Goal: Answer question/provide support: Share knowledge or assist other users

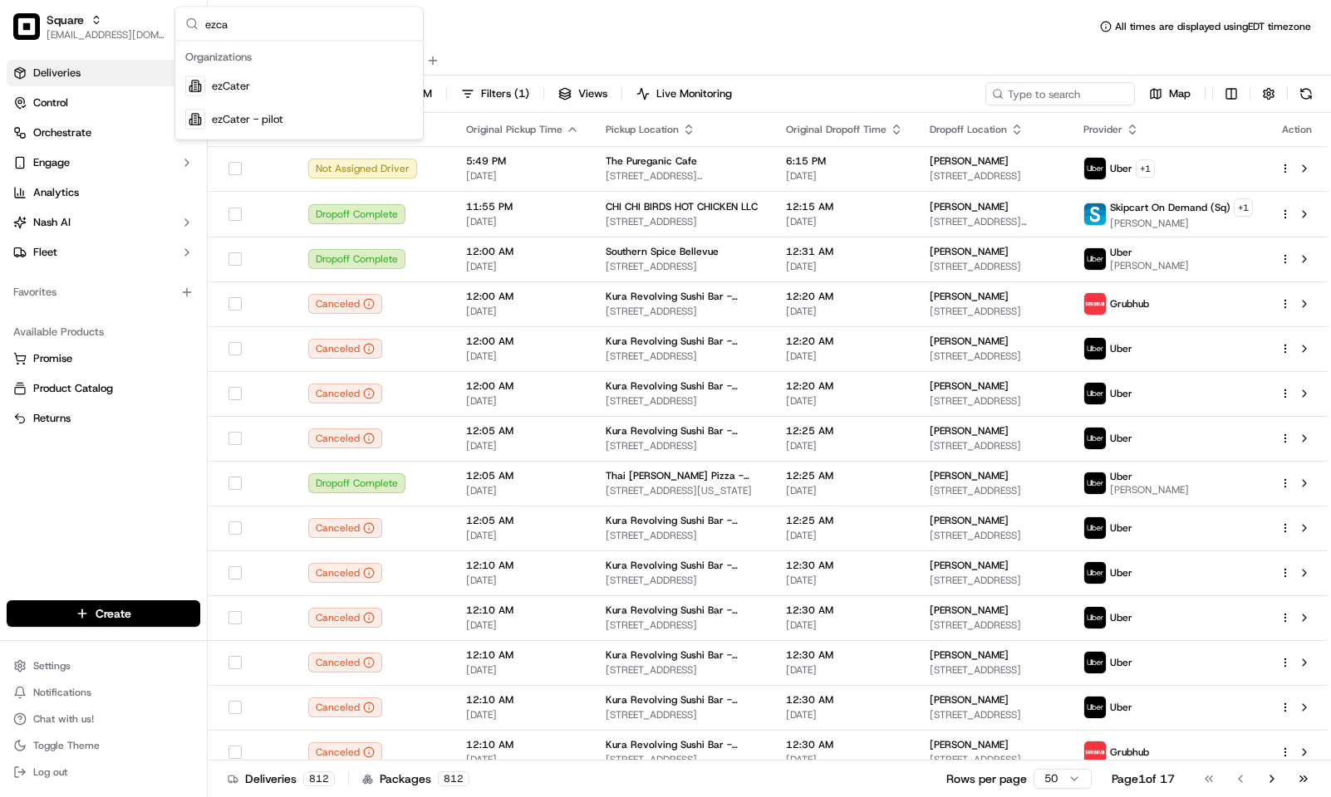
type input "ezca"
click at [254, 80] on div "ezCater" at bounding box center [299, 86] width 241 height 33
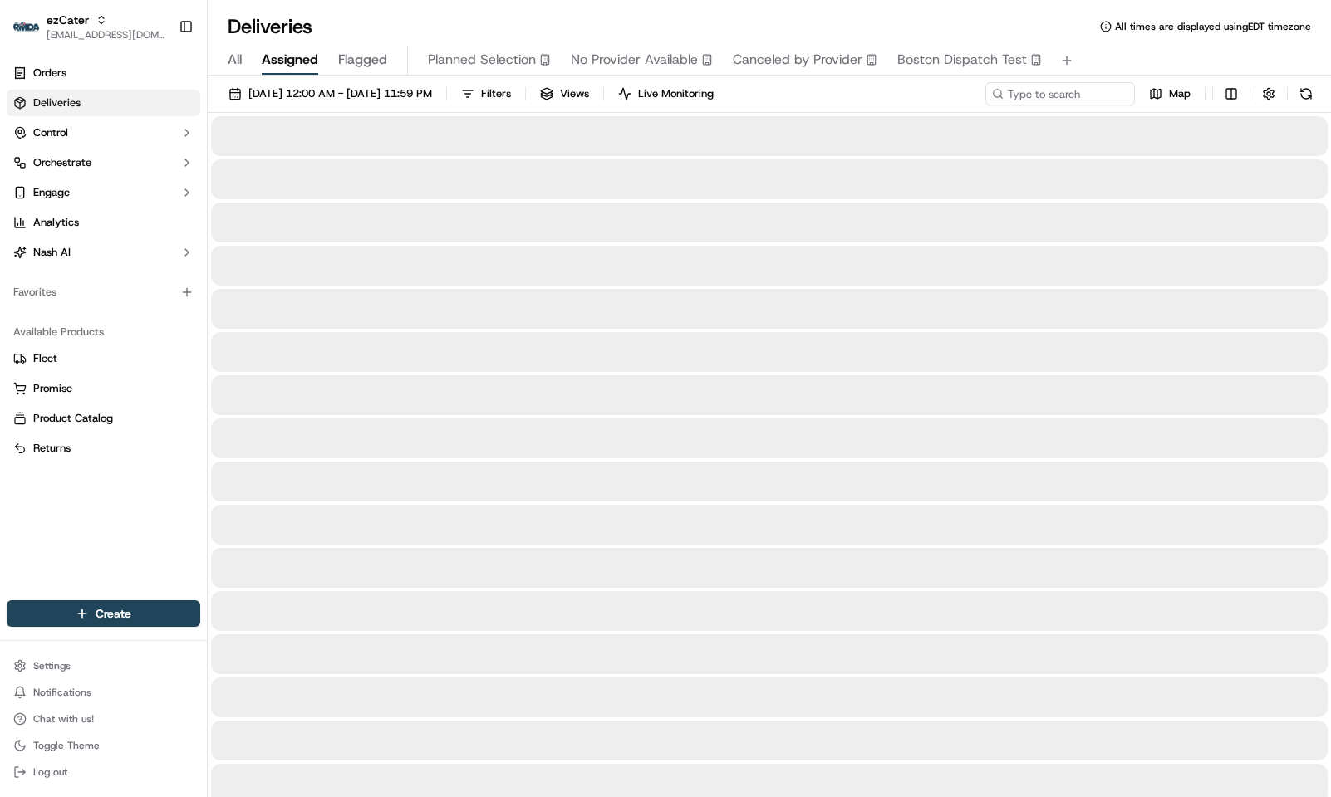
click at [76, 67] on link "Orders" at bounding box center [104, 73] width 194 height 27
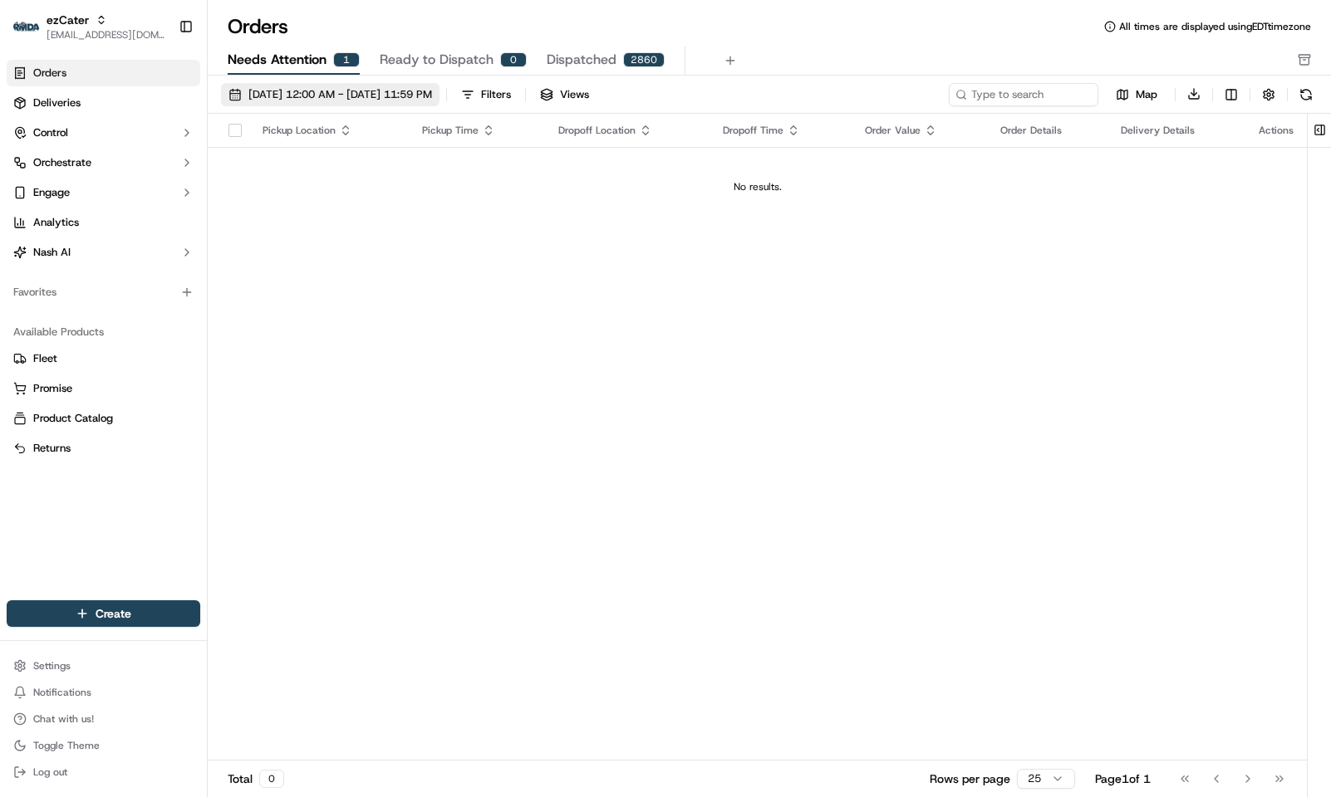
click at [304, 83] on button "09/19/2025 12:00 AM - 09/27/2025 11:59 PM" at bounding box center [330, 94] width 218 height 23
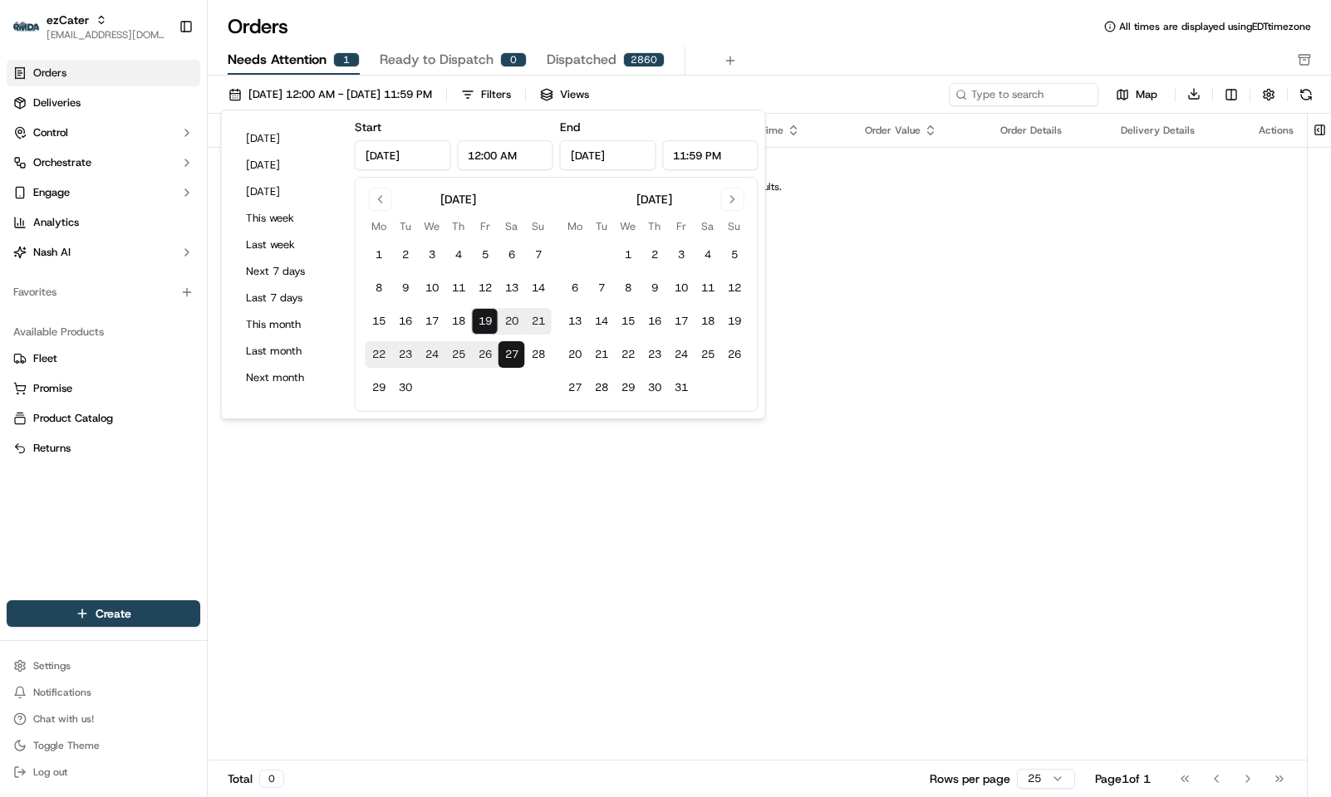
click at [477, 316] on button "19" at bounding box center [485, 321] width 27 height 27
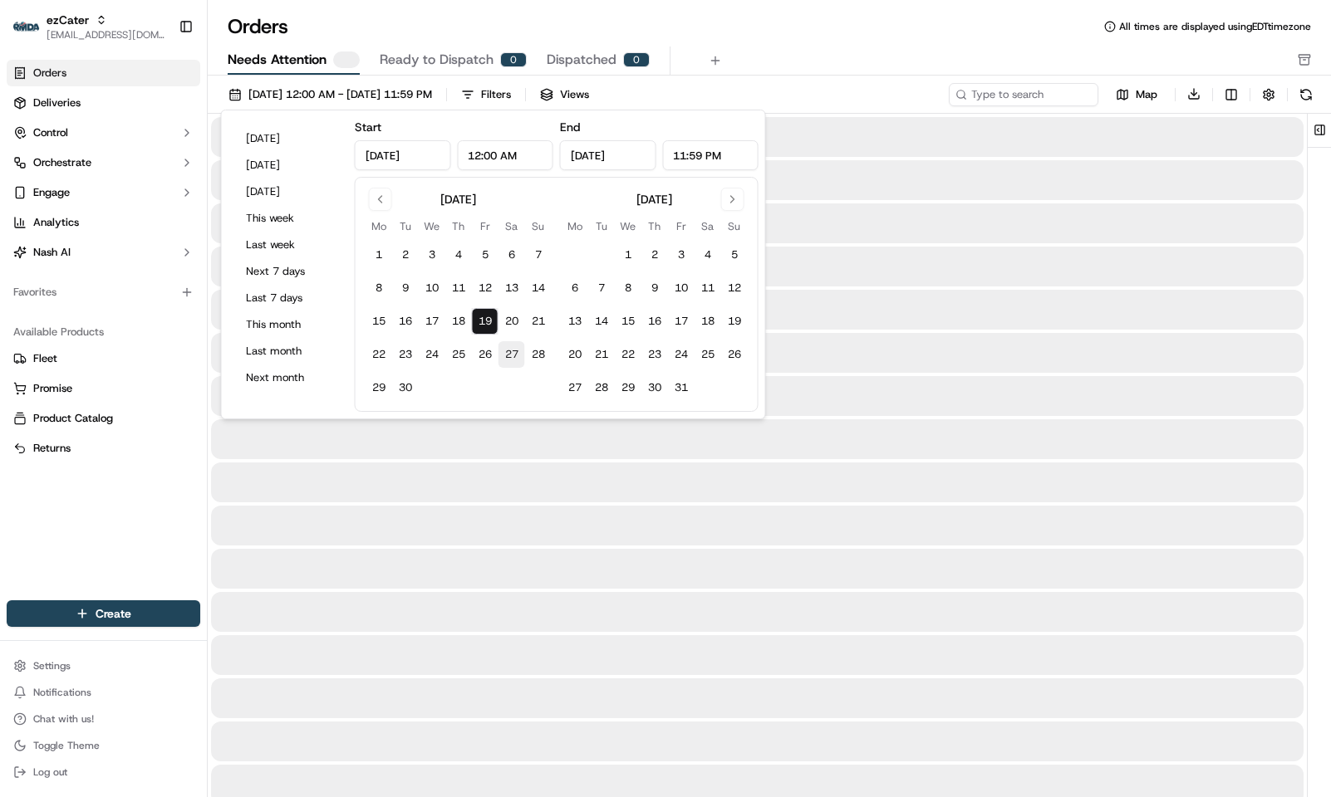
click at [514, 352] on button "27" at bounding box center [511, 354] width 27 height 27
type input "Sep 27, 2025"
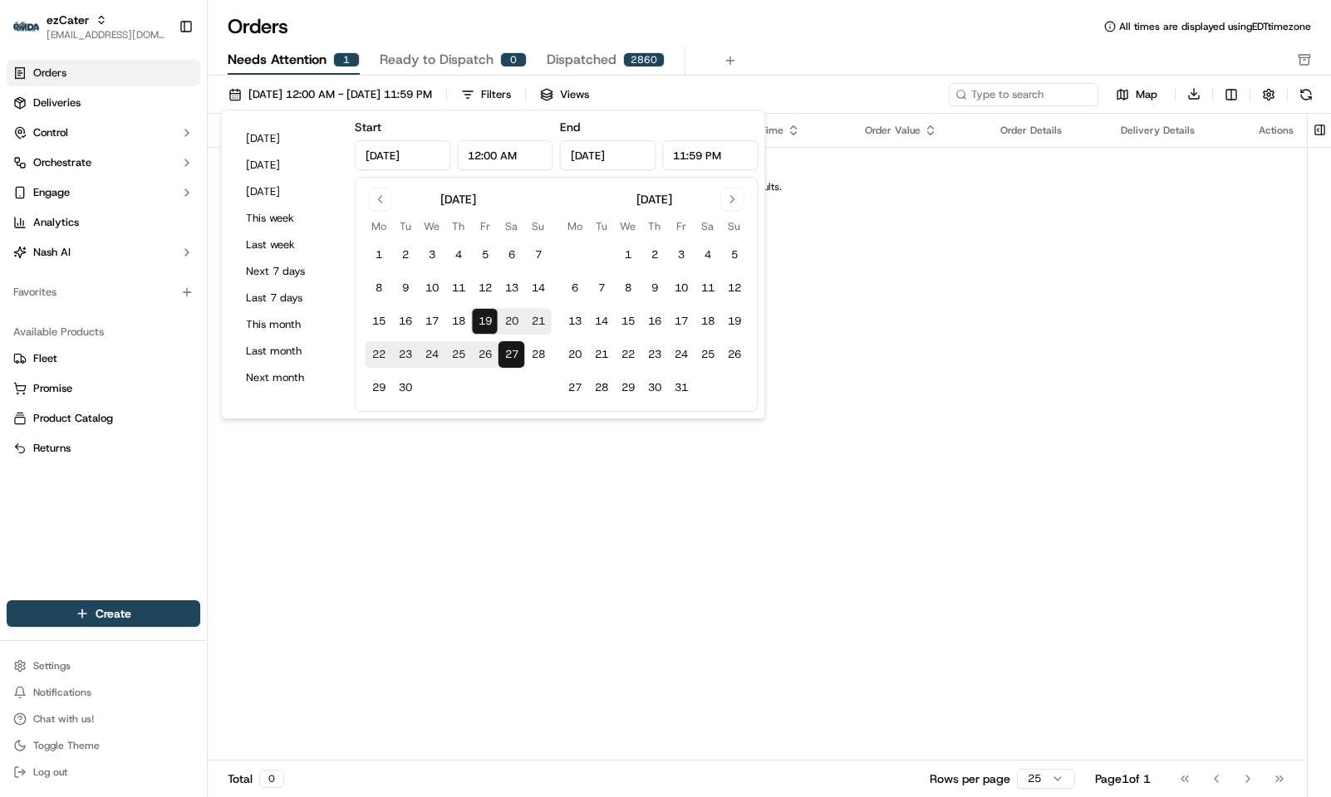
click at [757, 31] on div "Orders All times are displayed using EDT timezone" at bounding box center [769, 26] width 1123 height 27
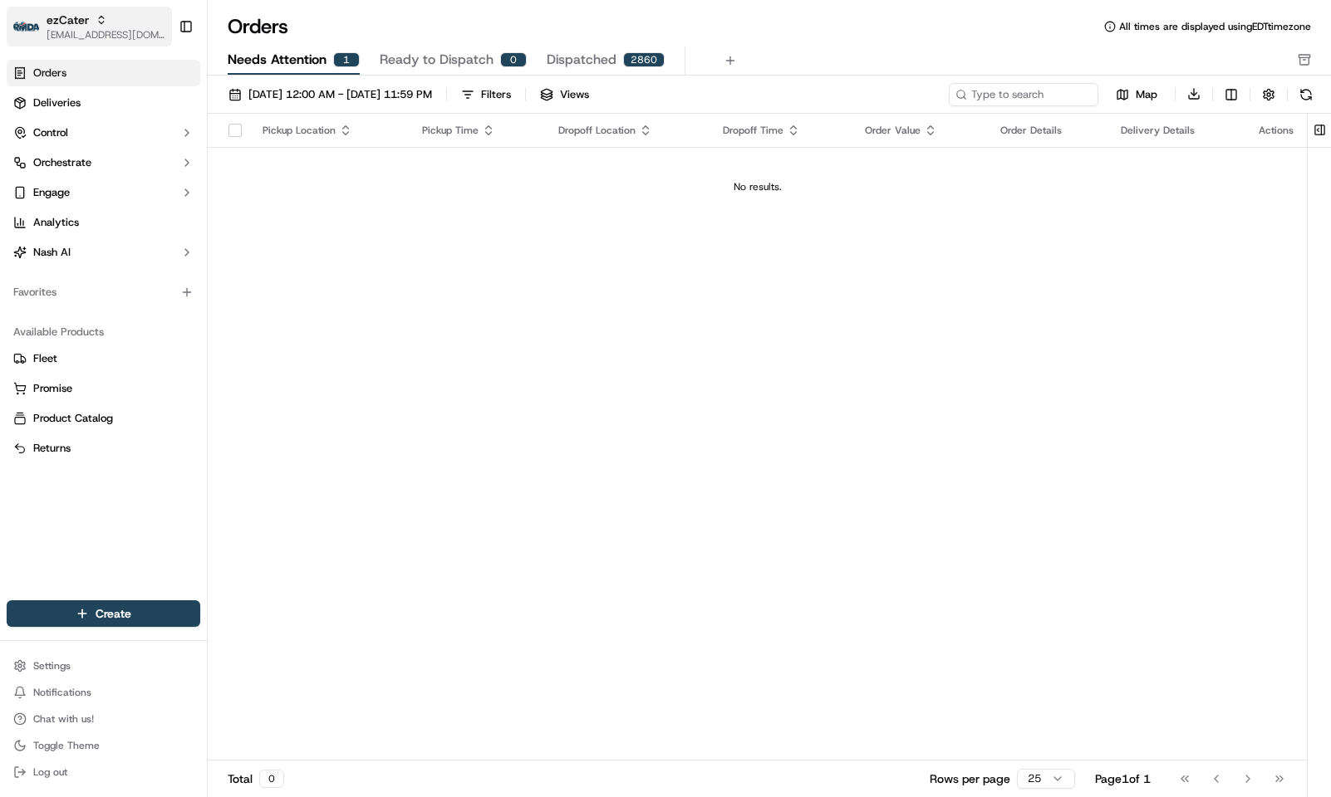
click at [76, 22] on span "ezCater" at bounding box center [68, 20] width 42 height 17
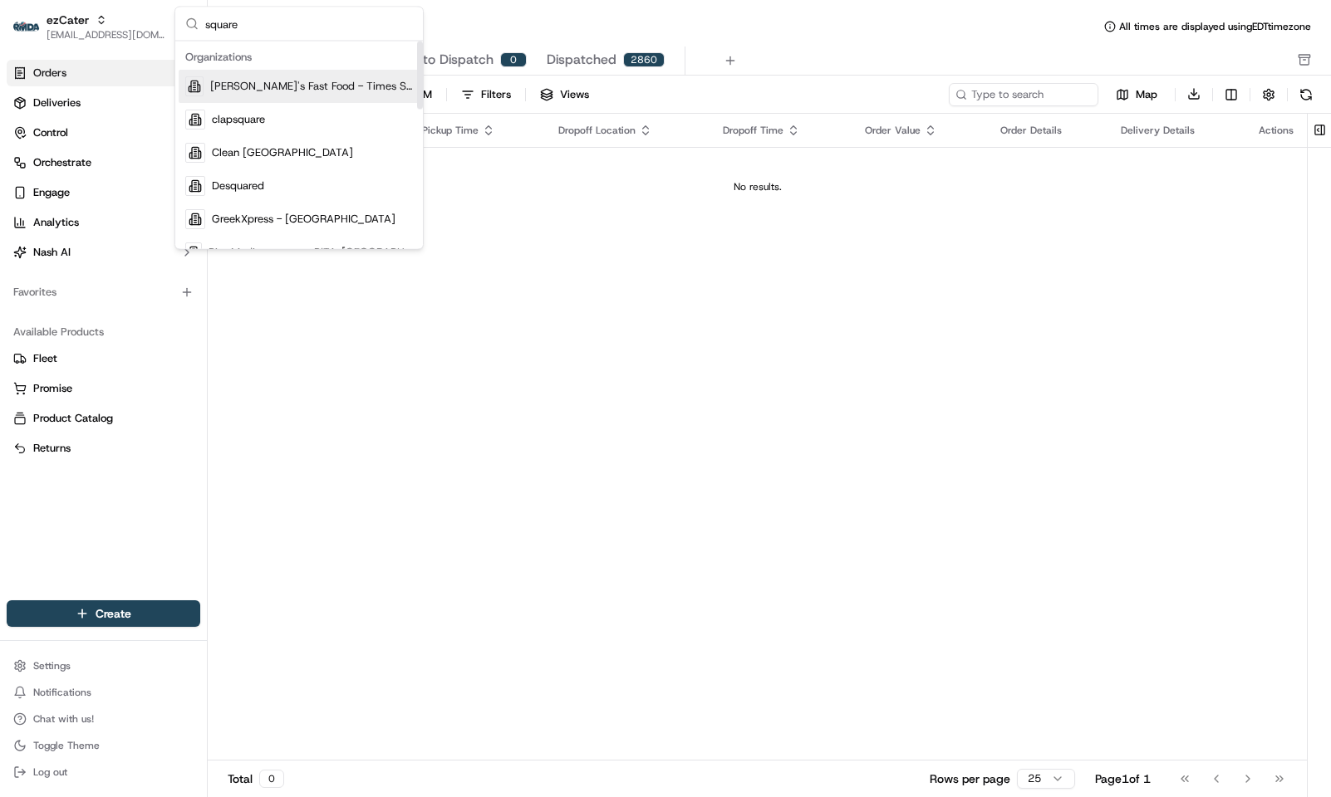
type input "square"
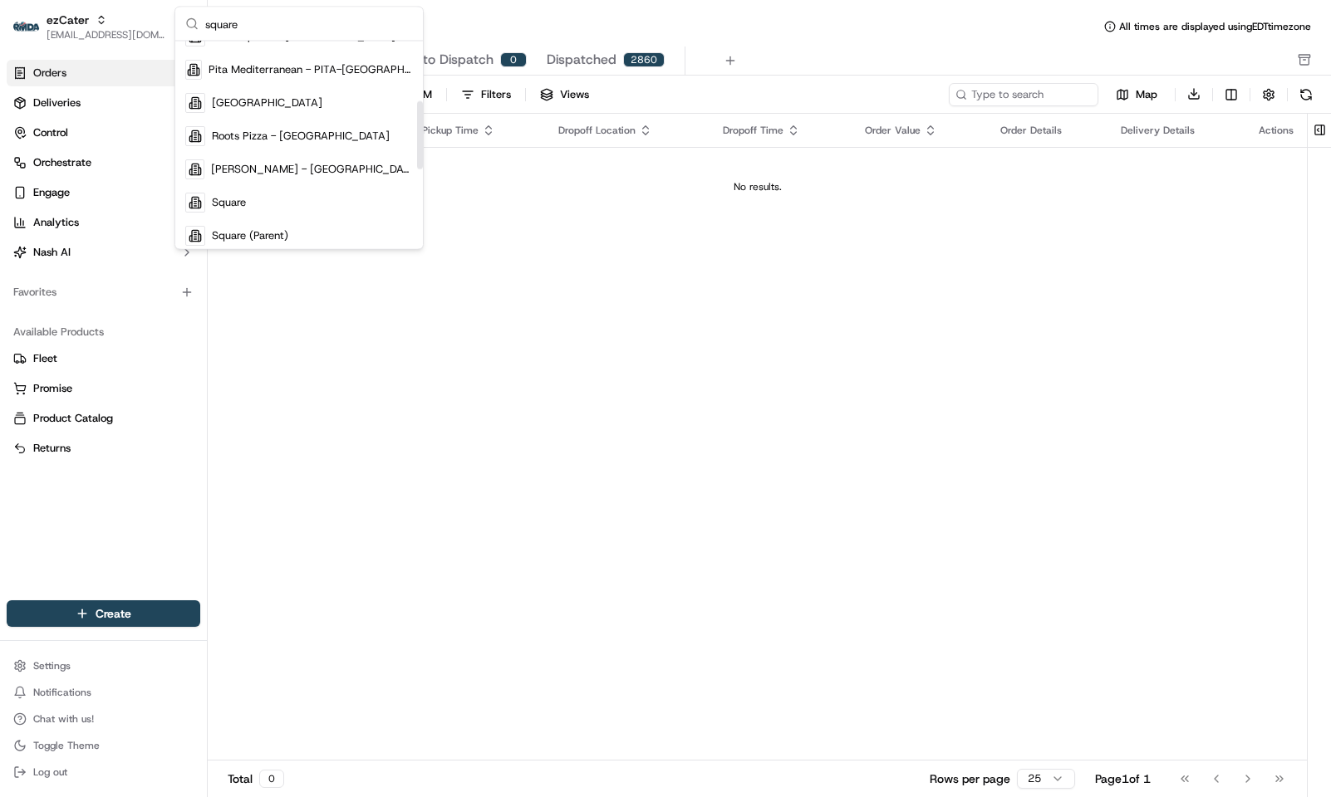
scroll to position [189, 0]
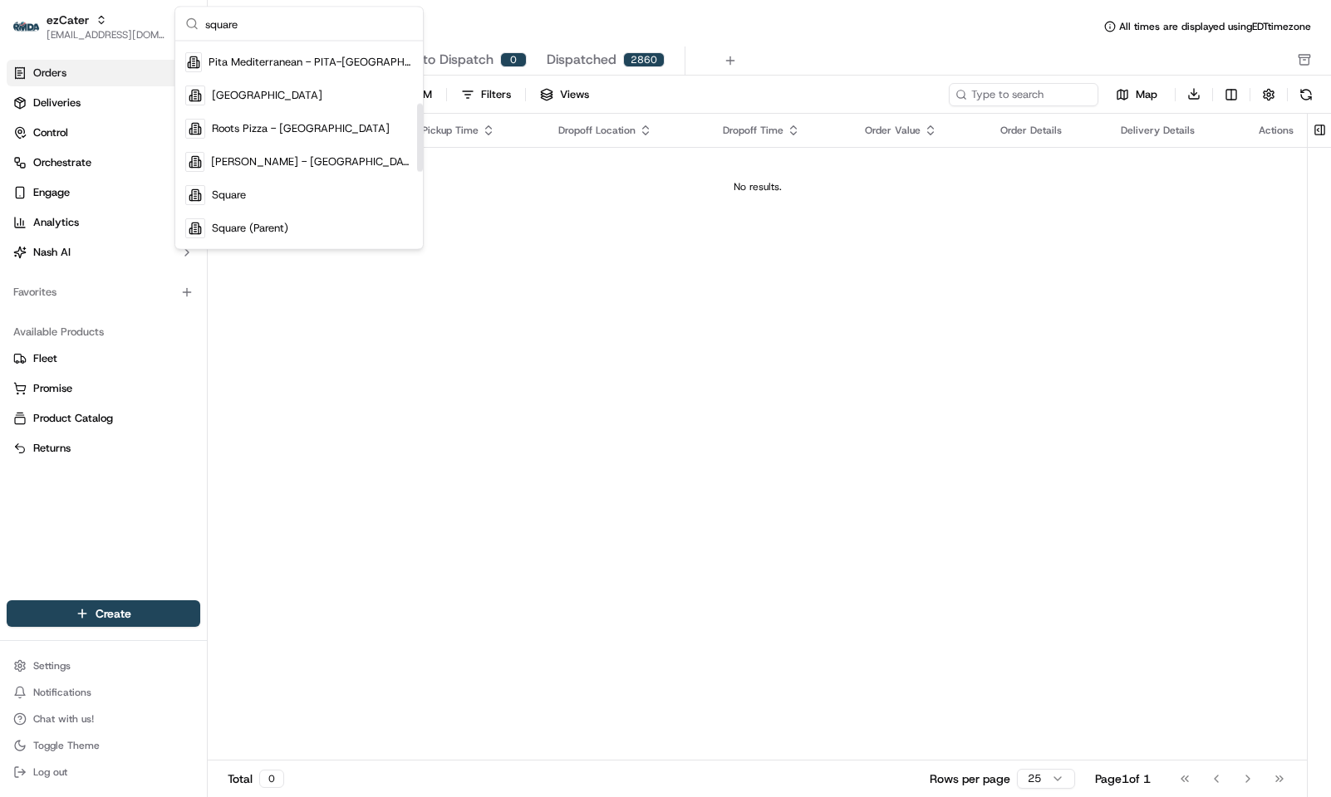
drag, startPoint x: 421, startPoint y: 81, endPoint x: 419, endPoint y: 143, distance: 62.3
click at [419, 143] on div "Suggestions" at bounding box center [420, 138] width 6 height 68
click at [279, 190] on div "Square" at bounding box center [299, 195] width 241 height 33
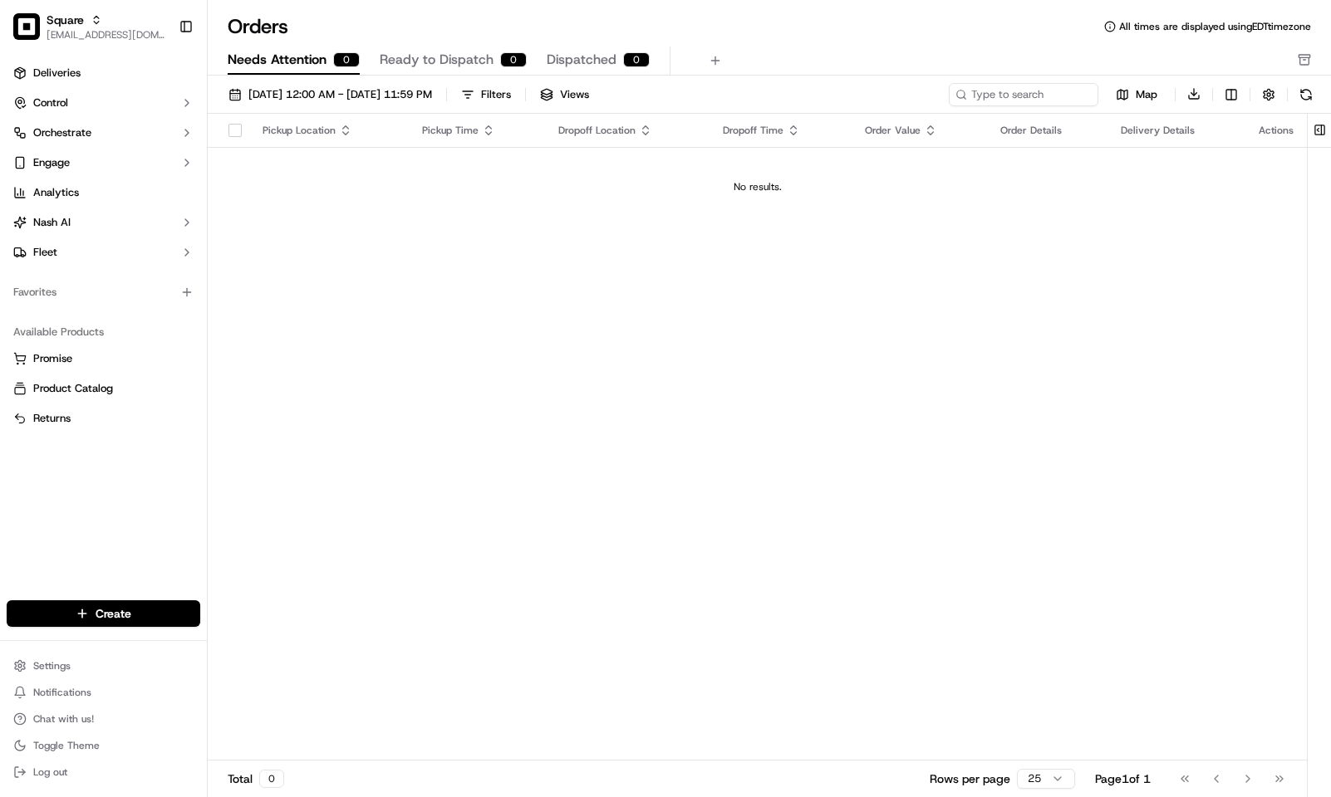
click at [140, 100] on button "Control" at bounding box center [104, 103] width 194 height 27
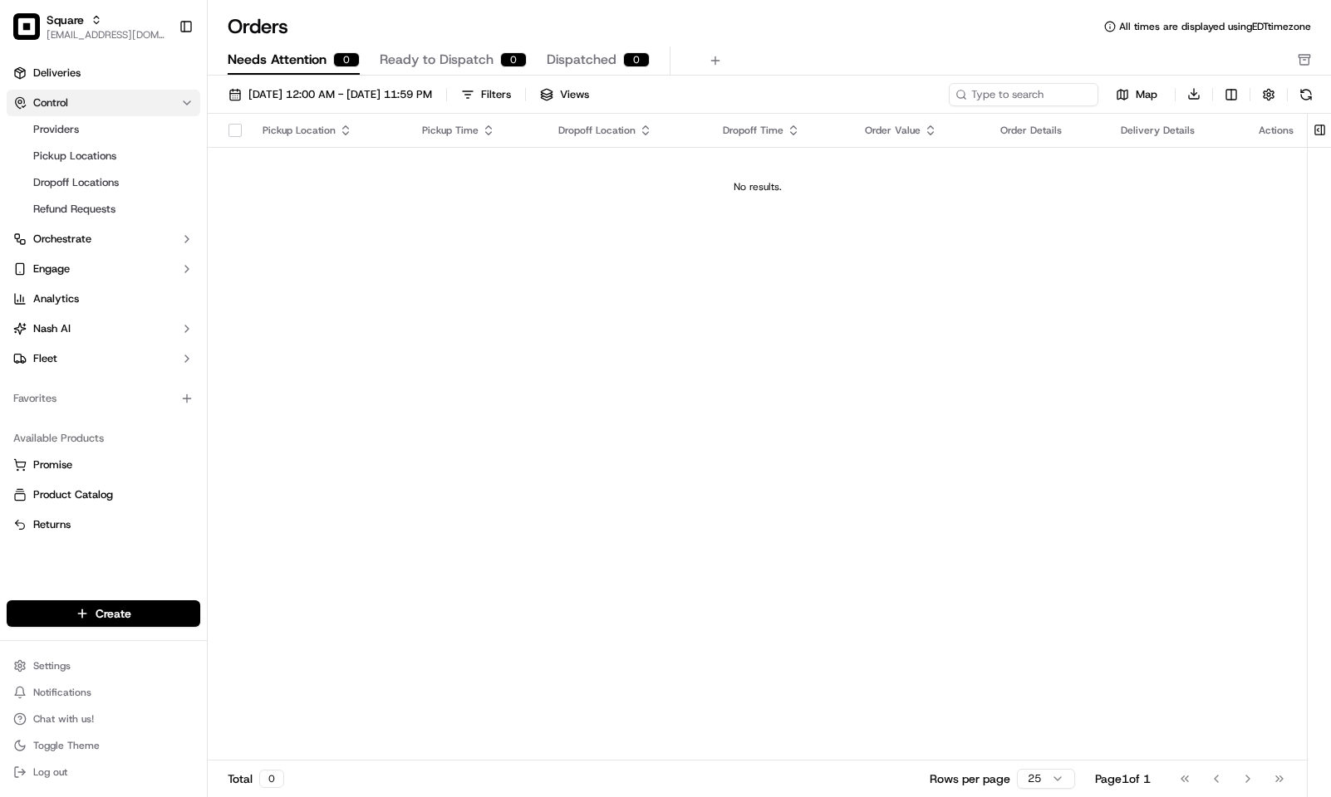
click at [95, 105] on button "Control" at bounding box center [104, 103] width 194 height 27
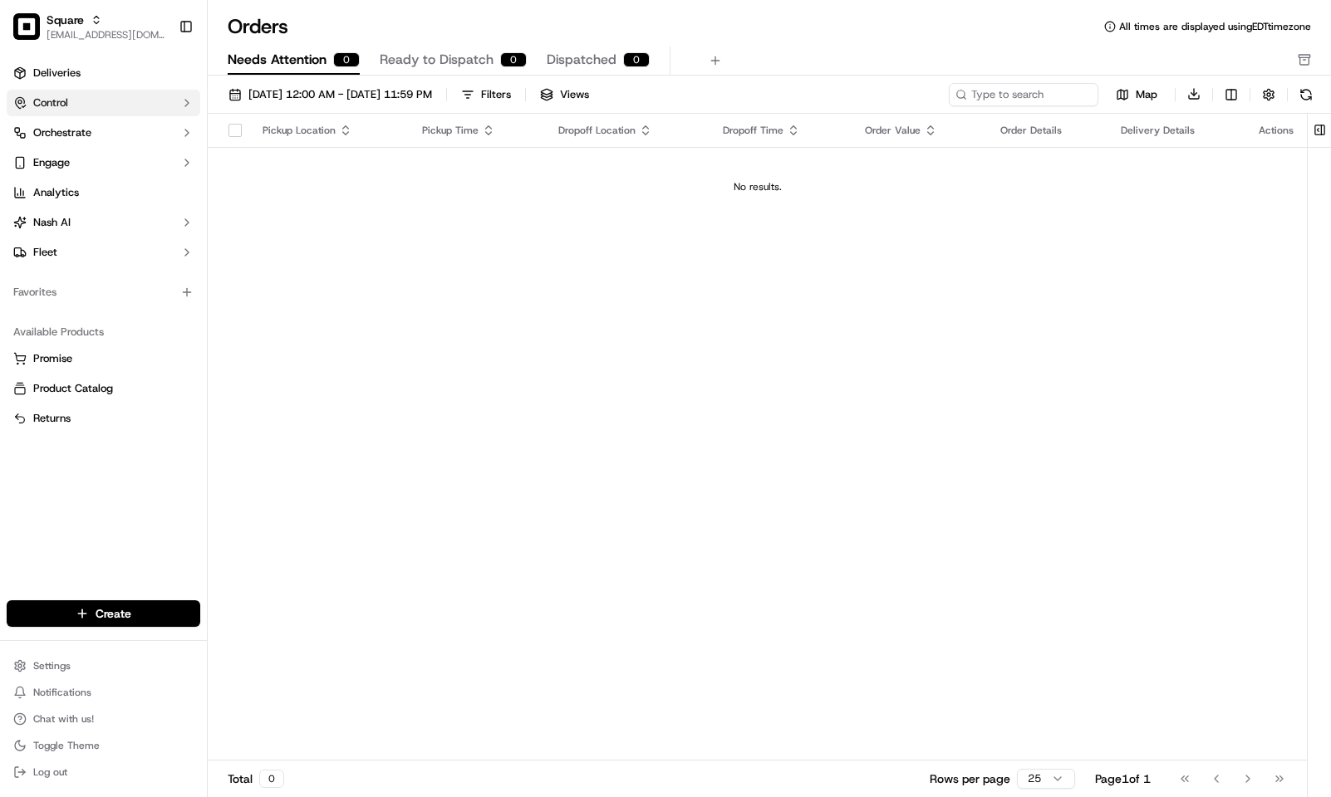
click at [95, 105] on button "Control" at bounding box center [104, 103] width 194 height 27
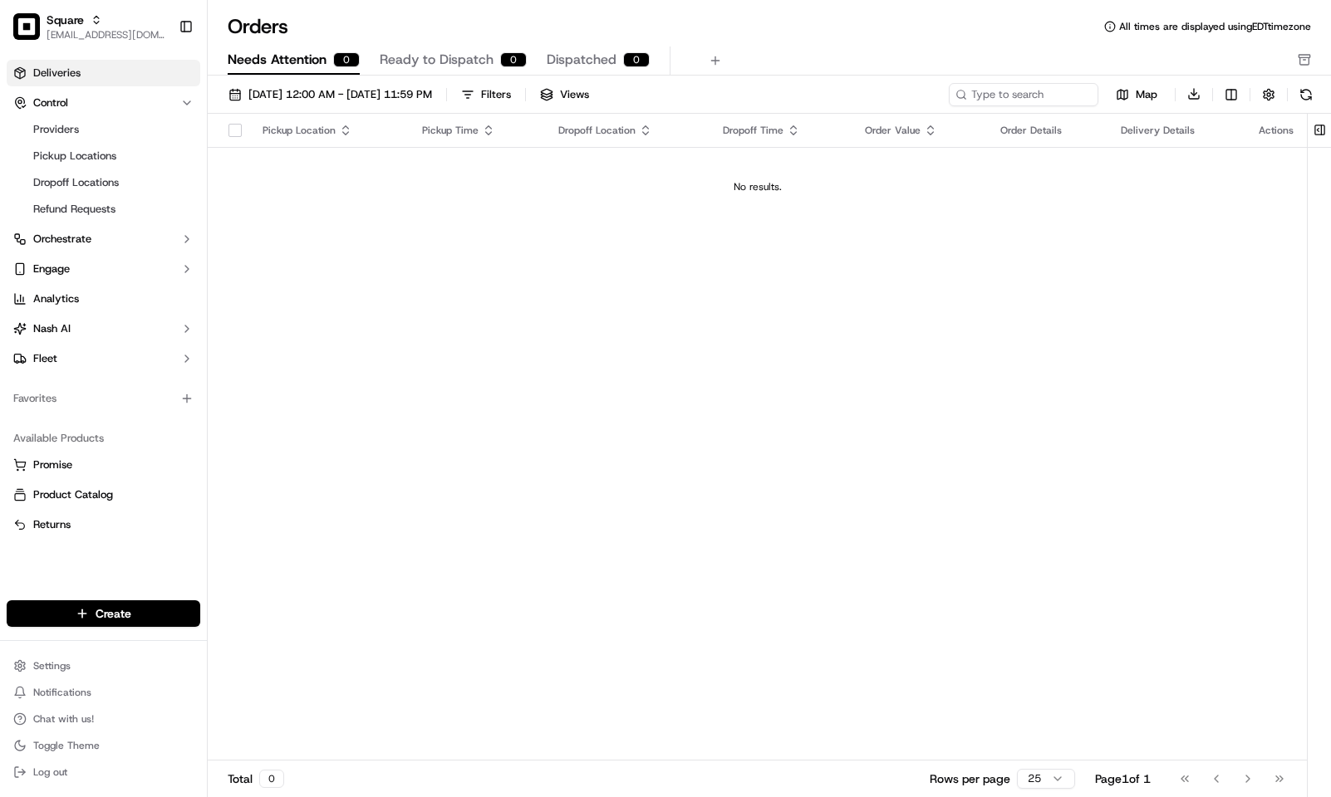
click at [95, 73] on link "Deliveries" at bounding box center [104, 73] width 194 height 27
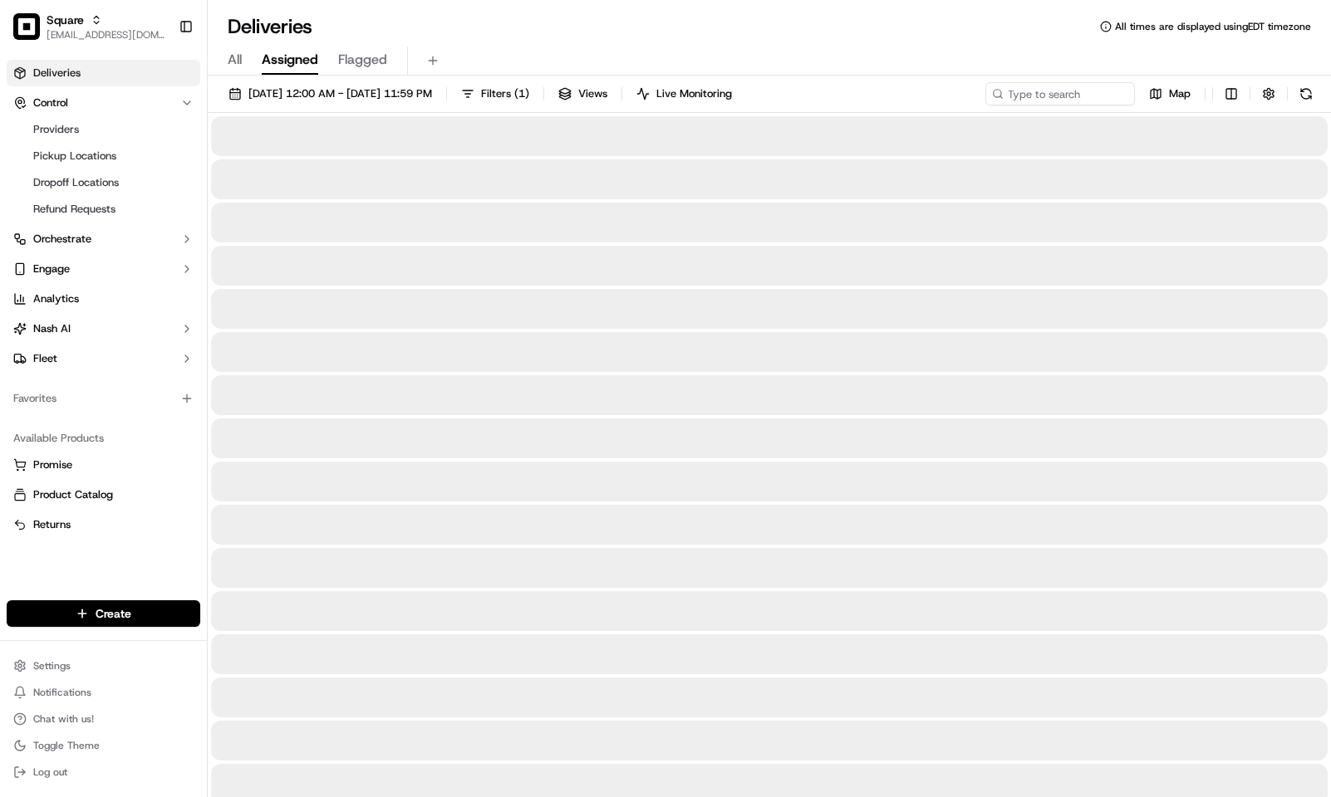
click at [696, 25] on div "Deliveries All times are displayed using EDT timezone" at bounding box center [769, 26] width 1123 height 27
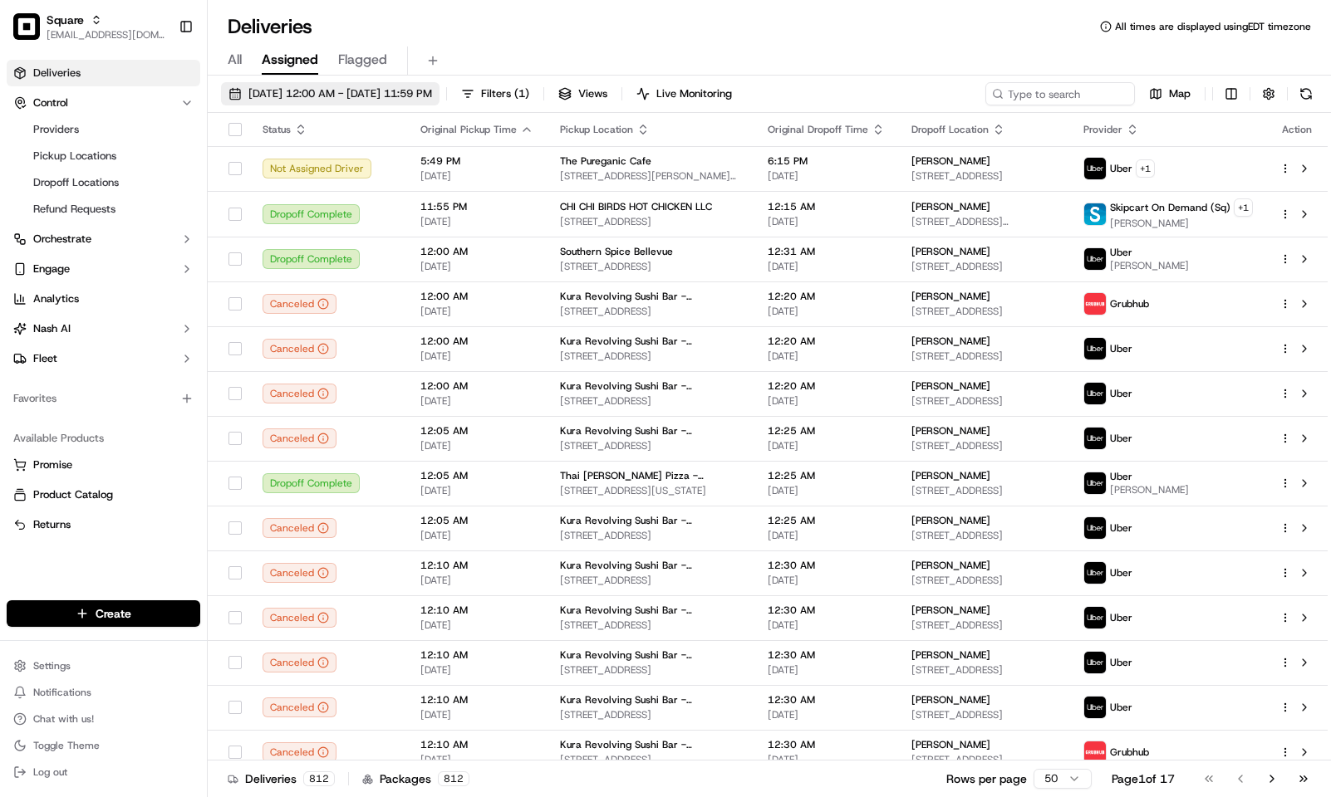
click at [424, 97] on span "09/19/2025 12:00 AM - 09/19/2025 11:59 PM" at bounding box center [340, 93] width 184 height 15
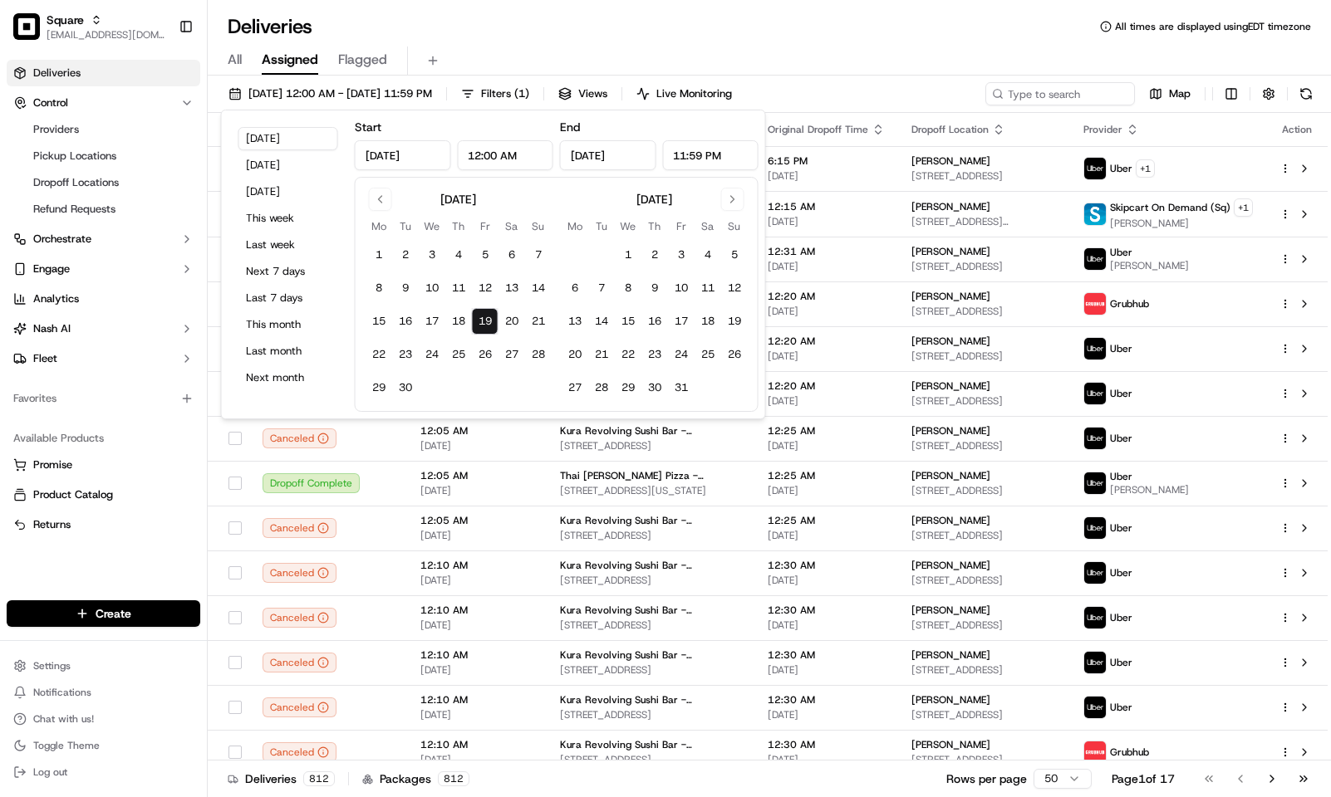
click at [621, 56] on div "All Assigned Flagged" at bounding box center [769, 61] width 1123 height 29
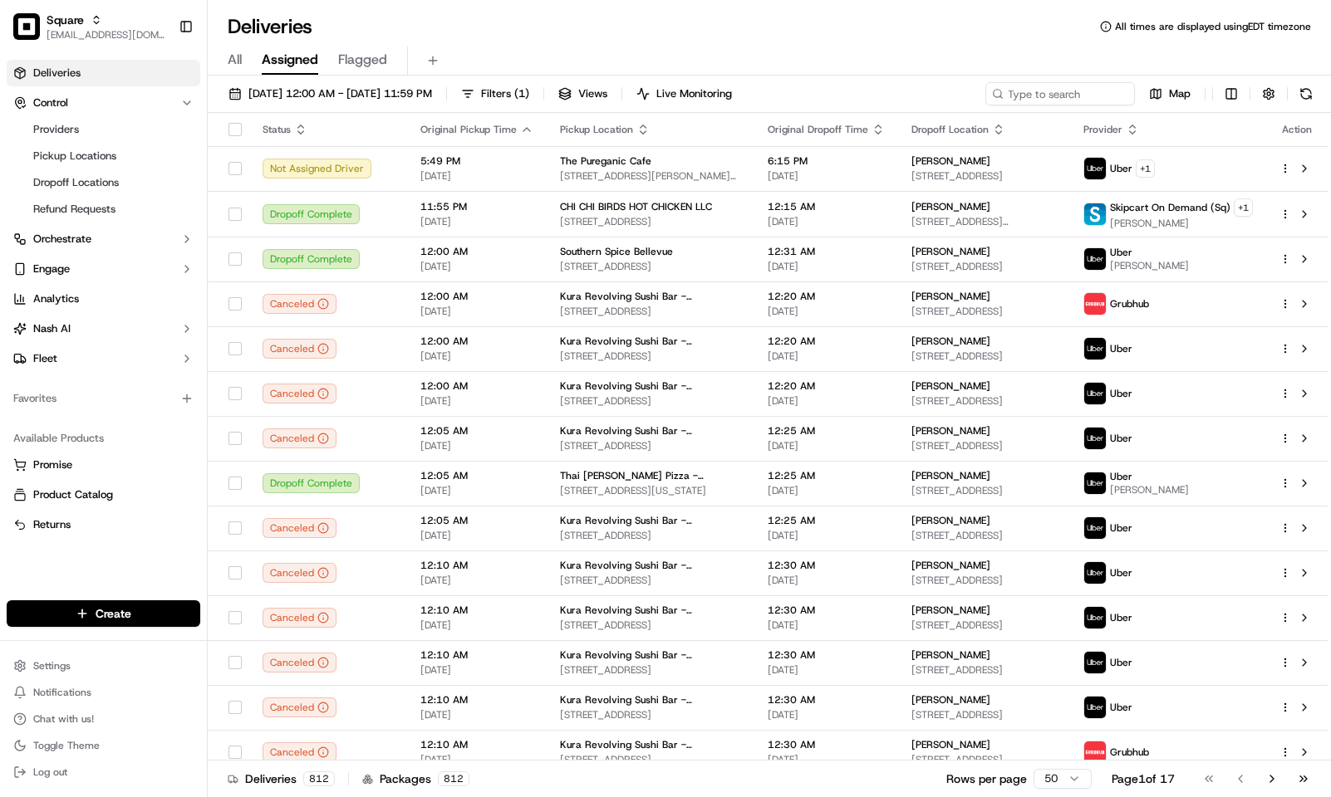
click at [1032, 80] on div "09/19/2025 12:00 AM - 09/19/2025 11:59 PM Filters ( 1 ) Views Live Monitoring M…" at bounding box center [769, 438] width 1123 height 725
click at [1042, 93] on input at bounding box center [1034, 93] width 199 height 23
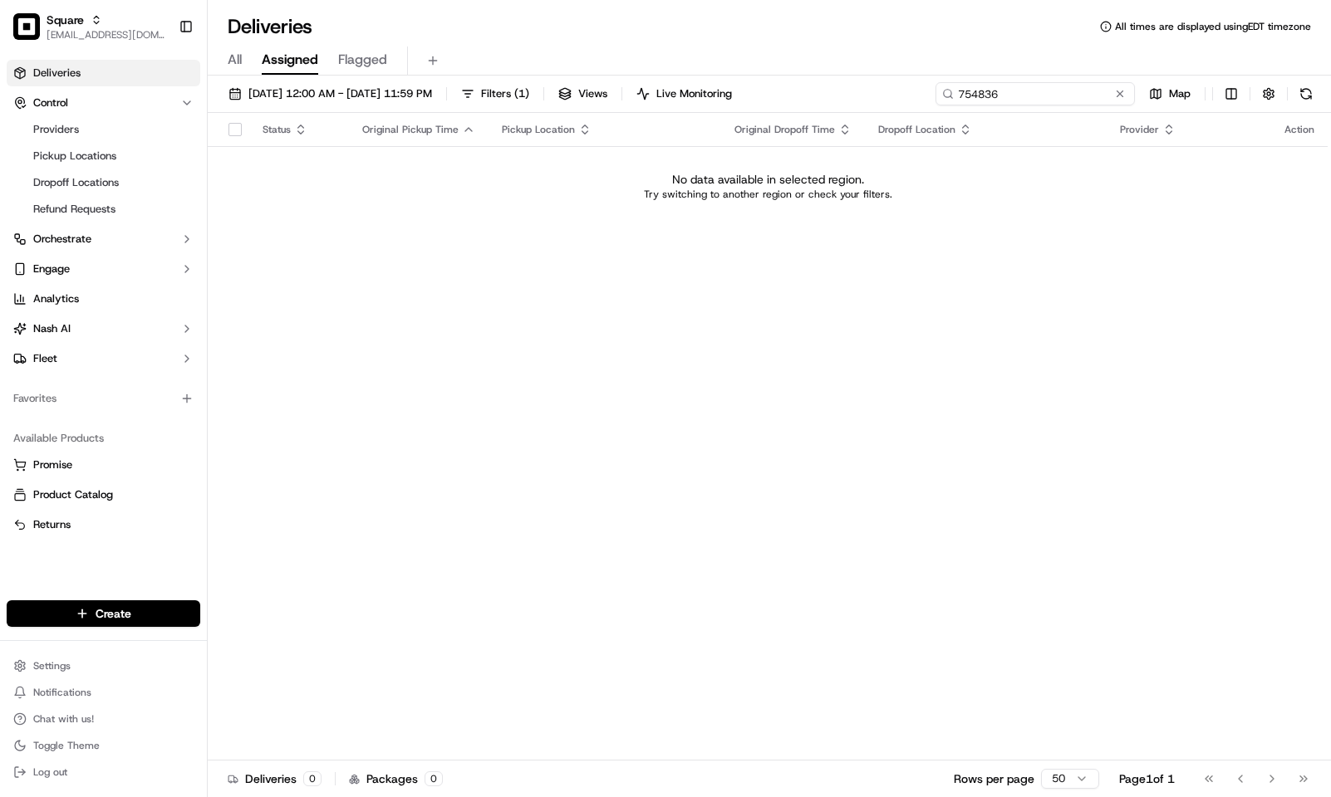
click at [984, 96] on input "754836" at bounding box center [1034, 93] width 199 height 23
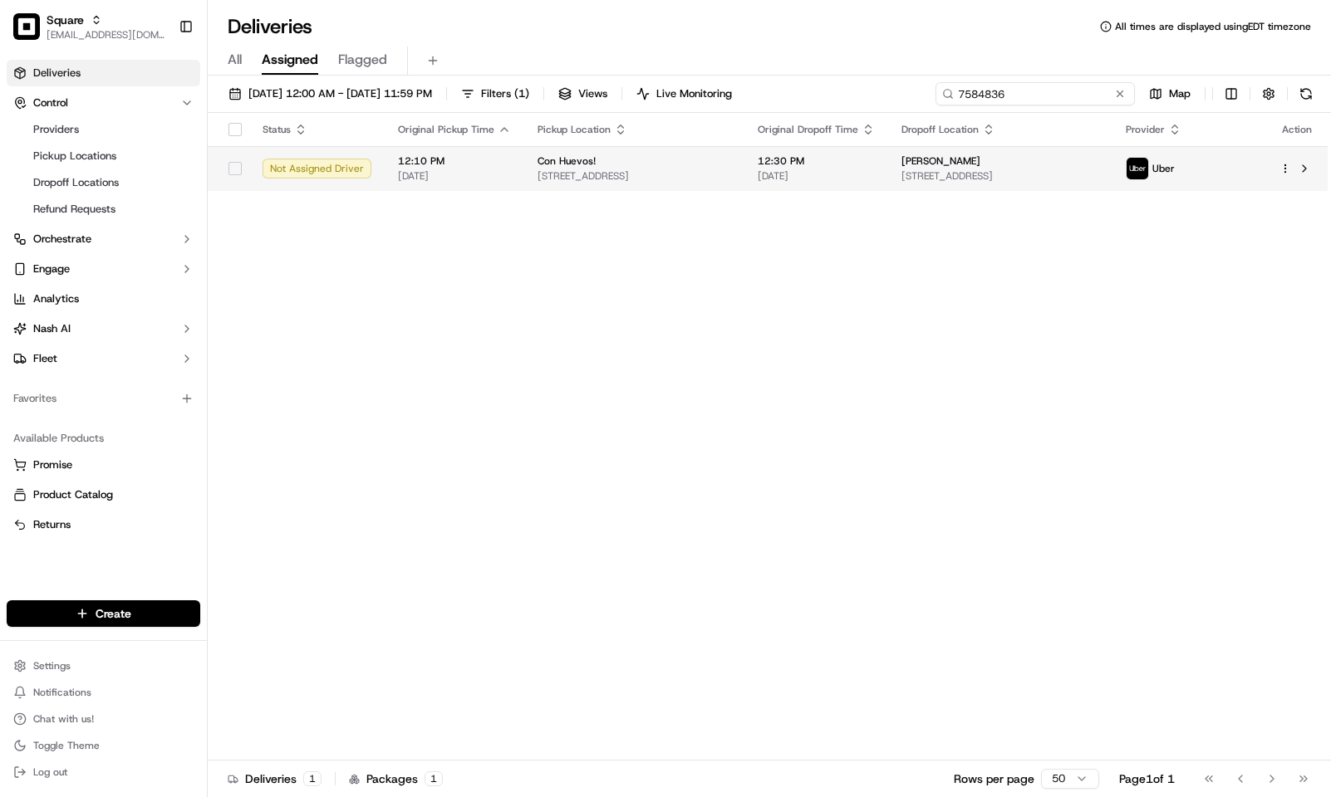
type input "7584836"
click at [783, 173] on span "[DATE]" at bounding box center [815, 175] width 117 height 13
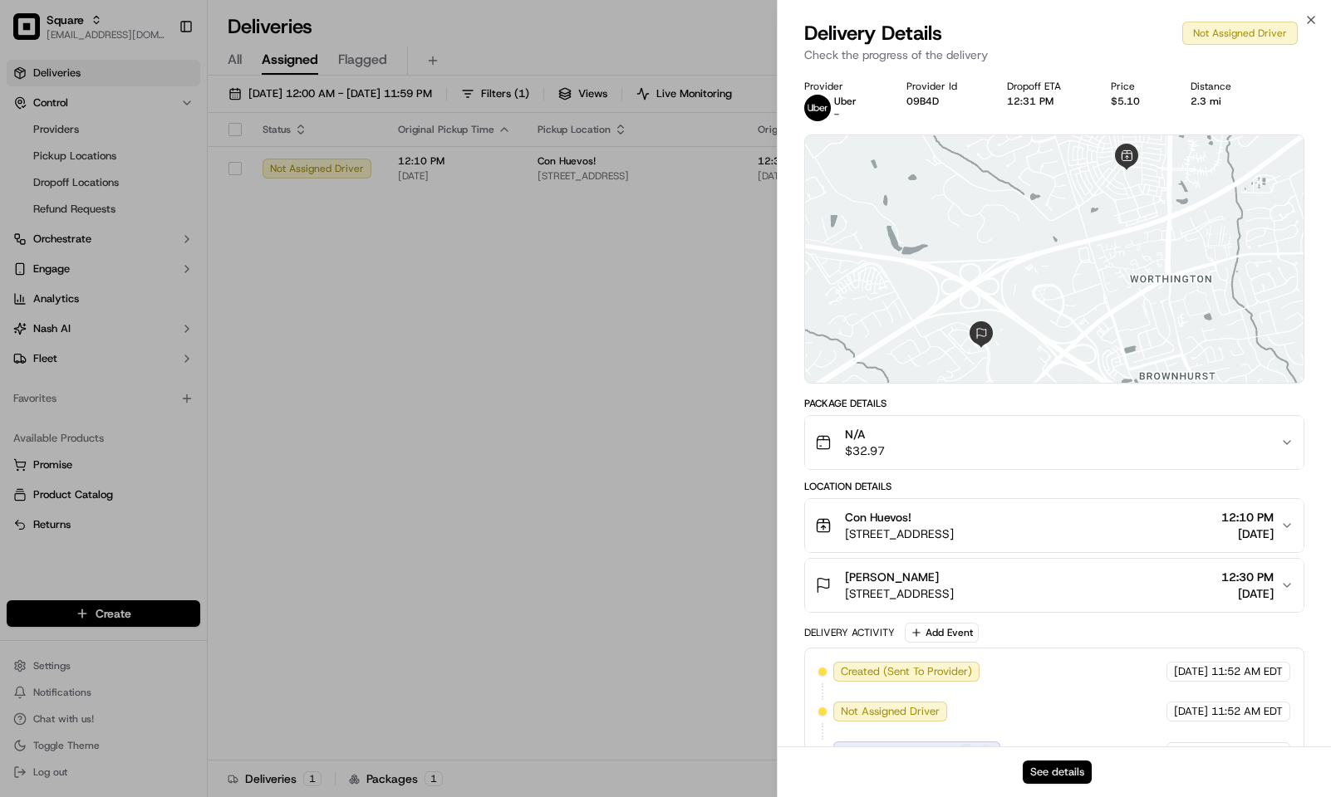
click at [1057, 771] on button "See details" at bounding box center [1056, 772] width 69 height 23
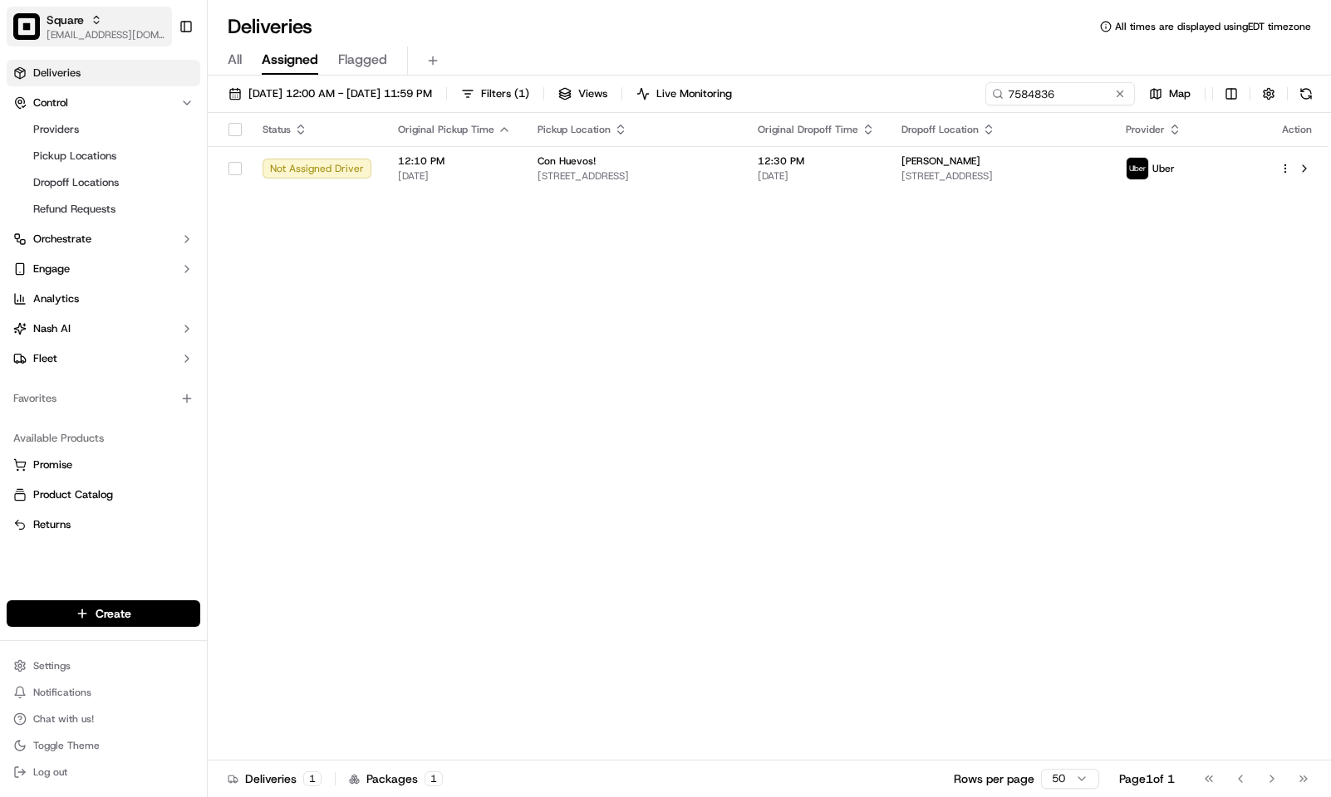
click at [76, 28] on span "[EMAIL_ADDRESS][DOMAIN_NAME]" at bounding box center [106, 34] width 119 height 13
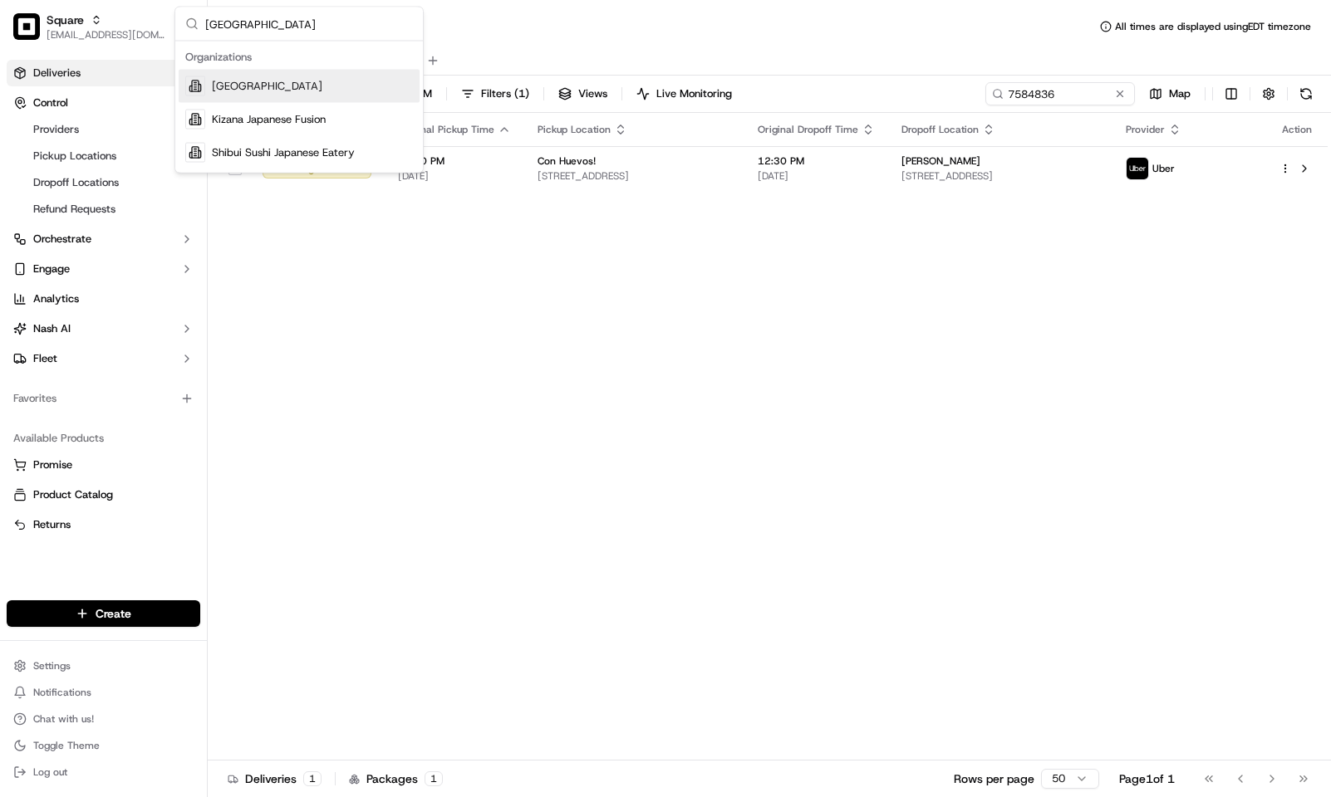
type input "japan"
click at [320, 87] on div "Japan Village" at bounding box center [299, 86] width 241 height 33
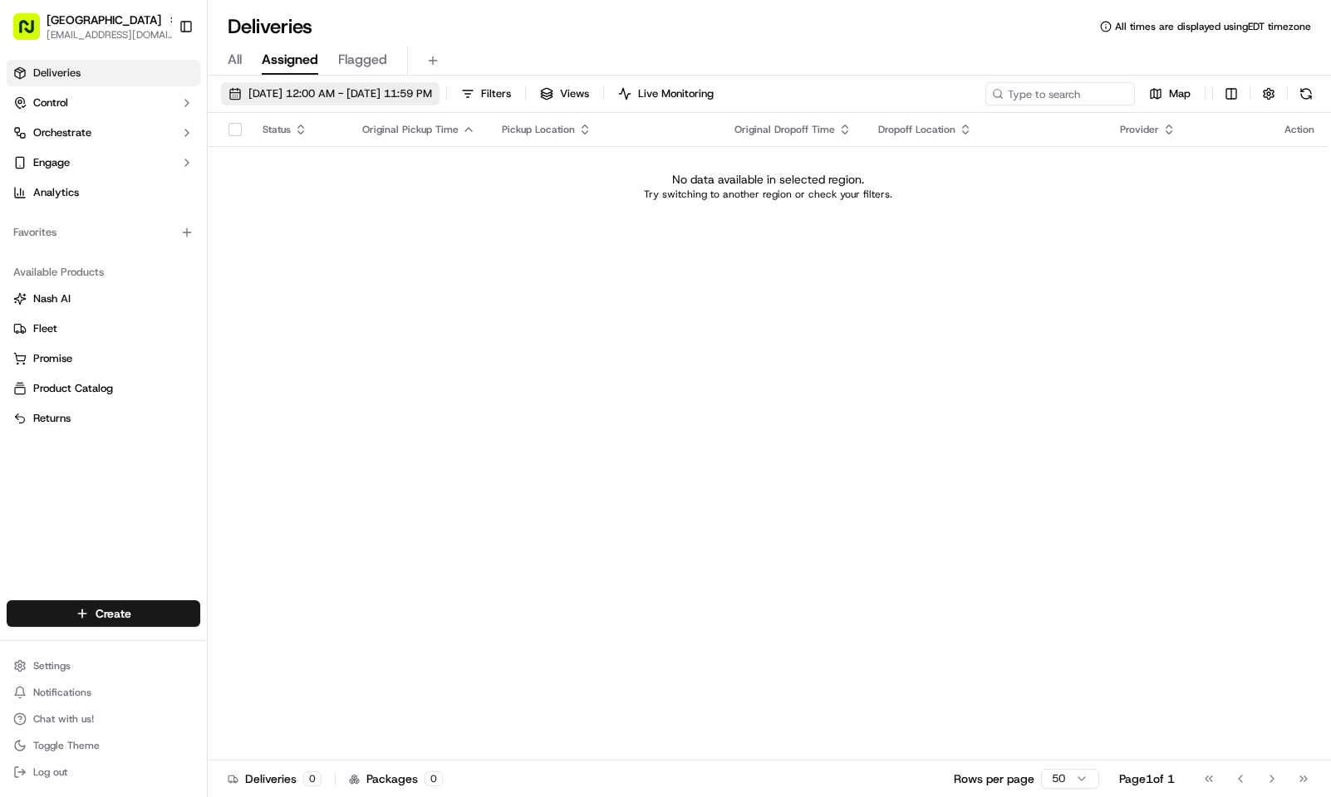
click at [382, 92] on span "09/19/2025 12:00 AM - 09/19/2025 11:59 PM" at bounding box center [340, 93] width 184 height 15
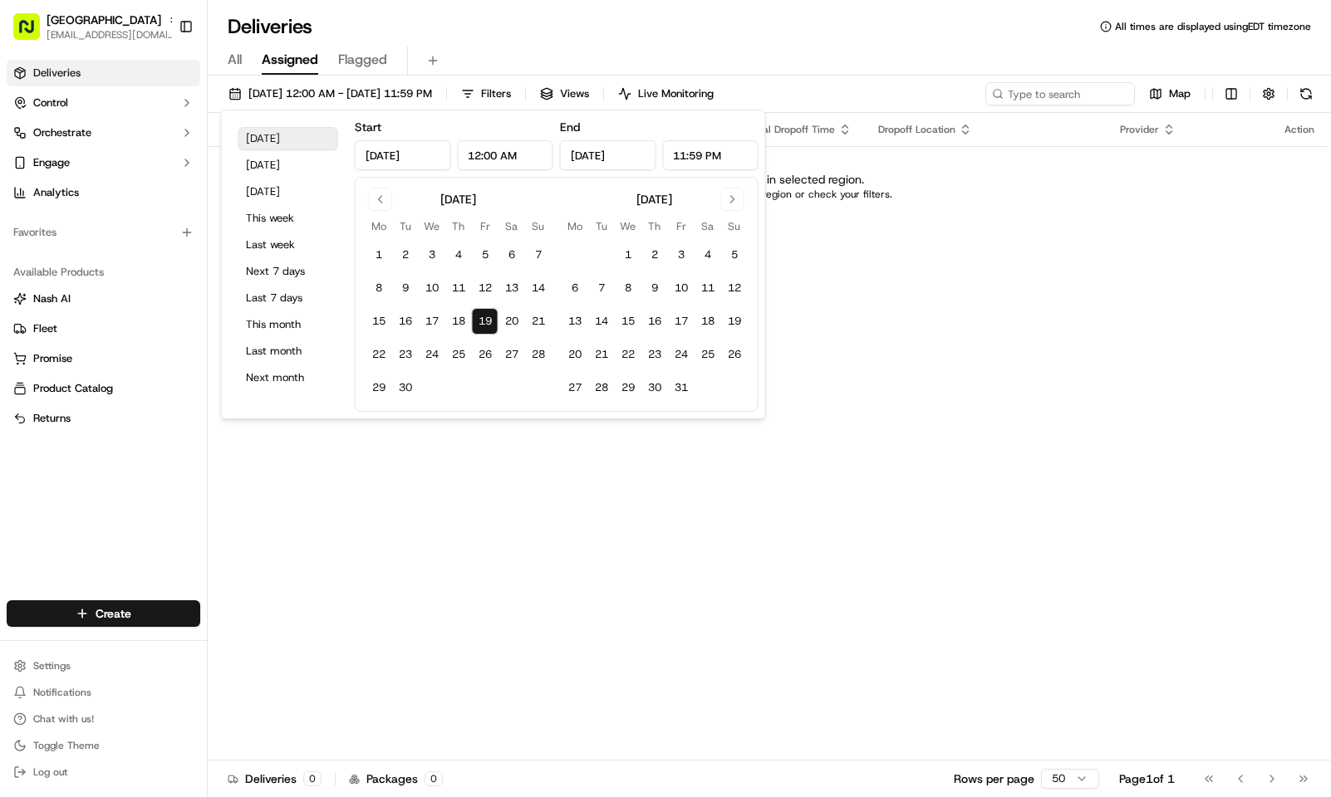
click at [310, 133] on button "Today" at bounding box center [288, 138] width 100 height 23
click at [224, 53] on div "All Assigned Flagged" at bounding box center [769, 61] width 1123 height 29
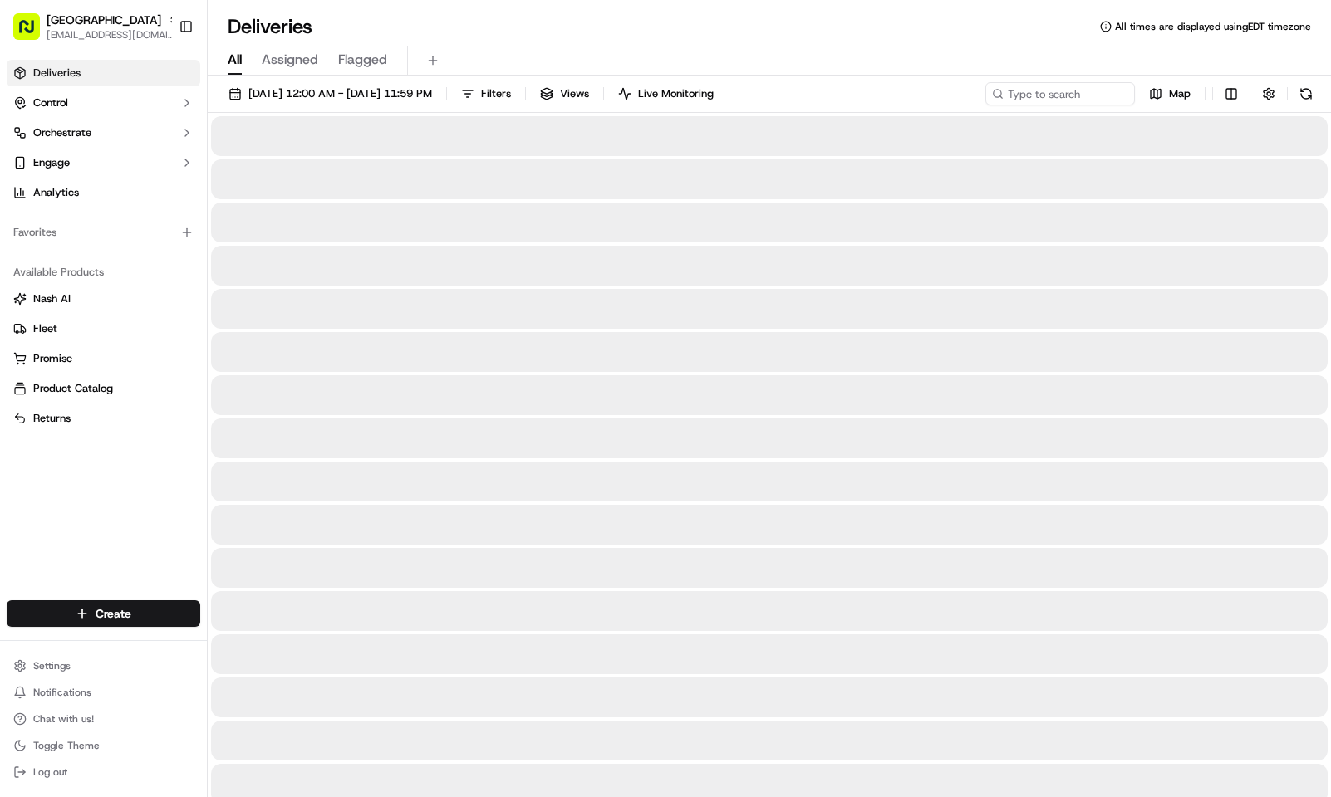
click at [232, 58] on span "All" at bounding box center [235, 60] width 14 height 20
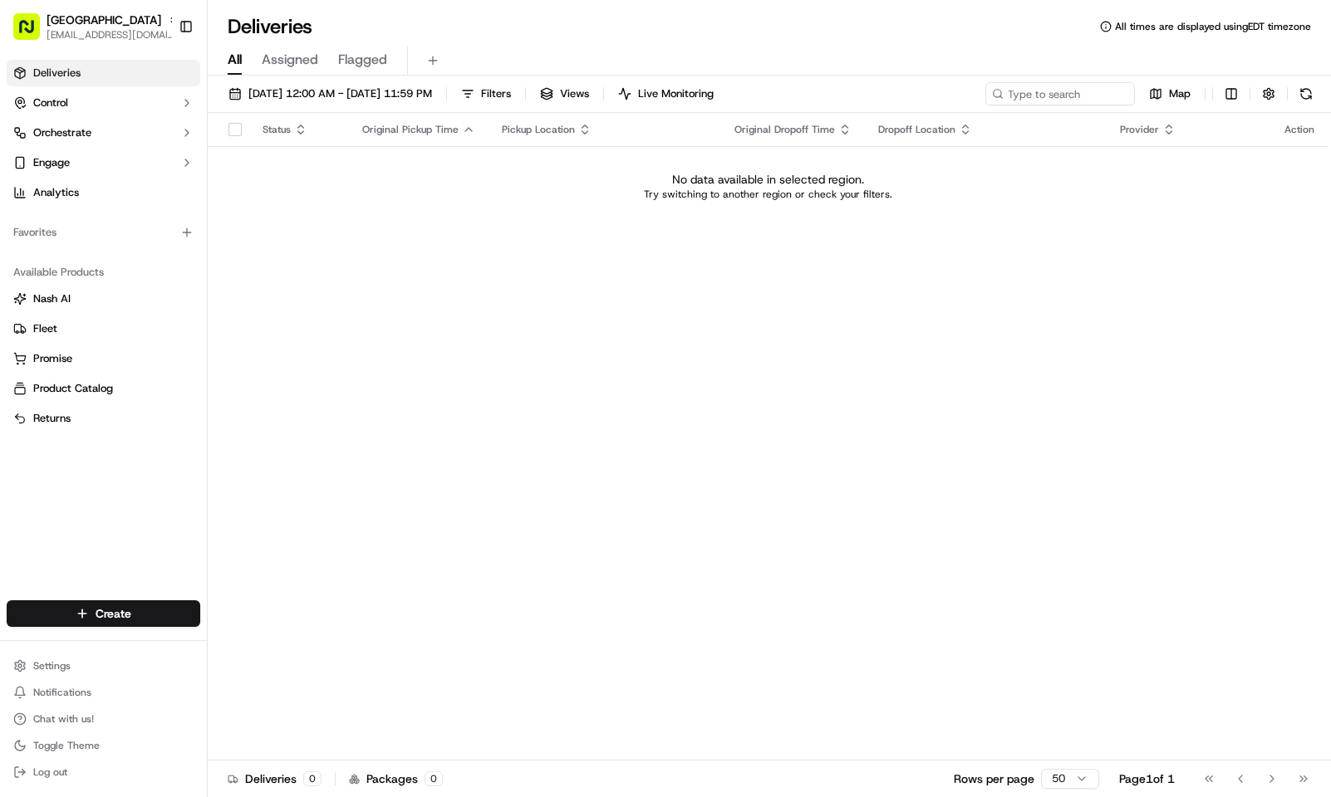
click at [306, 68] on span "Assigned" at bounding box center [290, 60] width 56 height 20
click at [307, 96] on span "09/19/2025 12:00 AM - 09/19/2025 11:59 PM" at bounding box center [340, 93] width 184 height 15
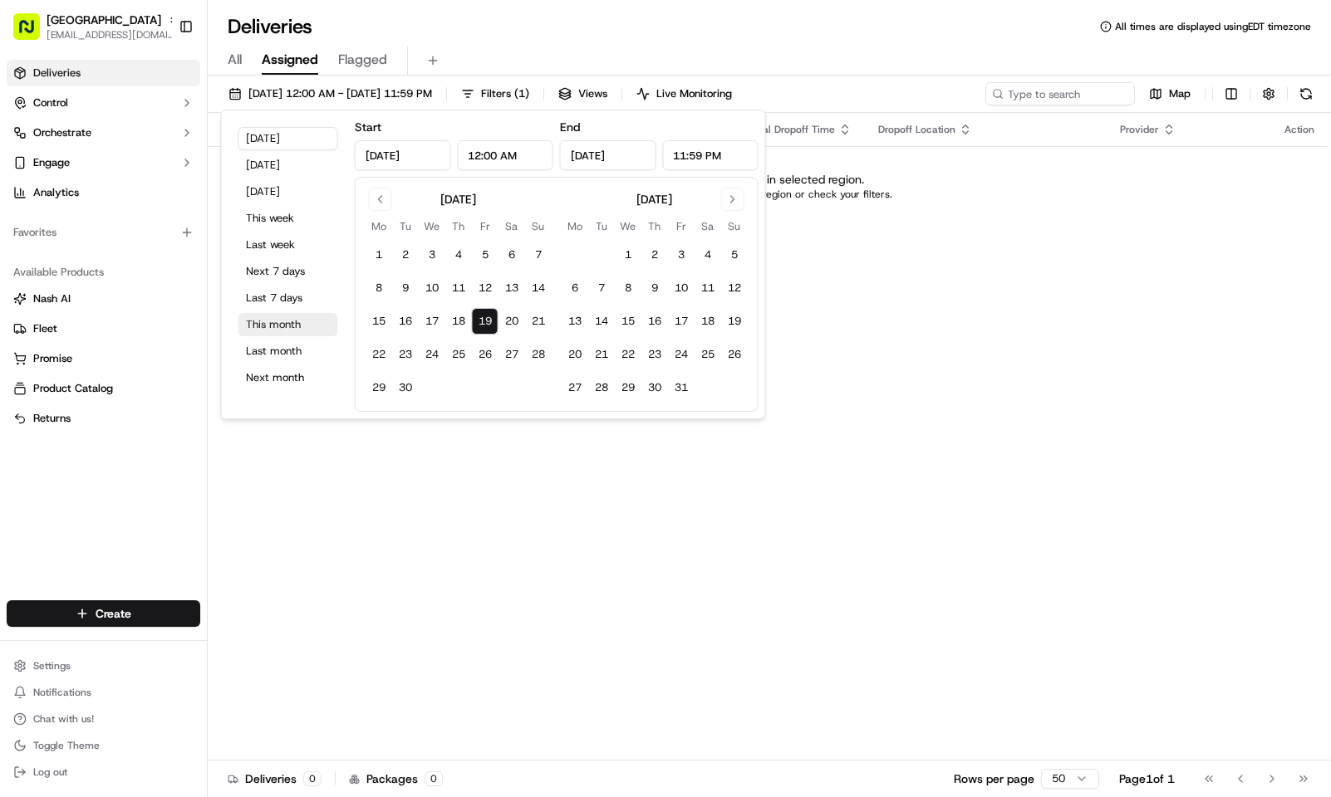
click at [297, 324] on button "This month" at bounding box center [288, 324] width 100 height 23
type input "Sep 1, 2025"
type input "Sep 30, 2025"
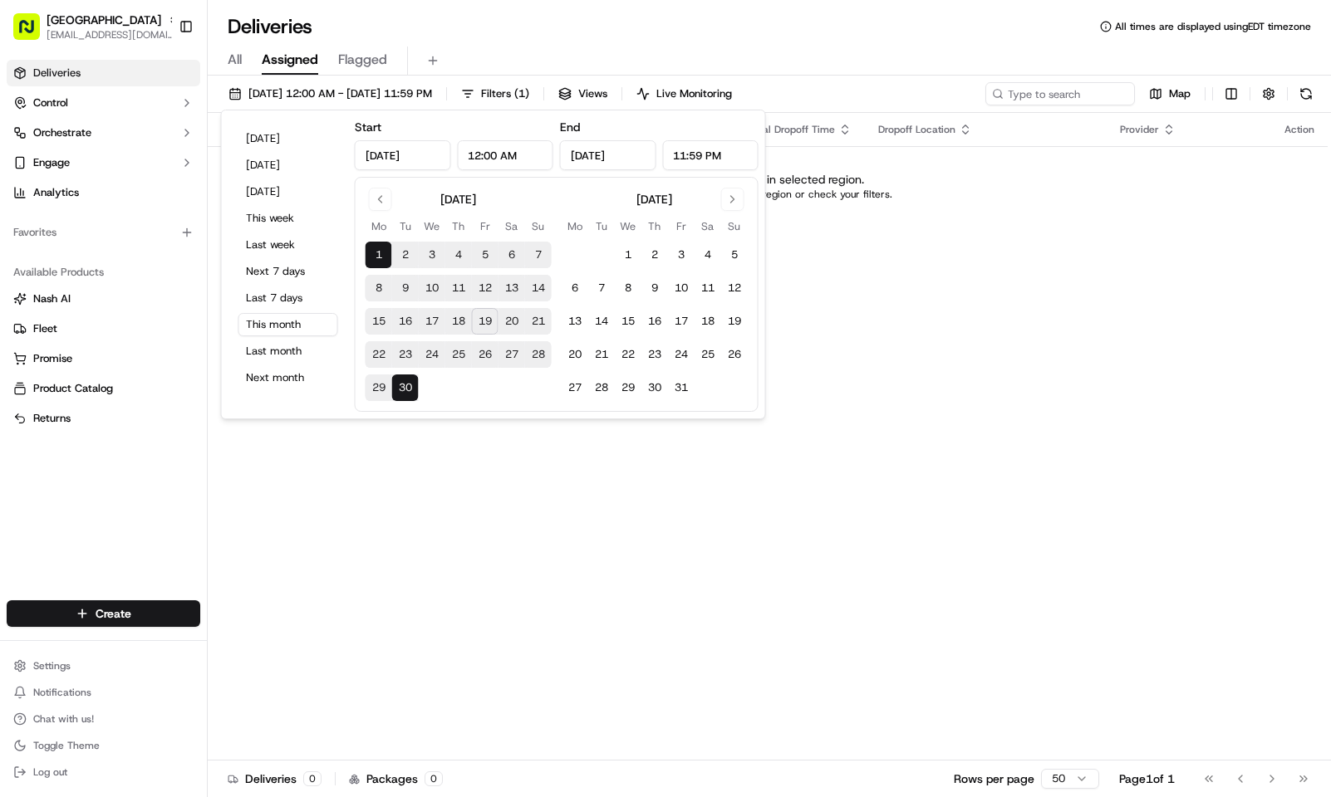
click at [576, 37] on div "Deliveries All times are displayed using EDT timezone" at bounding box center [769, 26] width 1123 height 27
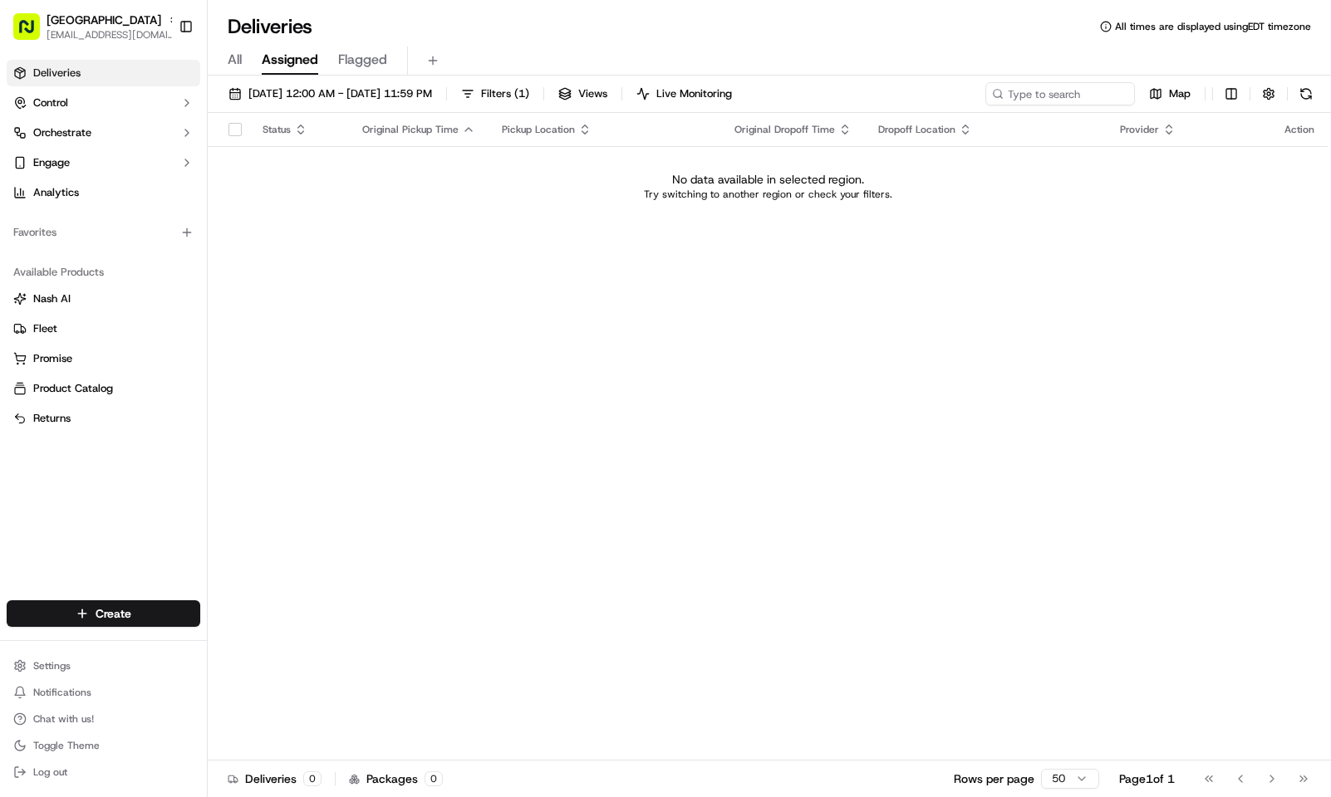
click at [243, 57] on div "All Assigned Flagged" at bounding box center [769, 61] width 1123 height 29
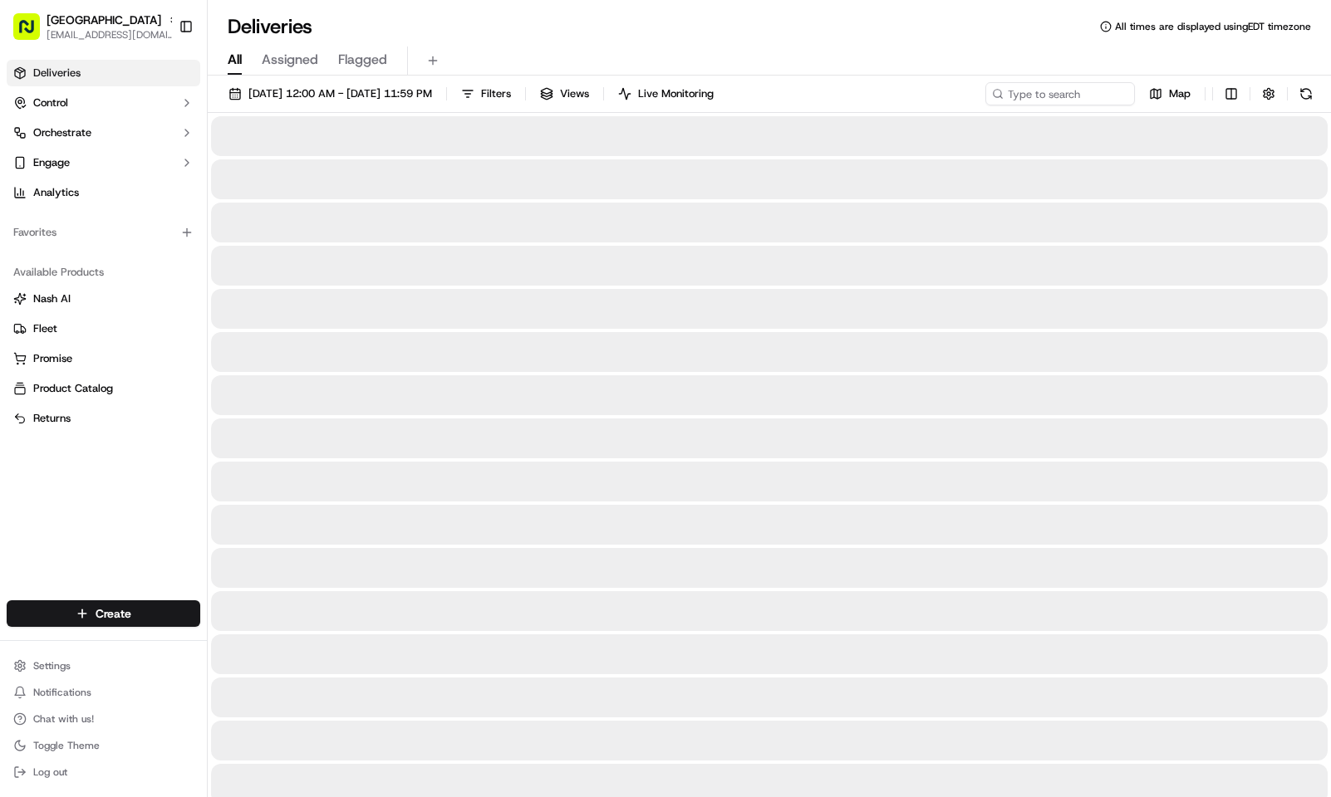
click at [239, 57] on span "All" at bounding box center [235, 60] width 14 height 20
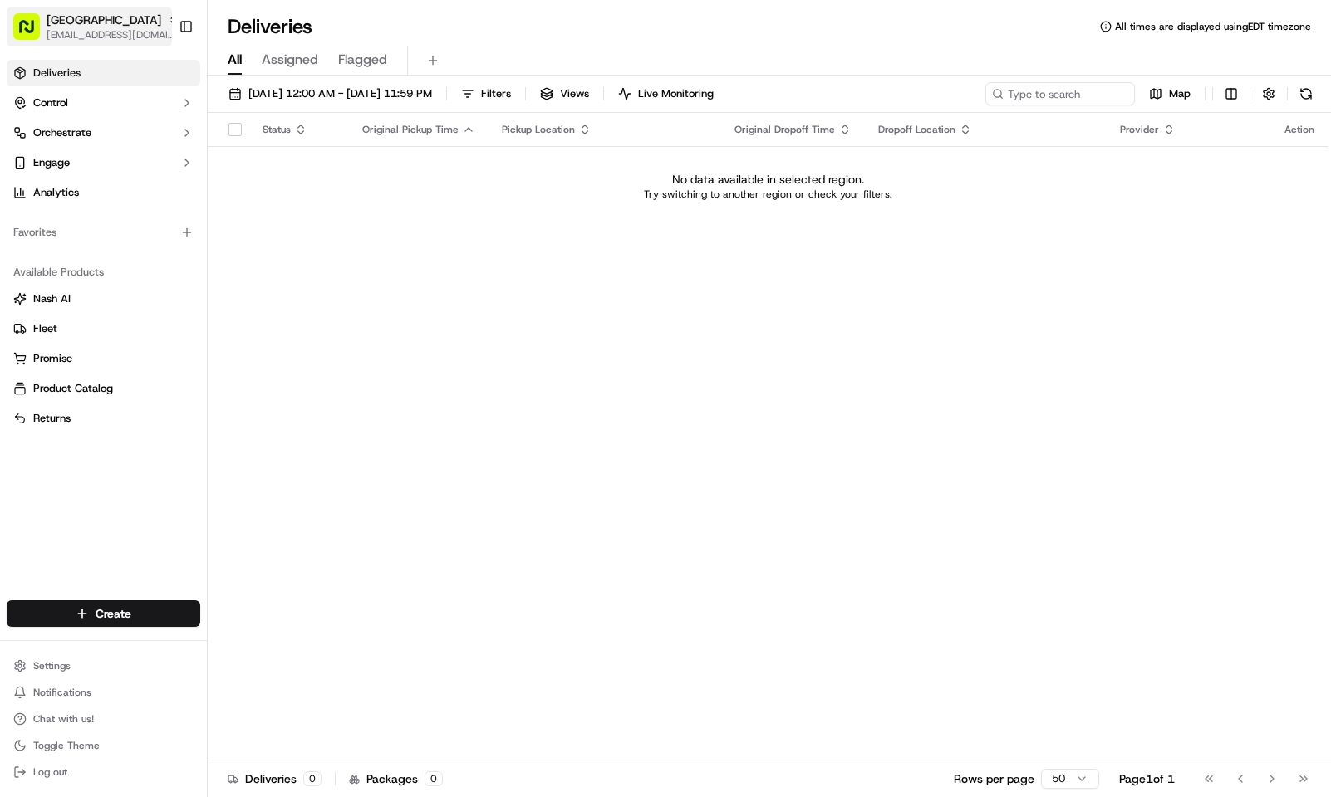
click at [95, 15] on span "Japan Village" at bounding box center [104, 20] width 115 height 17
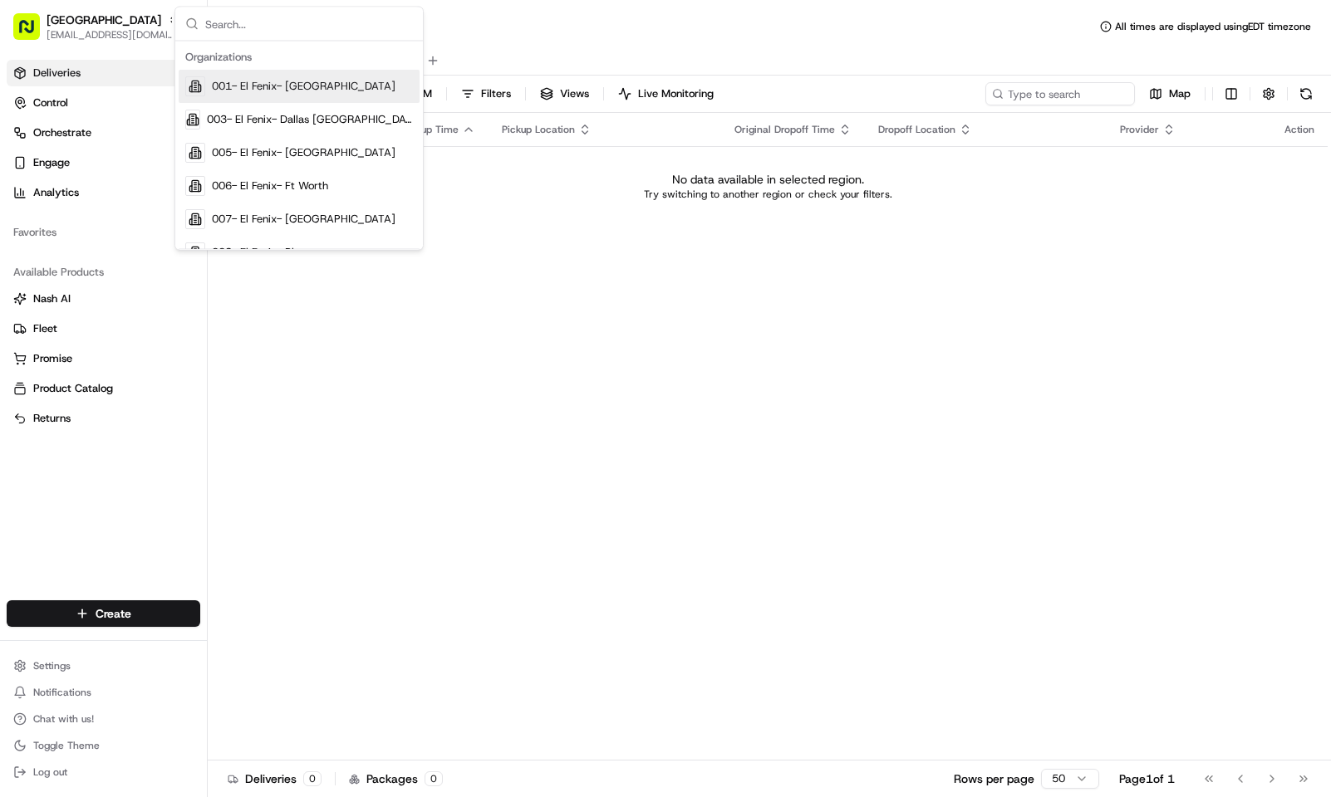
click at [504, 30] on div "Deliveries All times are displayed using EDT timezone" at bounding box center [769, 26] width 1123 height 27
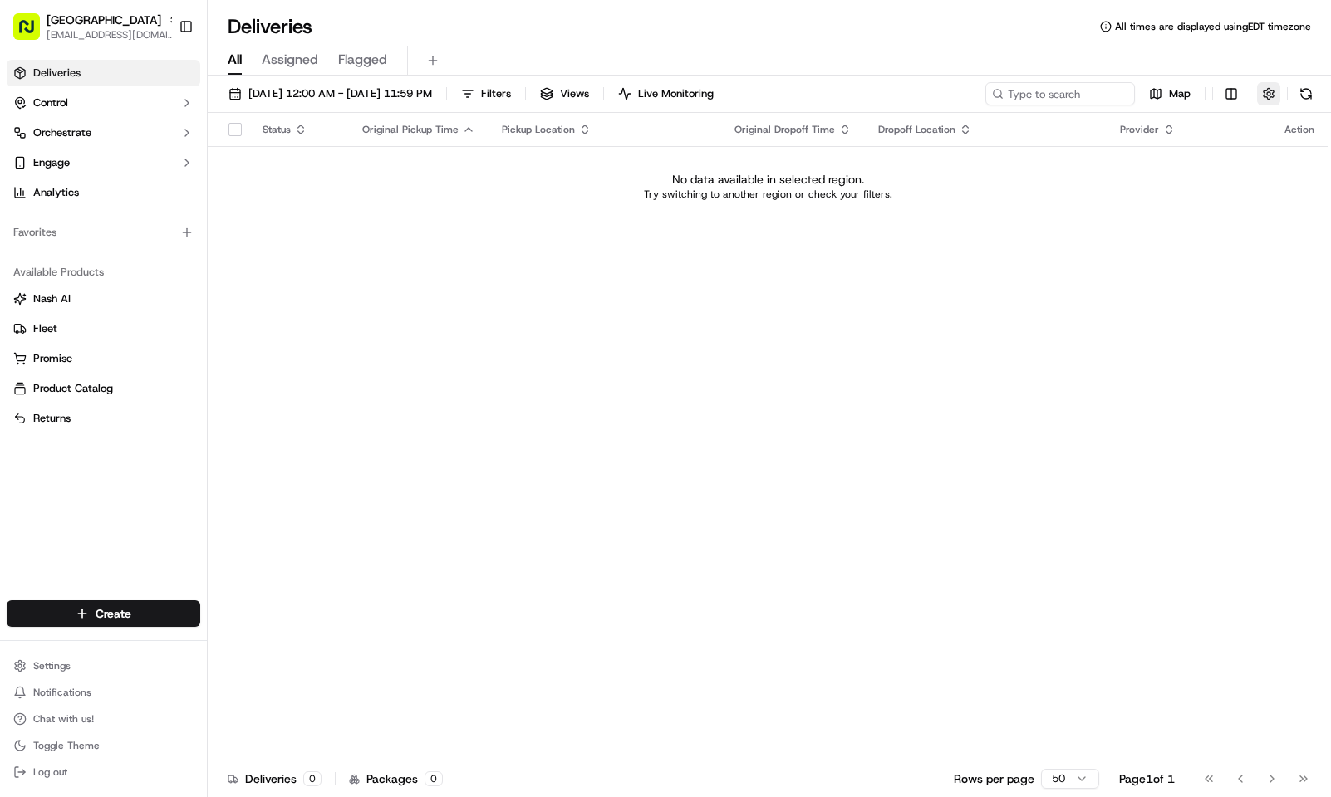
click at [1266, 91] on button "button" at bounding box center [1268, 93] width 23 height 23
click at [852, 314] on div "Status Original Pickup Time Pickup Location Original Dropoff Time Dropoff Locat…" at bounding box center [768, 437] width 1120 height 648
click at [262, 63] on span "Assigned" at bounding box center [290, 60] width 56 height 20
click at [248, 62] on div "All Assigned Flagged" at bounding box center [769, 61] width 1123 height 29
click at [235, 48] on button "All" at bounding box center [235, 61] width 14 height 28
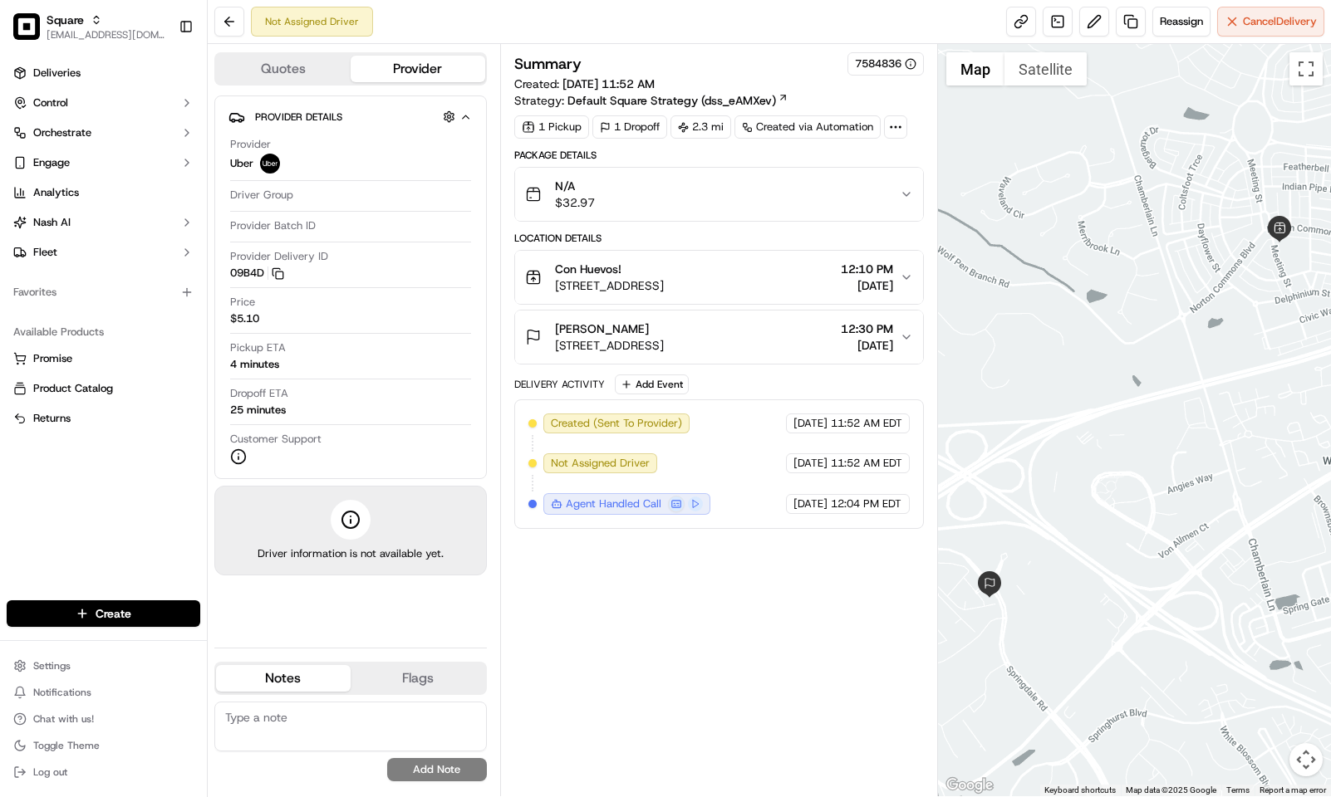
click at [841, 285] on span "[DATE]" at bounding box center [867, 285] width 52 height 17
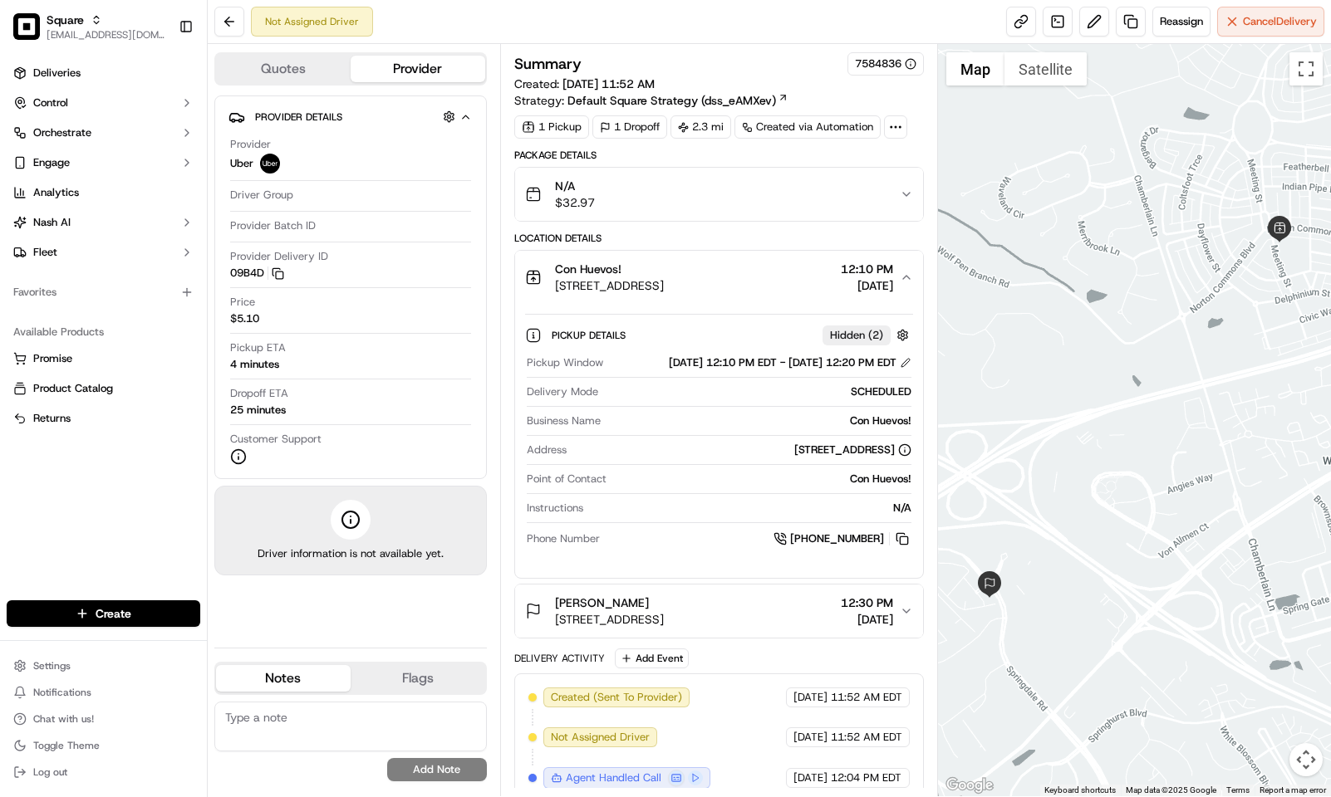
click at [841, 290] on span "[DATE]" at bounding box center [867, 285] width 52 height 17
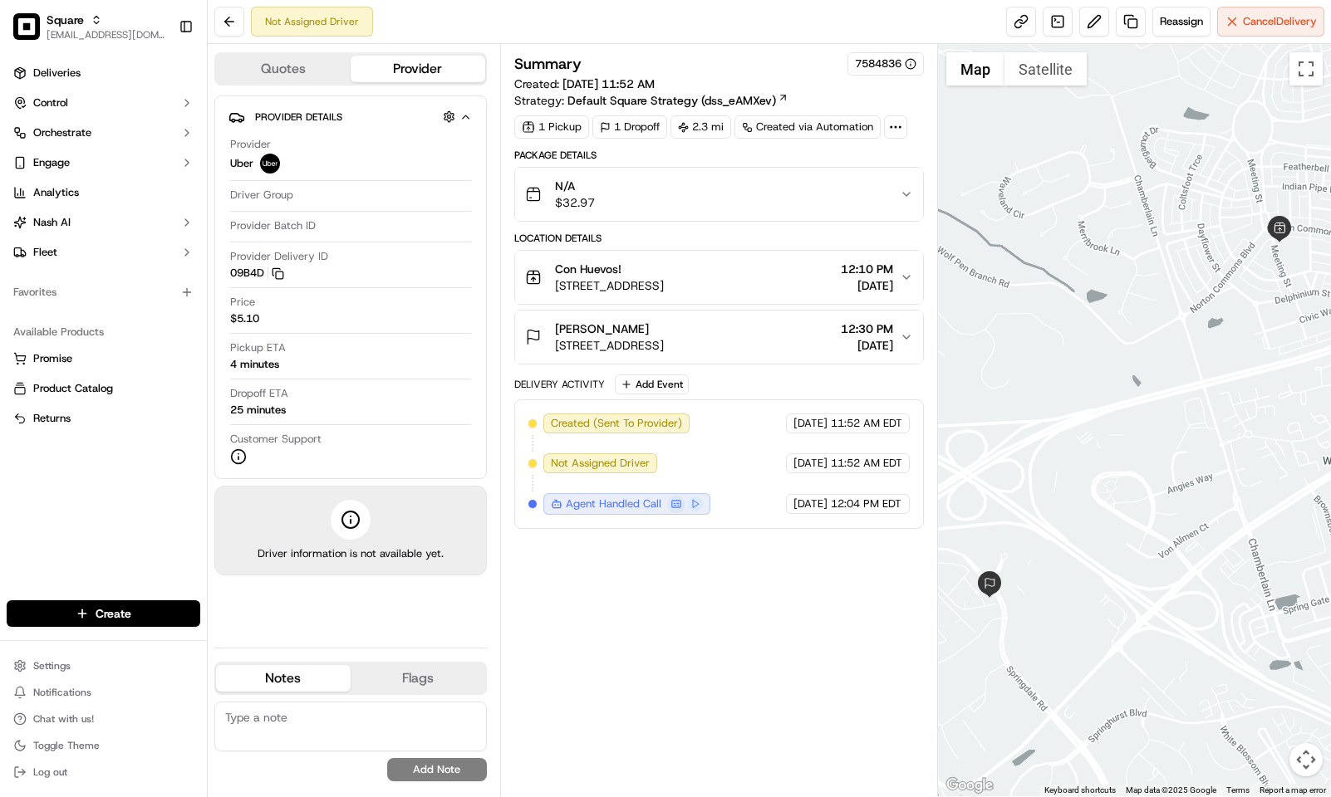
click at [841, 290] on span "[DATE]" at bounding box center [867, 285] width 52 height 17
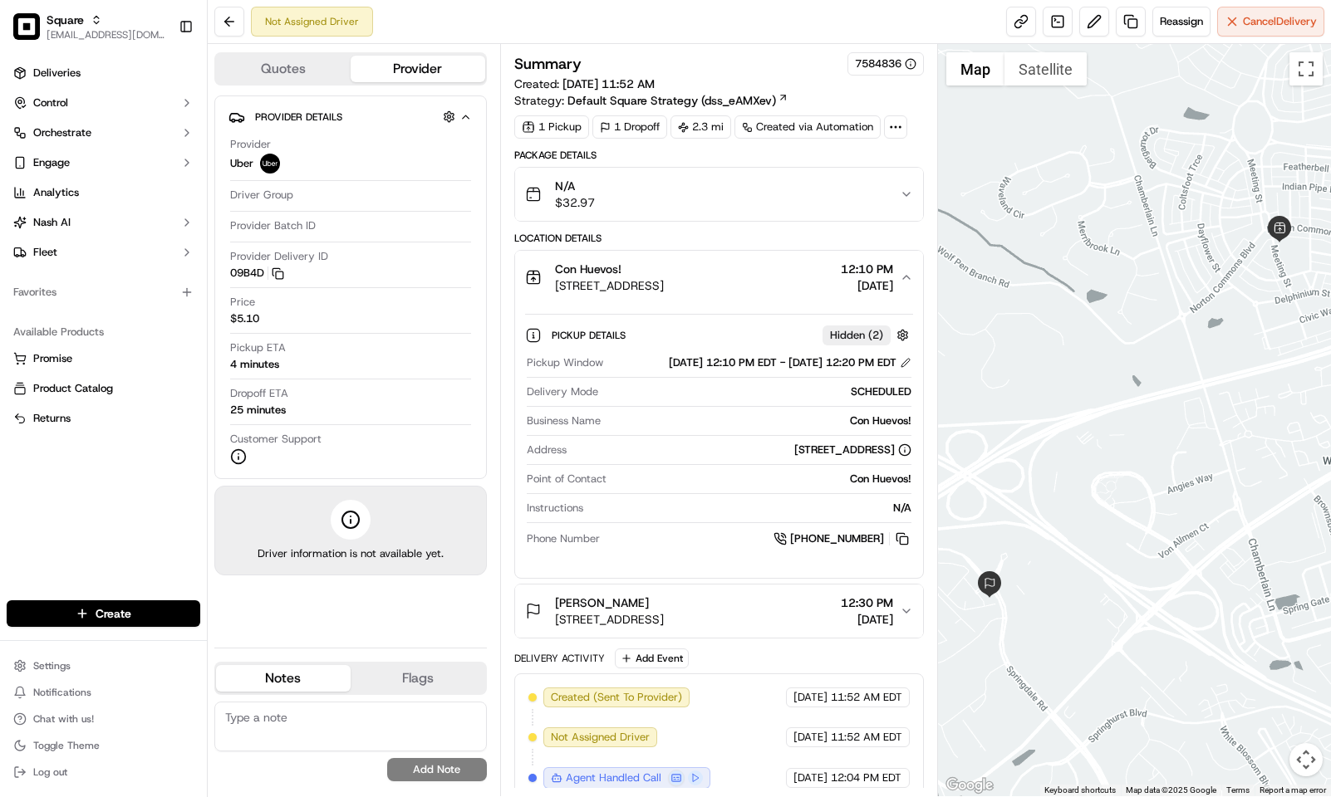
click at [664, 611] on div "[PERSON_NAME]" at bounding box center [609, 603] width 109 height 17
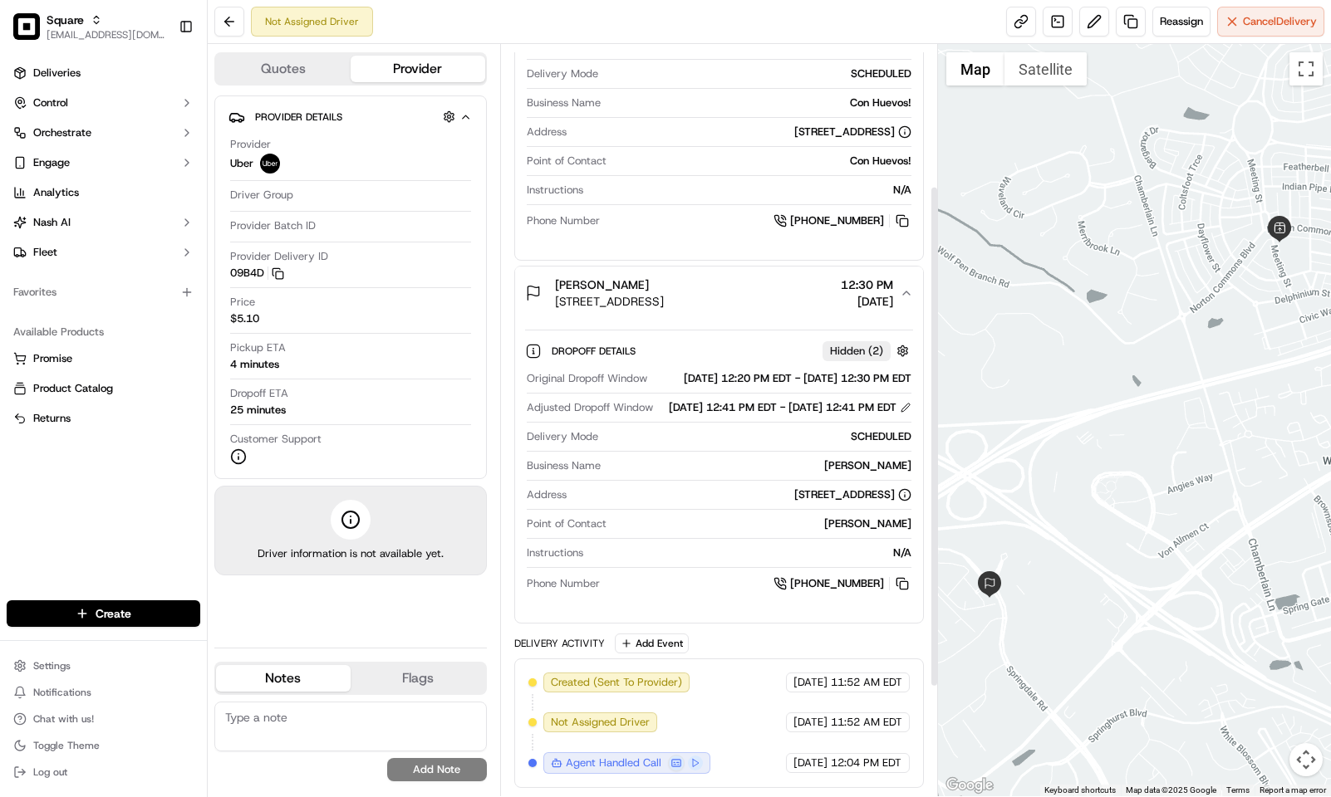
scroll to position [374, 0]
click at [1090, 21] on button at bounding box center [1094, 22] width 30 height 30
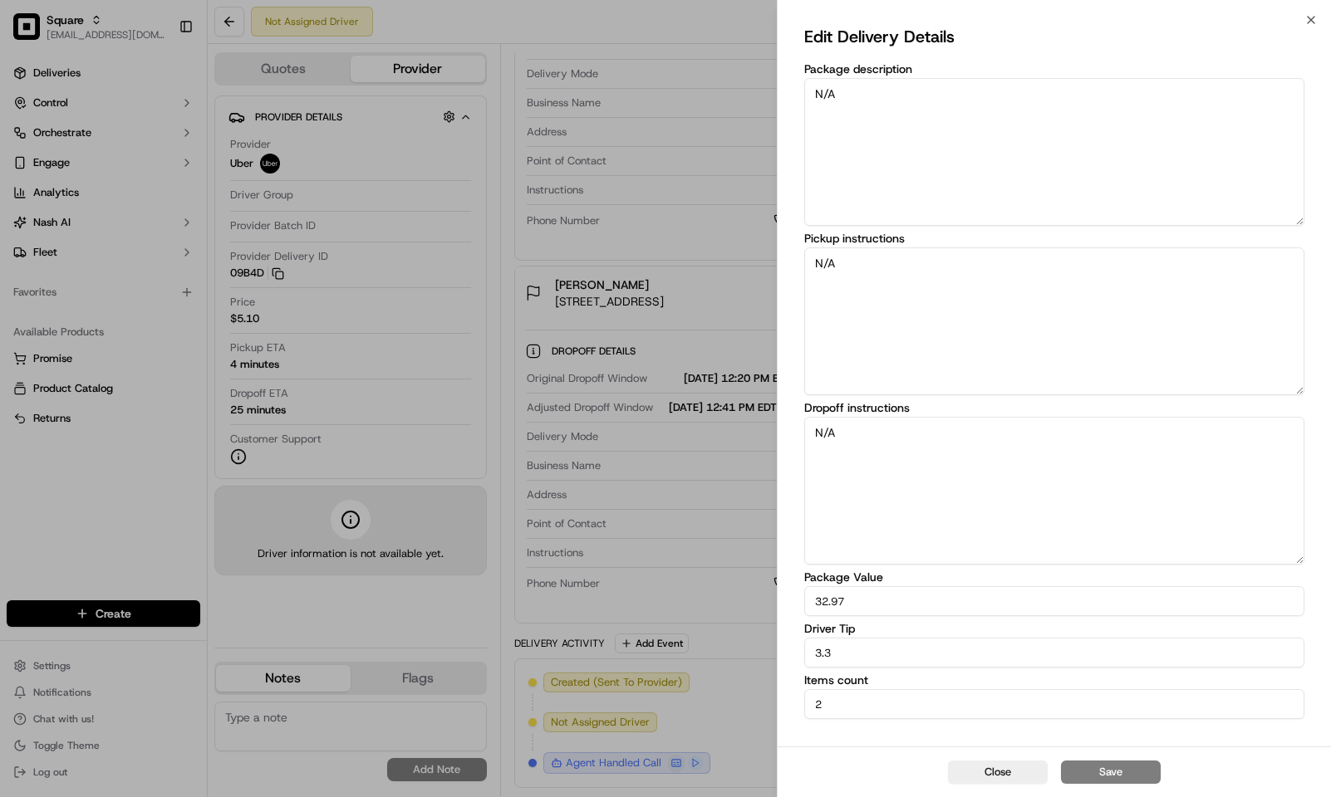
click at [890, 439] on textarea "N/A" at bounding box center [1054, 491] width 501 height 148
type textarea "N"
type textarea "U"
click at [853, 432] on textarea "PLEASE107" at bounding box center [1054, 491] width 501 height 148
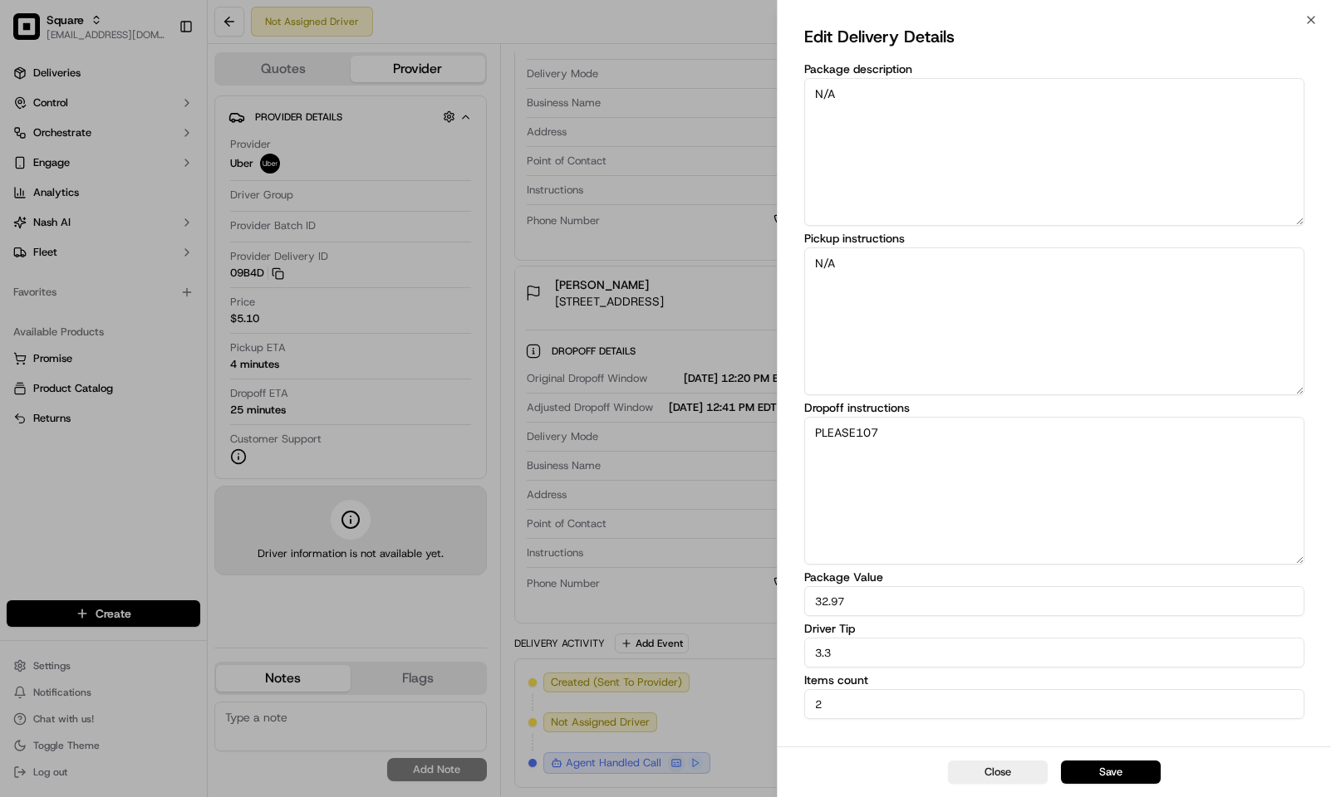
click at [857, 429] on textarea "PLEASE107" at bounding box center [1054, 491] width 501 height 148
type textarea "PLEASE DELIVER TO UNIT 107"
click at [1112, 763] on button "Save" at bounding box center [1111, 772] width 100 height 23
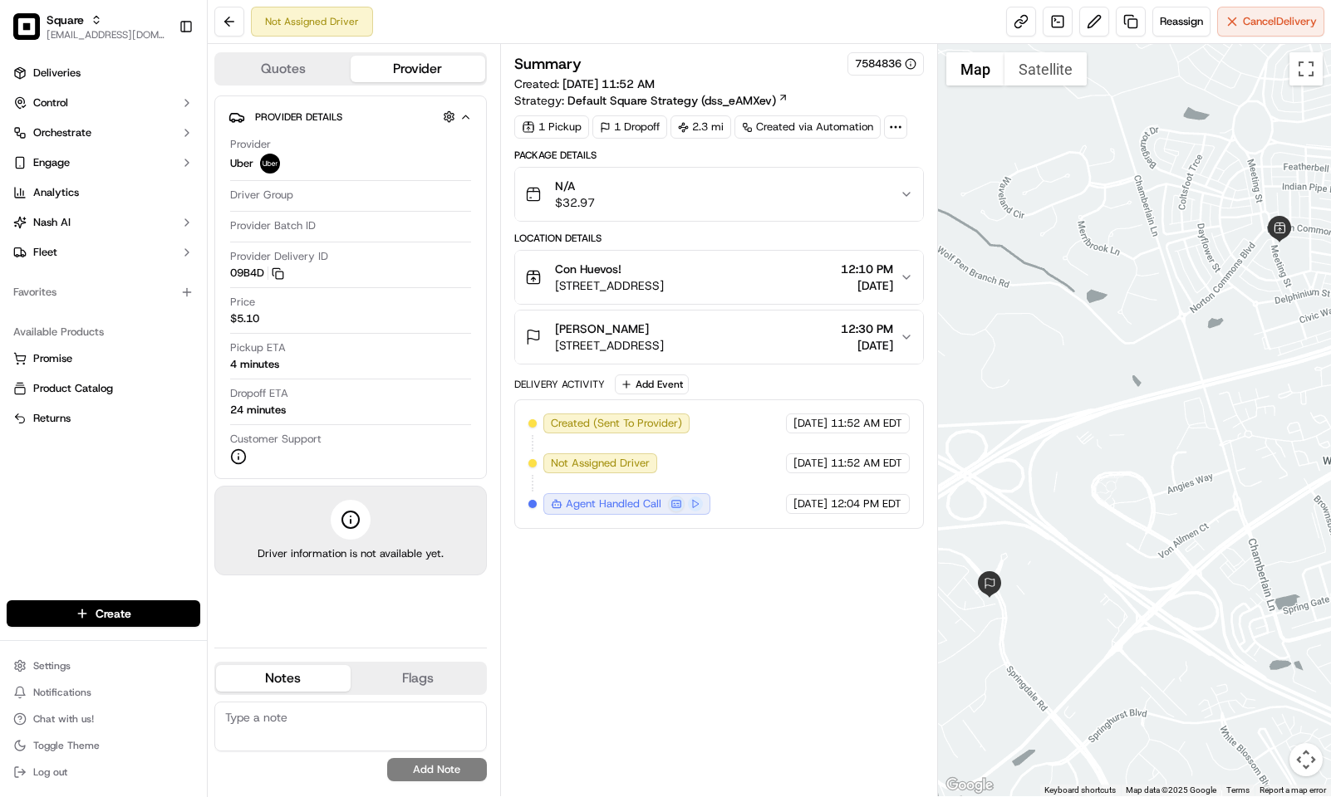
click at [386, 723] on textarea at bounding box center [350, 727] width 272 height 50
paste textarea "Caller Information: Reason for Call: Resolution:"
click at [399, 710] on textarea "Caller Information: Reason for Call: Resolution:" at bounding box center [350, 727] width 272 height 50
type textarea "Caller Information: Merchant Reason for Call: Wanted to add a UNIT NUMBER becau…"
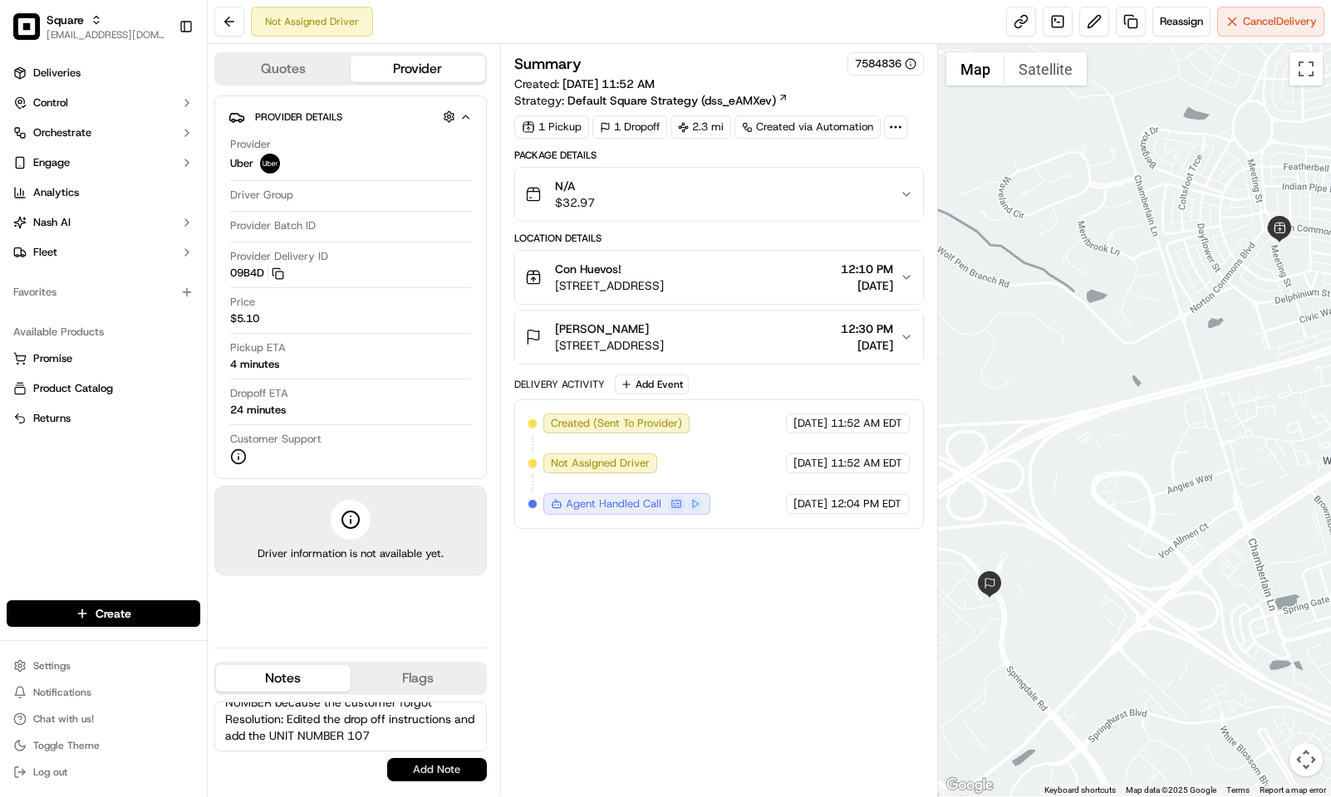
click at [449, 763] on button "Add Note" at bounding box center [437, 769] width 100 height 23
click at [841, 331] on span "12:30 PM" at bounding box center [867, 329] width 52 height 17
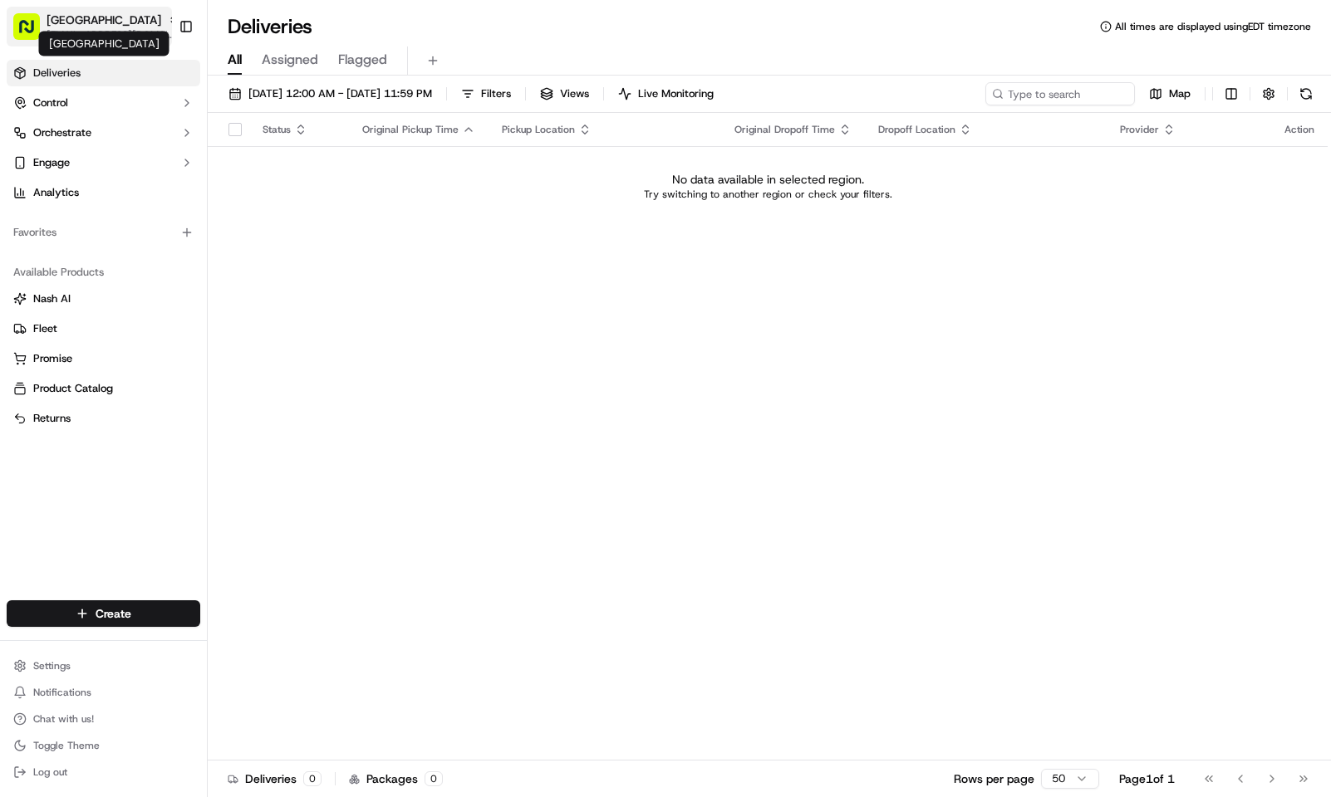
click at [96, 25] on span "Japan Village" at bounding box center [104, 20] width 115 height 17
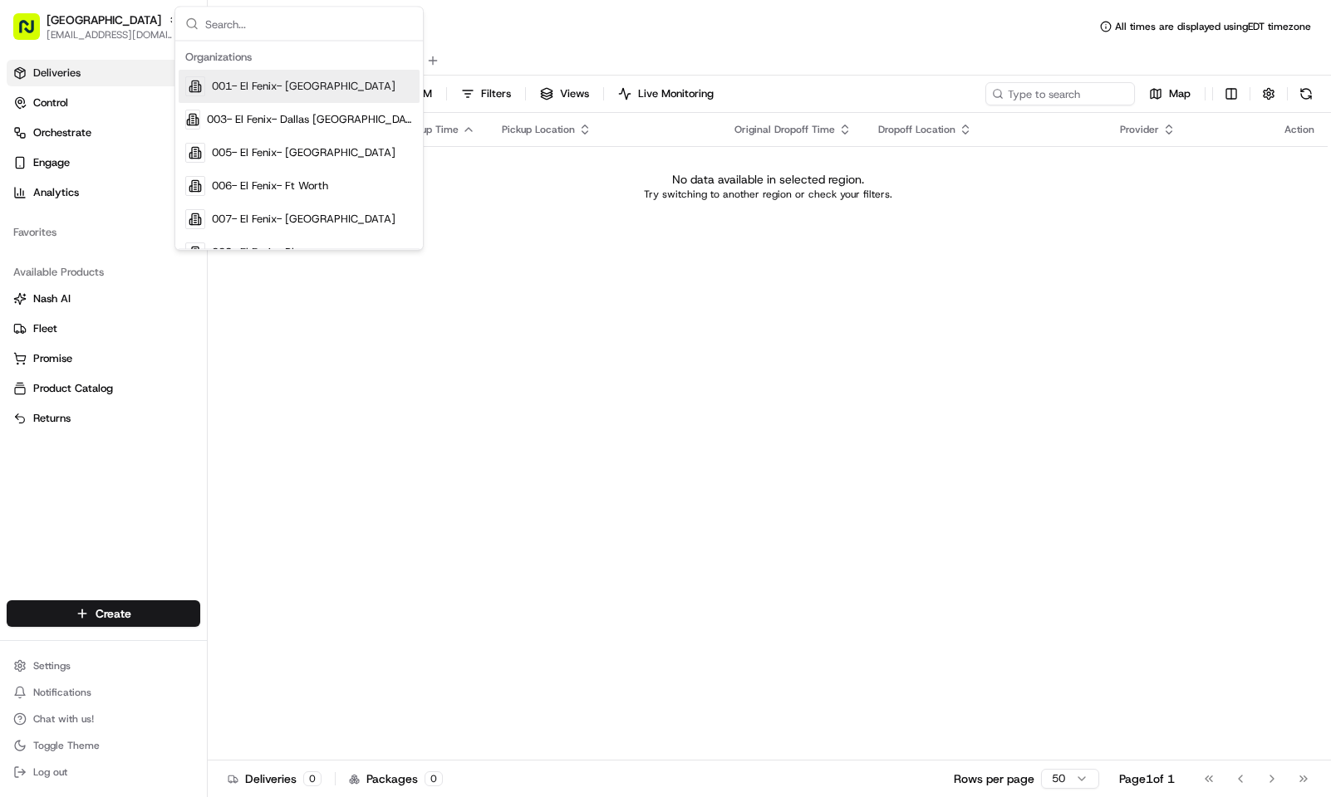
click at [539, 25] on div "Deliveries All times are displayed using EDT timezone" at bounding box center [769, 26] width 1123 height 27
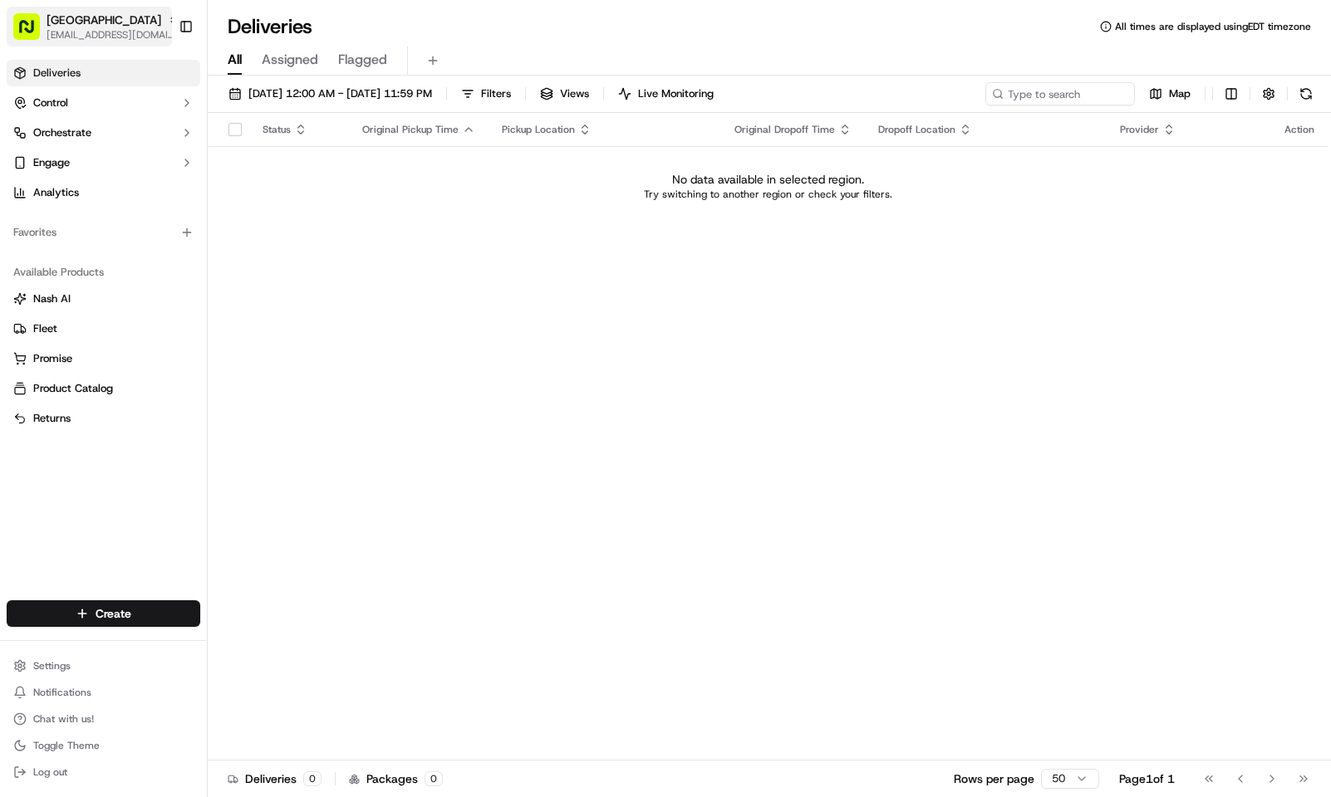
click at [98, 16] on span "Japan Village" at bounding box center [104, 20] width 115 height 17
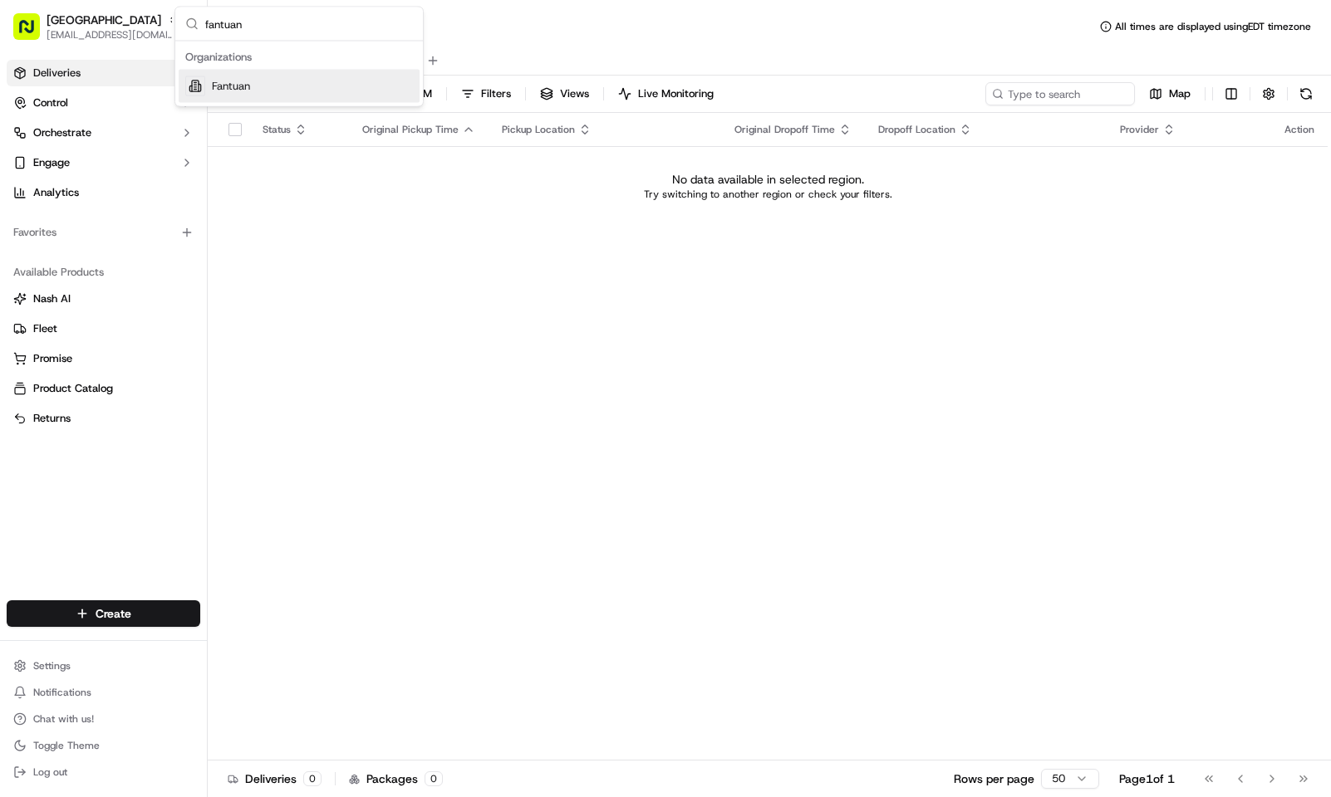
type input "fantuan"
click at [267, 83] on div "Fantuan" at bounding box center [299, 86] width 241 height 33
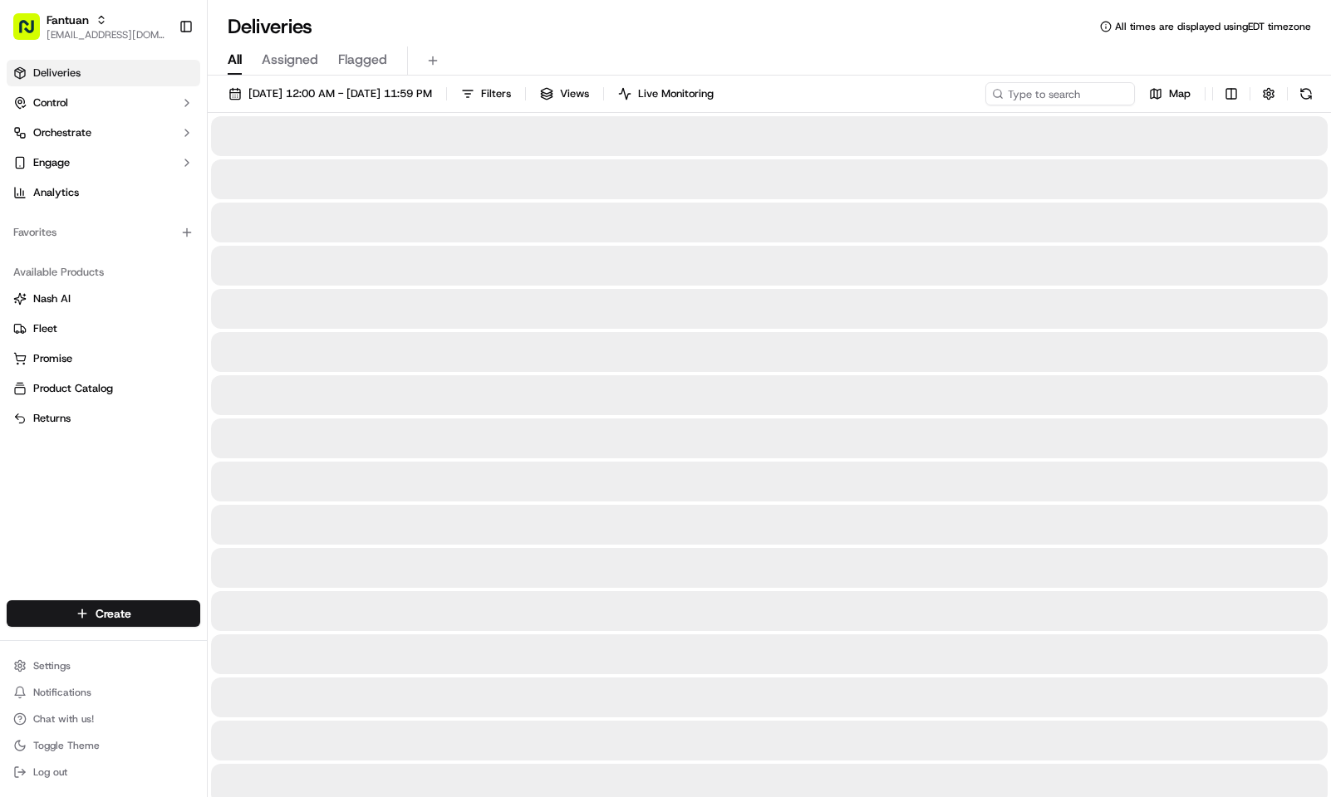
click at [483, 32] on div "Deliveries All times are displayed using EDT timezone" at bounding box center [769, 26] width 1123 height 27
click at [407, 86] on span "09/01/2025 12:00 AM - 09/30/2025 11:59 PM" at bounding box center [340, 93] width 184 height 15
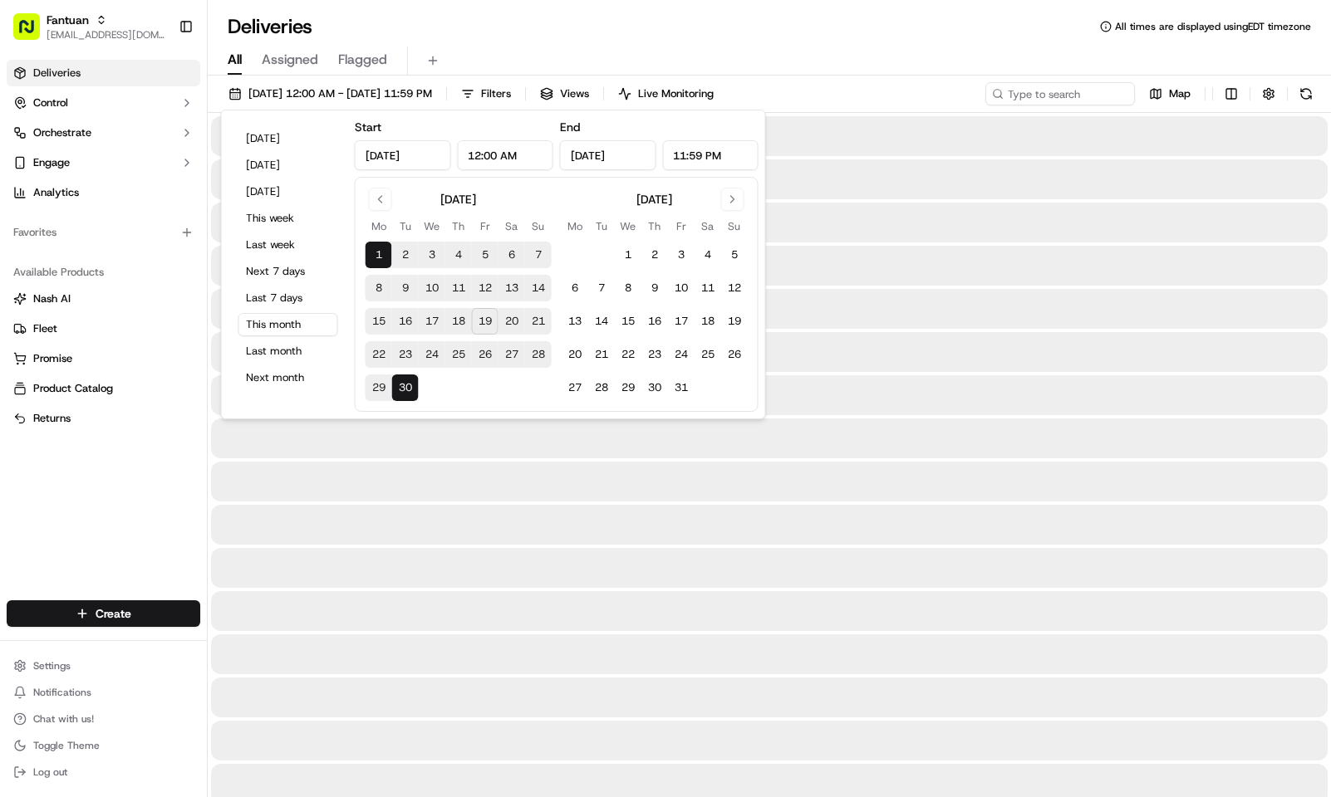
click at [735, 13] on div "Deliveries All times are displayed using EDT timezone" at bounding box center [769, 26] width 1123 height 27
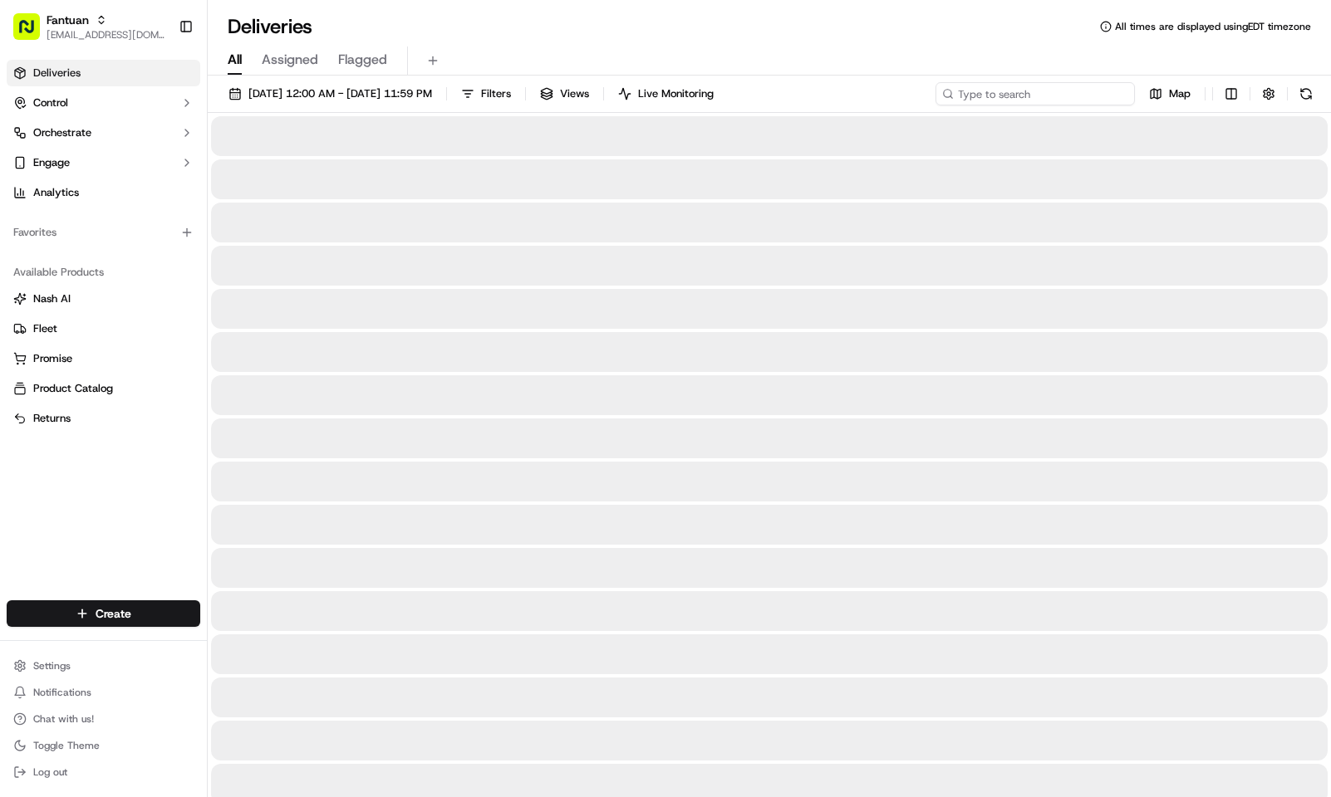
click at [1084, 97] on input at bounding box center [1034, 93] width 199 height 23
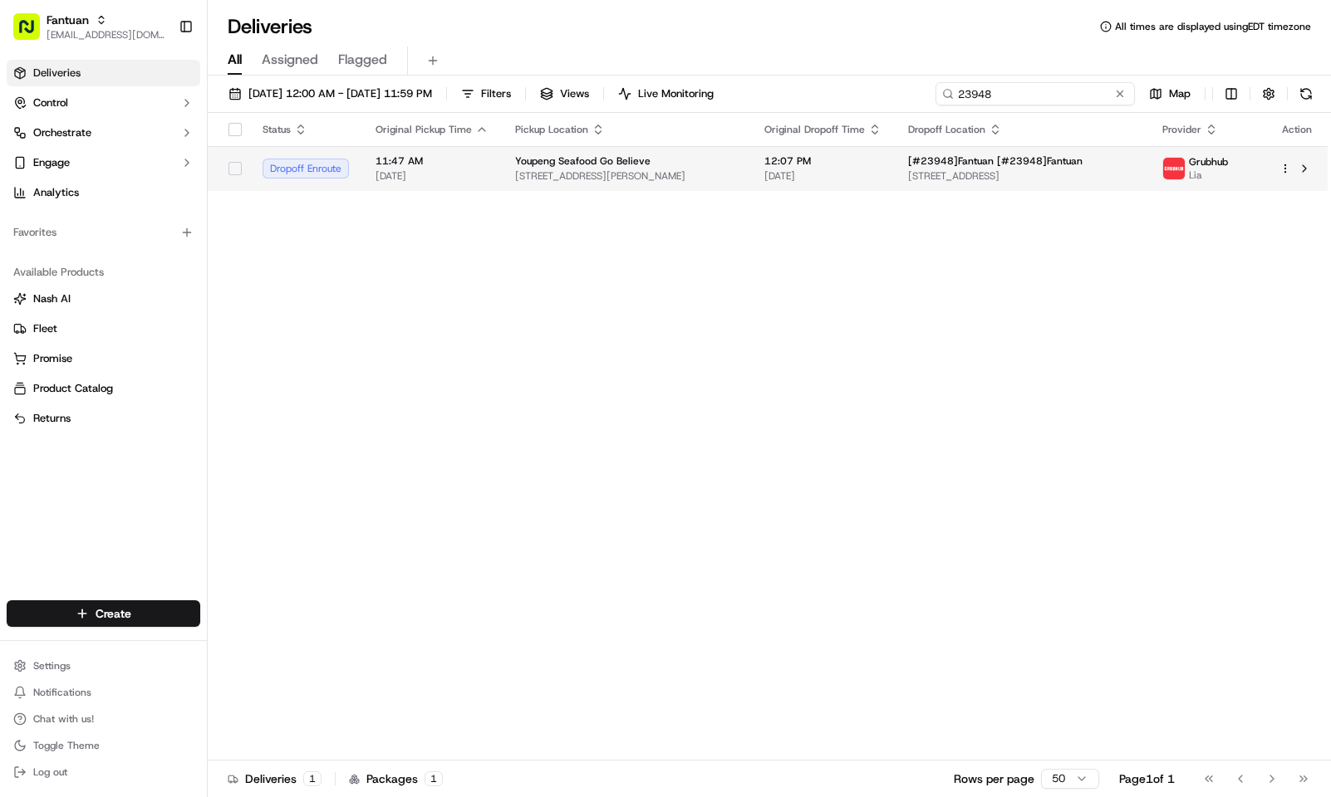
type input "23948"
click at [816, 172] on span "[DATE]" at bounding box center [822, 175] width 117 height 13
click at [723, 155] on div "Youpeng Seafood Go Believe" at bounding box center [626, 160] width 223 height 13
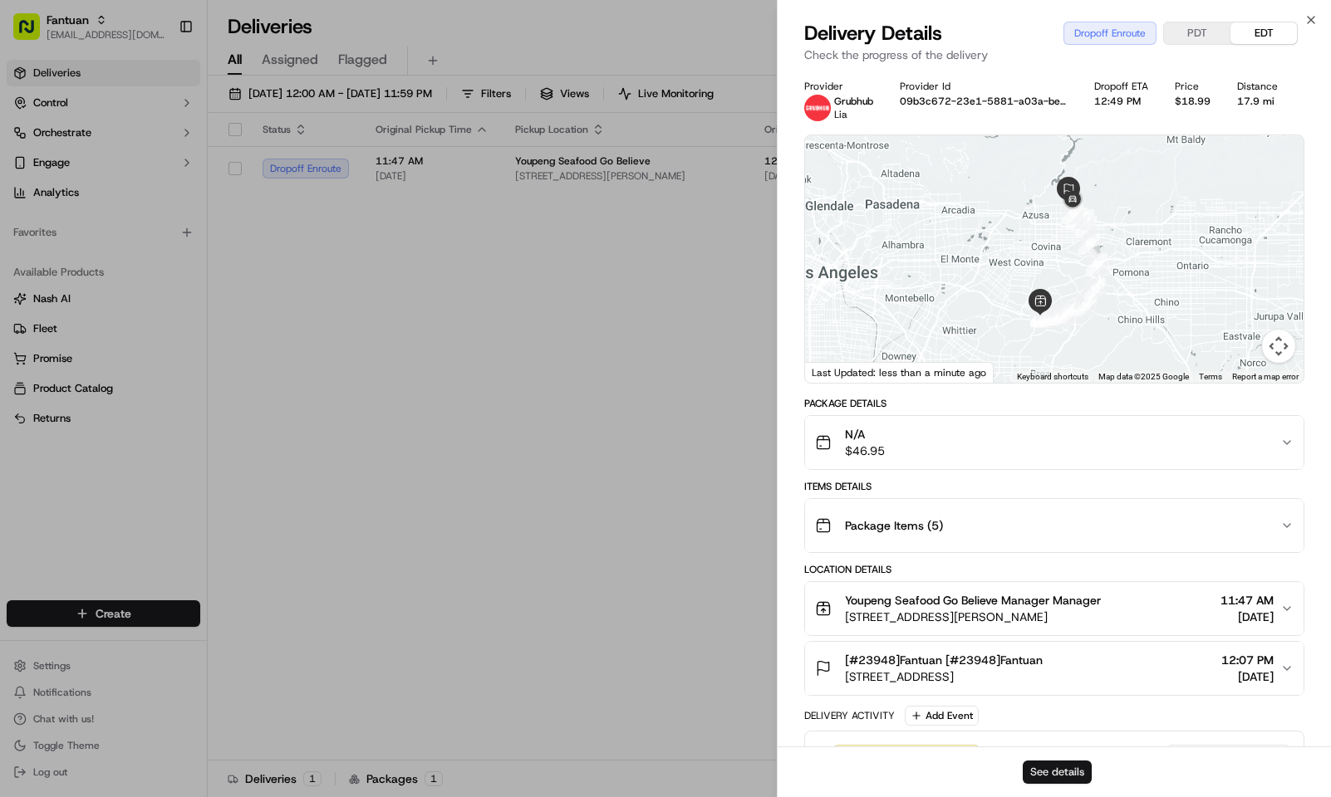
click at [1079, 762] on button "See details" at bounding box center [1056, 772] width 69 height 23
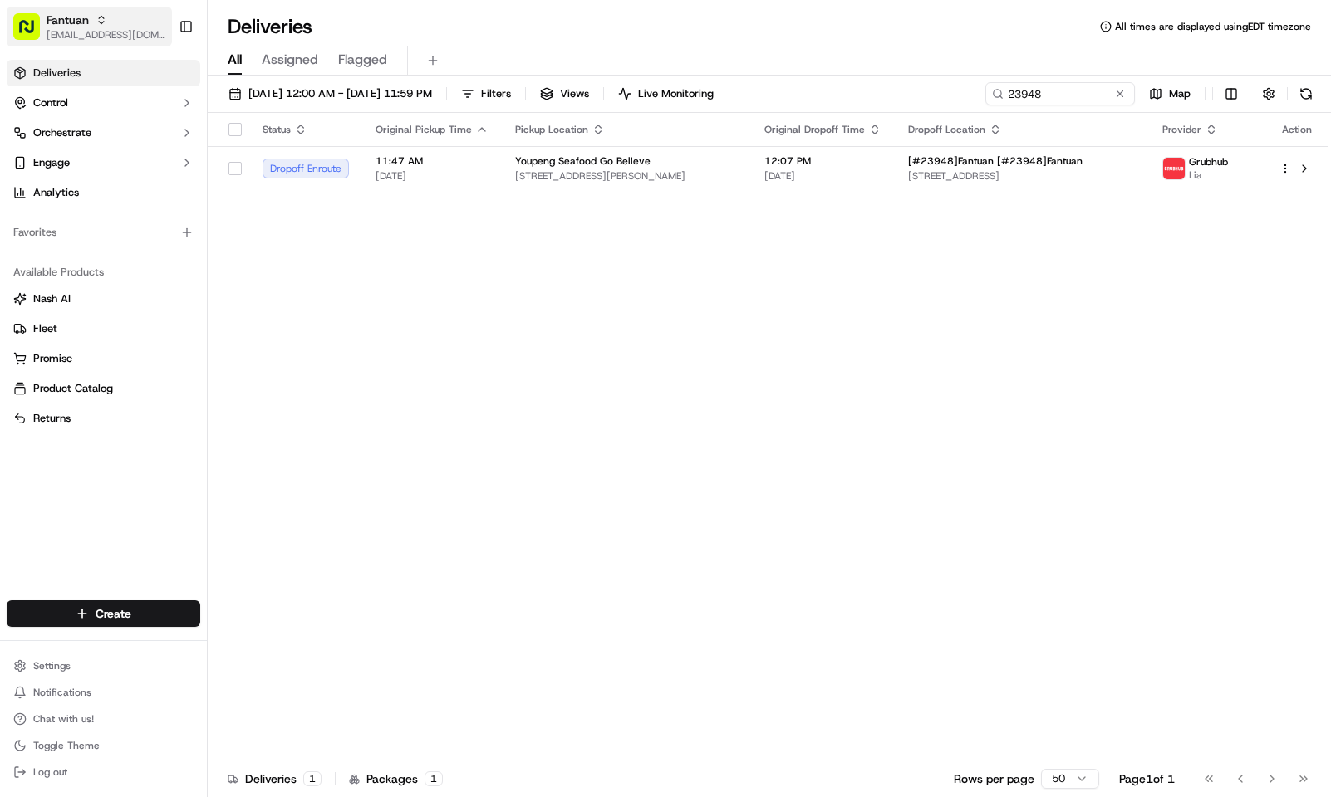
click at [71, 20] on span "Fantuan" at bounding box center [68, 20] width 42 height 17
type input "o"
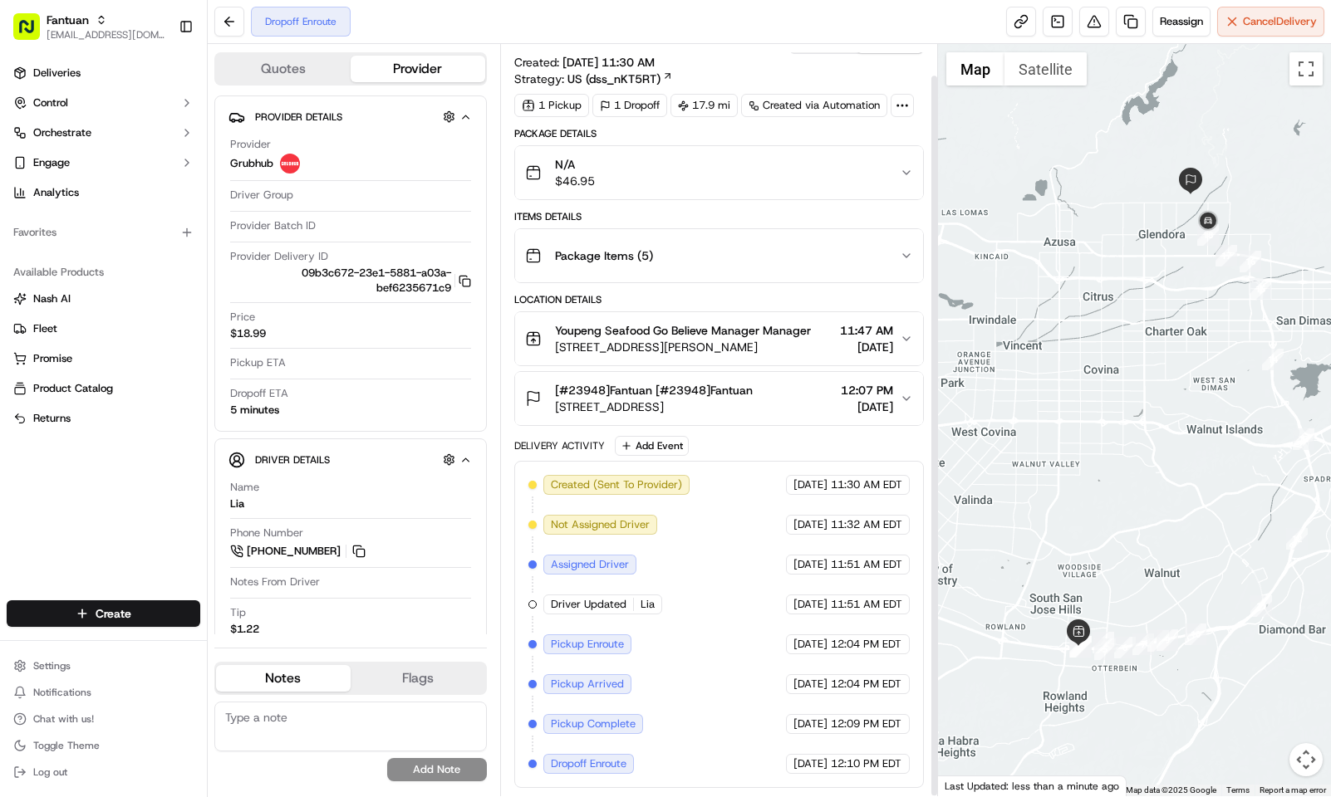
scroll to position [32, 0]
click at [730, 498] on div "Created (Sent To Provider) Grubhub [DATE] 11:30 AM EDT Not Assigned Driver Grub…" at bounding box center [718, 624] width 381 height 299
click at [135, 454] on div "Deliveries Control Orchestrate Engage Analytics Favorites Available Products [P…" at bounding box center [103, 320] width 207 height 534
click at [689, 502] on div "Created (Sent To Provider) Grubhub [DATE] 11:30 AM EDT Not Assigned Driver Grub…" at bounding box center [718, 624] width 381 height 299
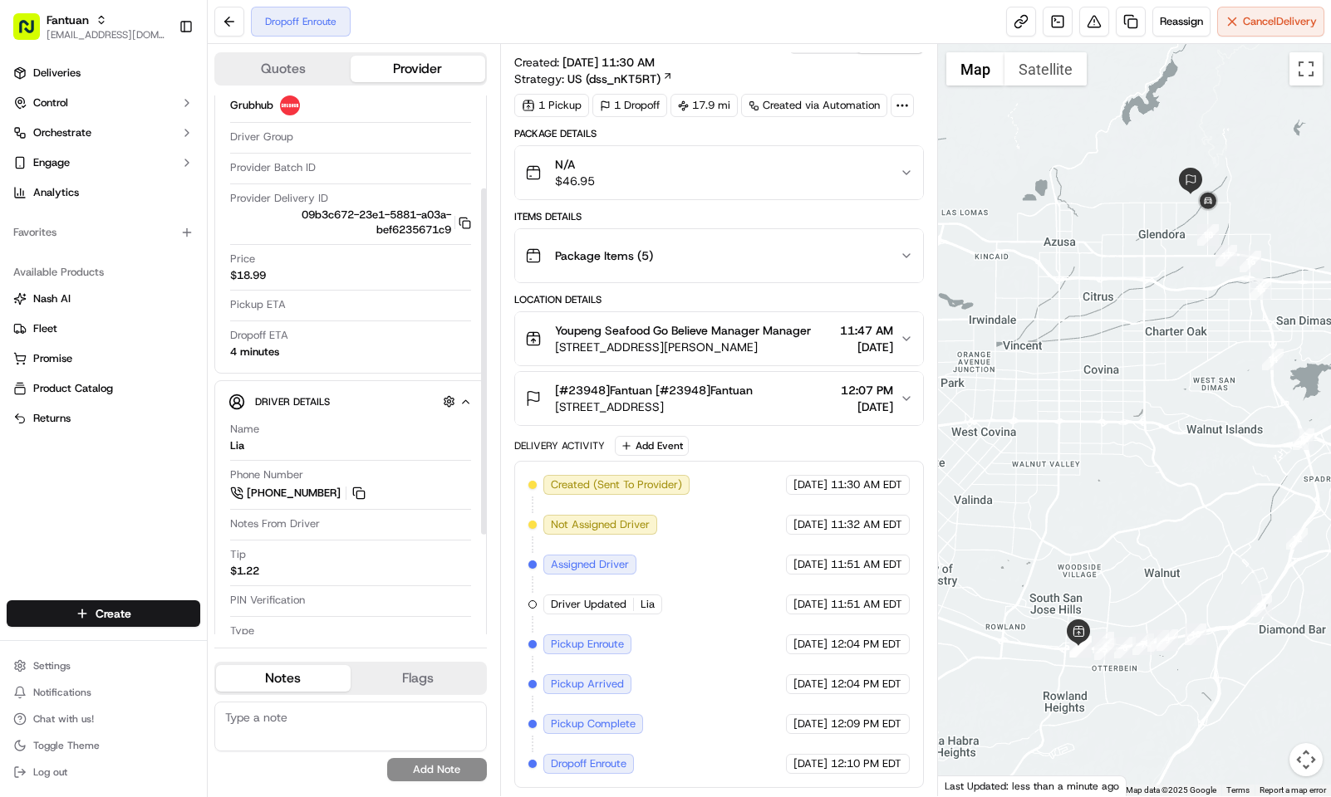
scroll to position [0, 0]
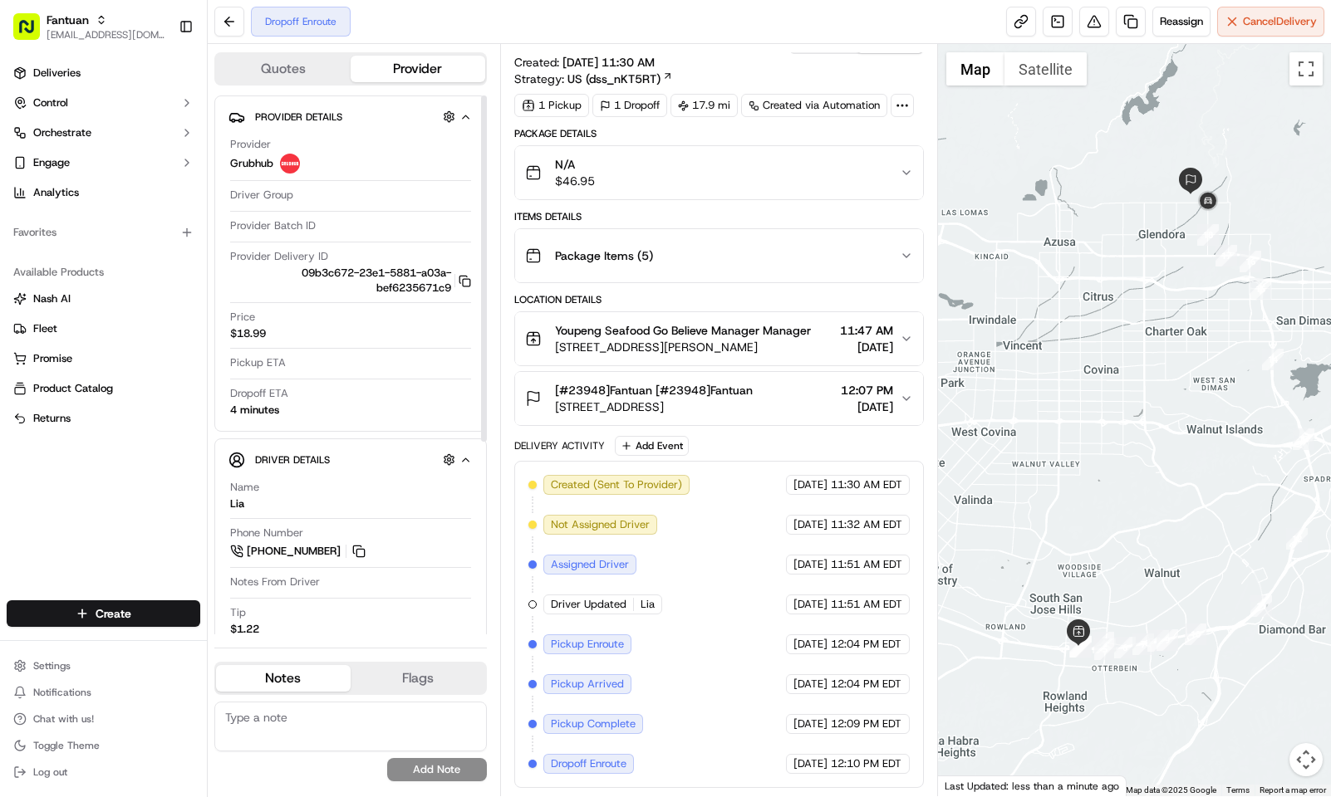
click at [307, 71] on button "Quotes" at bounding box center [283, 69] width 135 height 27
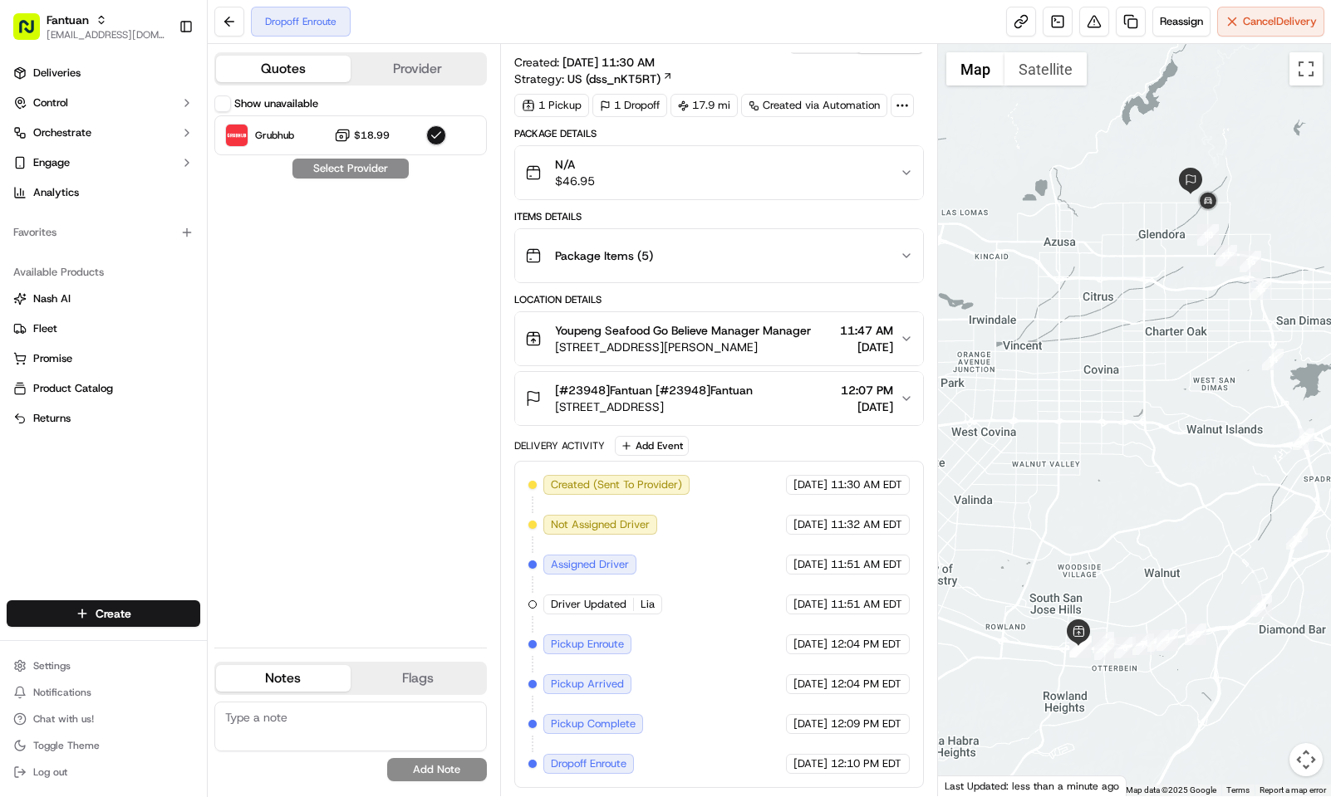
click at [225, 107] on button "Show unavailable" at bounding box center [222, 104] width 17 height 17
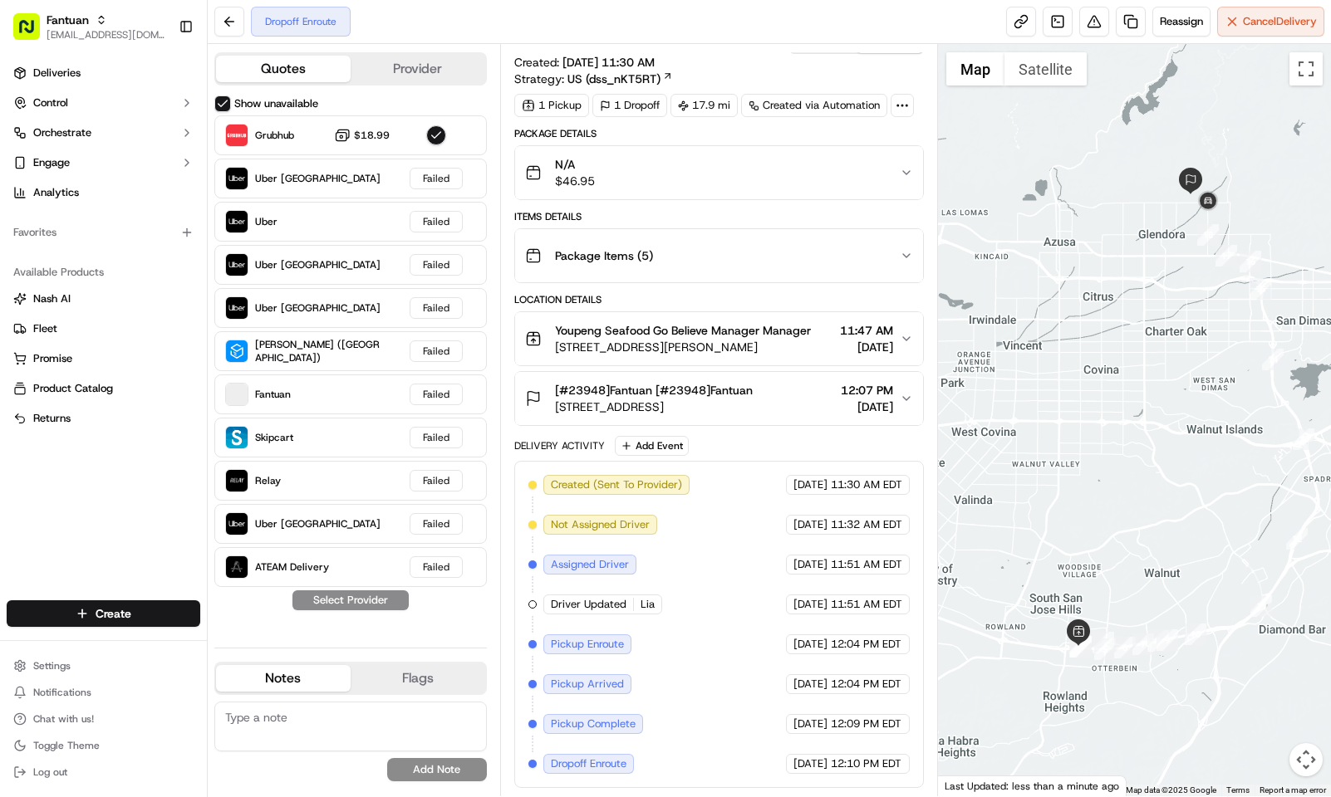
click at [225, 107] on button "Show unavailable" at bounding box center [222, 104] width 17 height 17
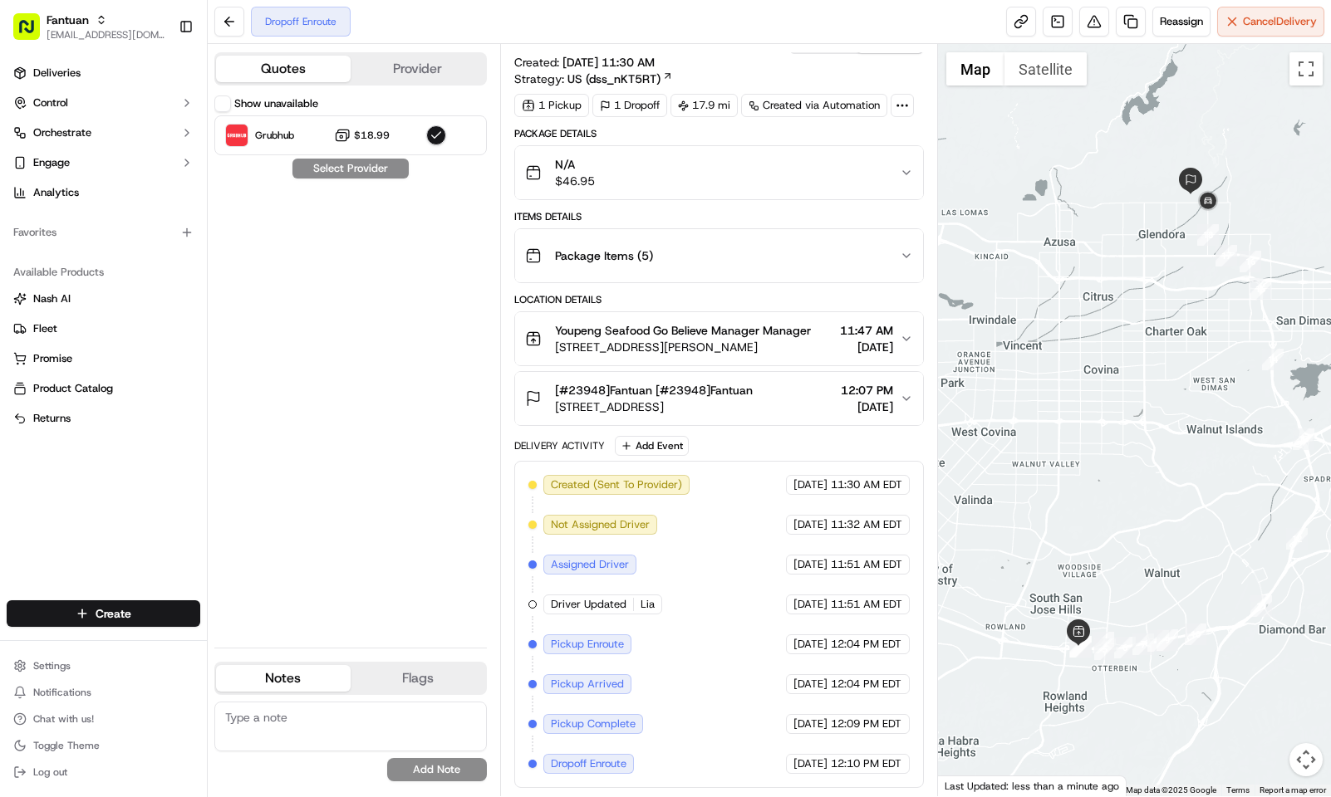
click at [411, 76] on button "Provider" at bounding box center [418, 69] width 135 height 27
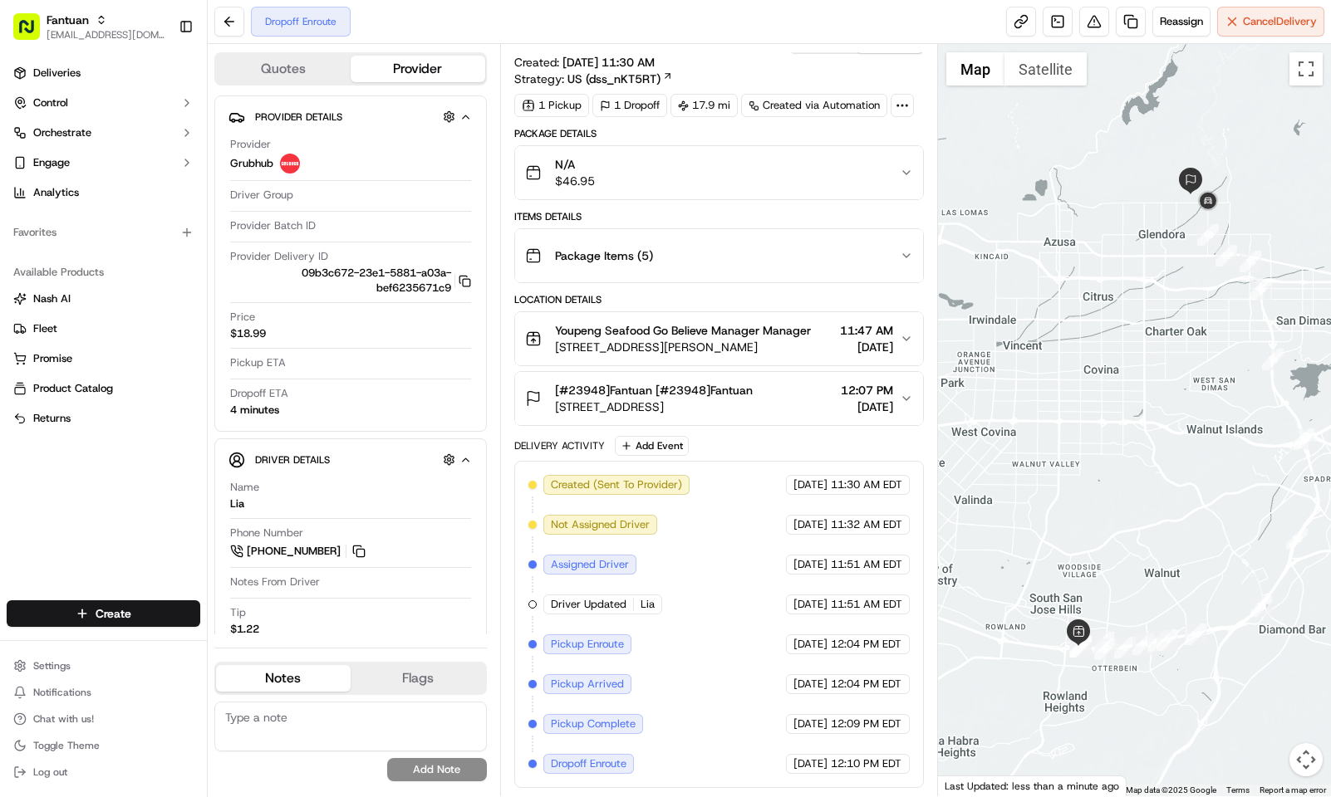
click at [300, 71] on button "Quotes" at bounding box center [283, 69] width 135 height 27
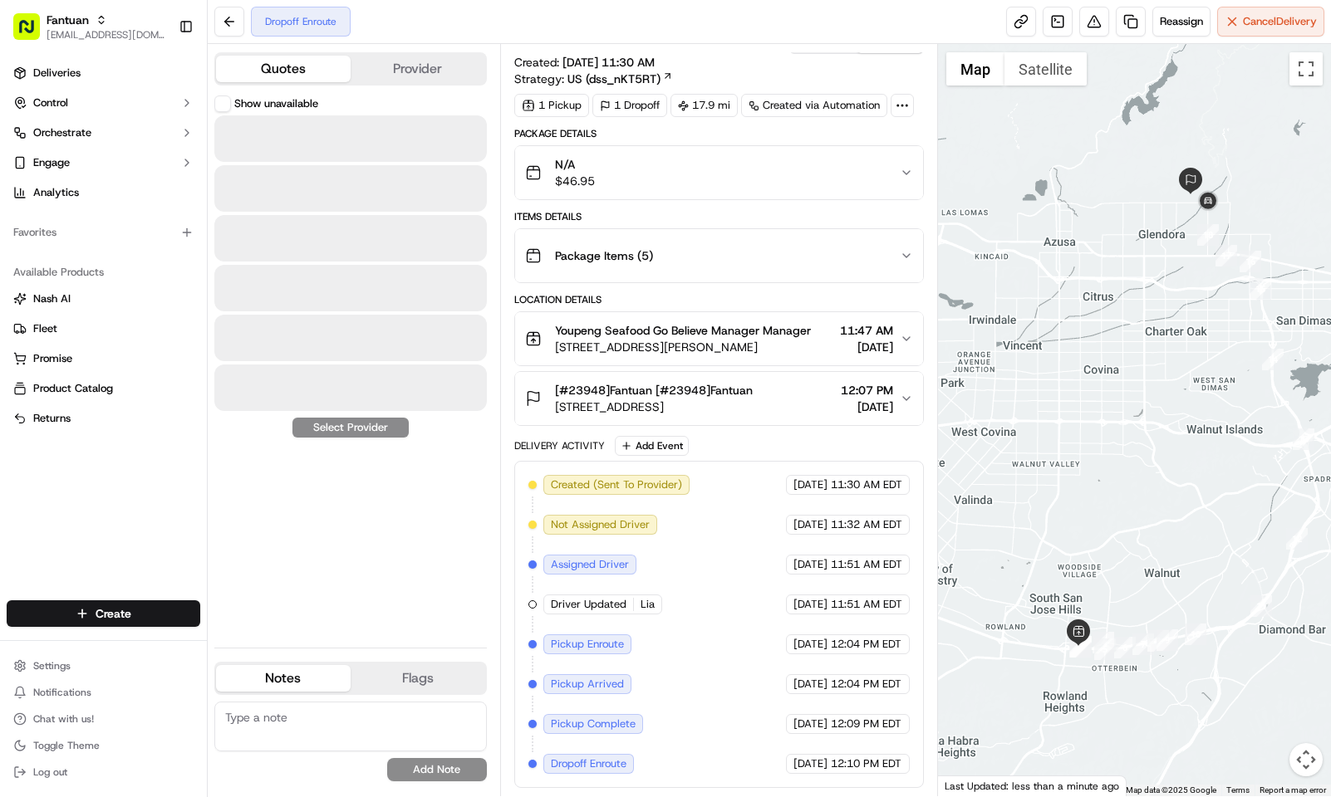
click at [396, 71] on button "Provider" at bounding box center [418, 69] width 135 height 27
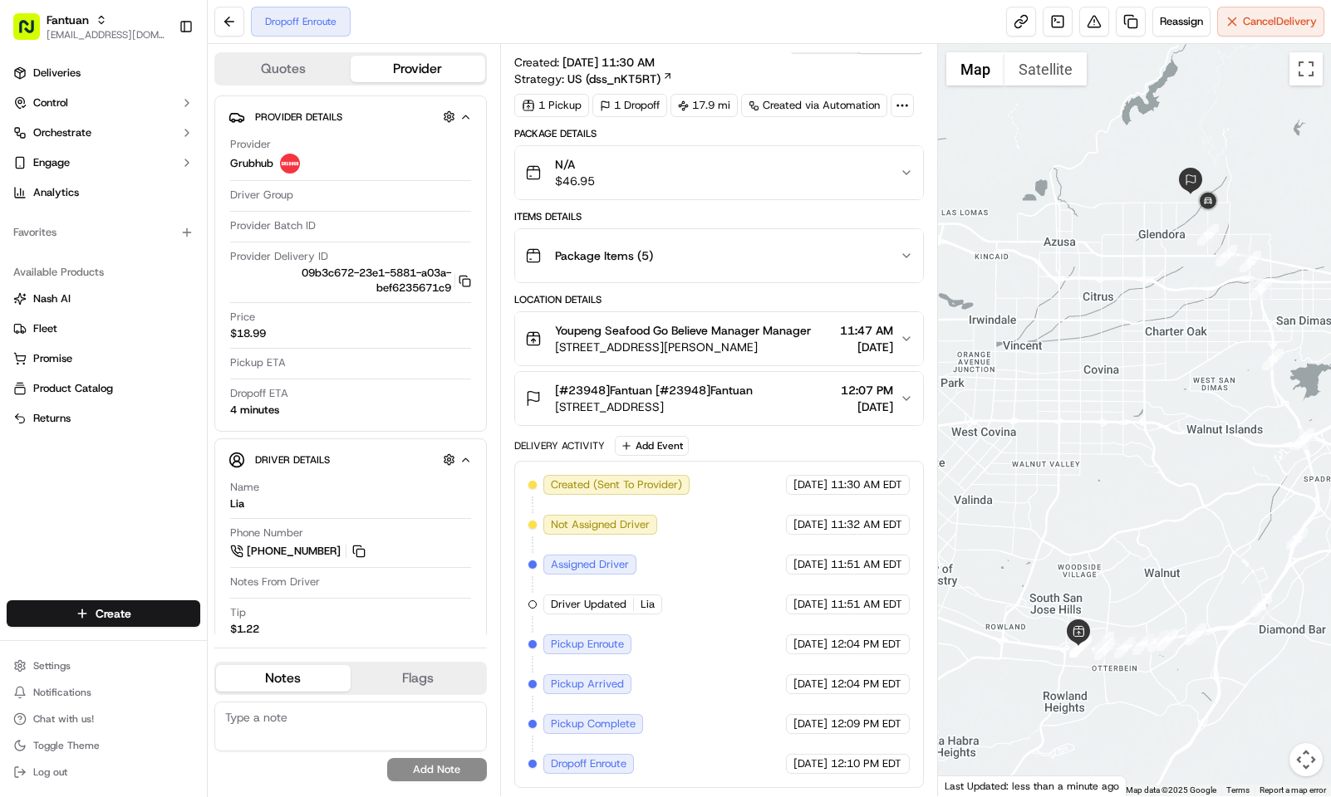
click at [310, 65] on button "Quotes" at bounding box center [283, 69] width 135 height 27
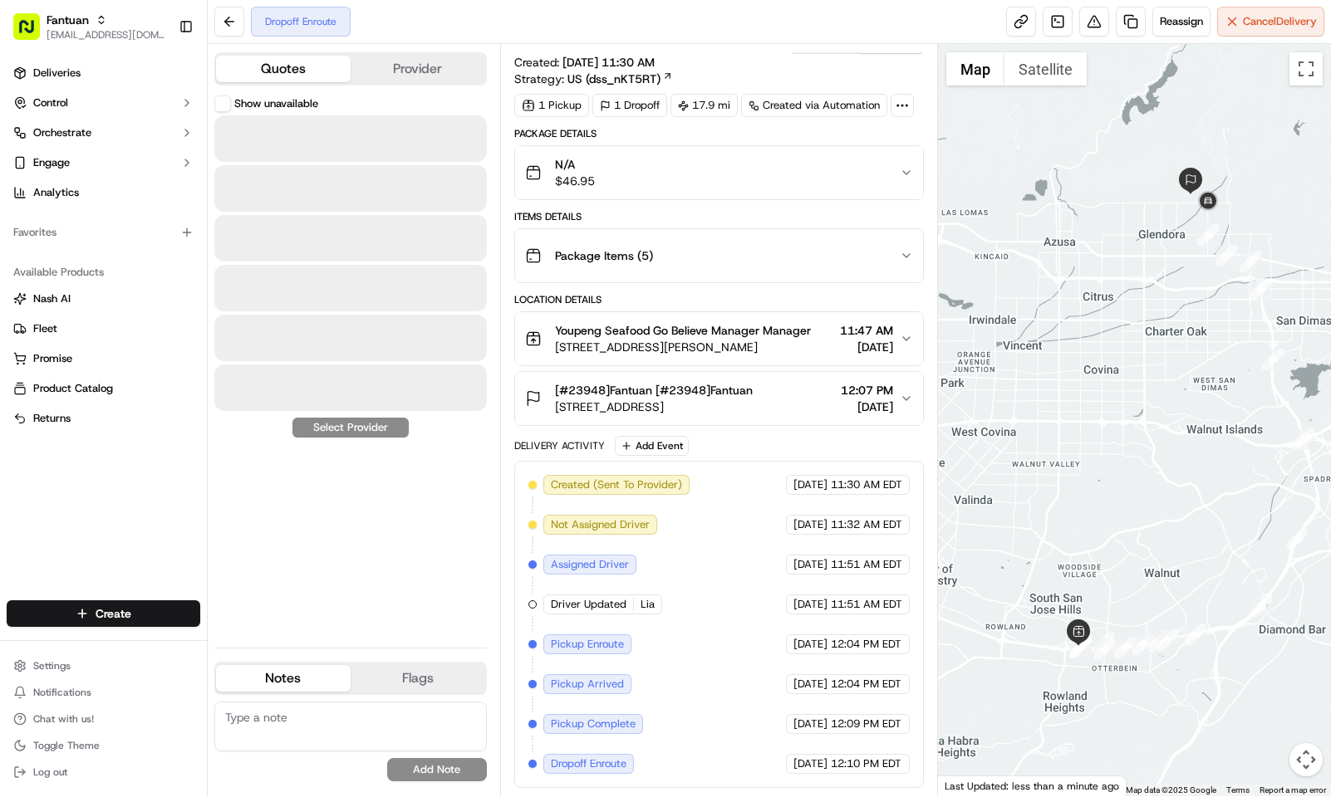
click at [437, 63] on button "Provider" at bounding box center [418, 69] width 135 height 27
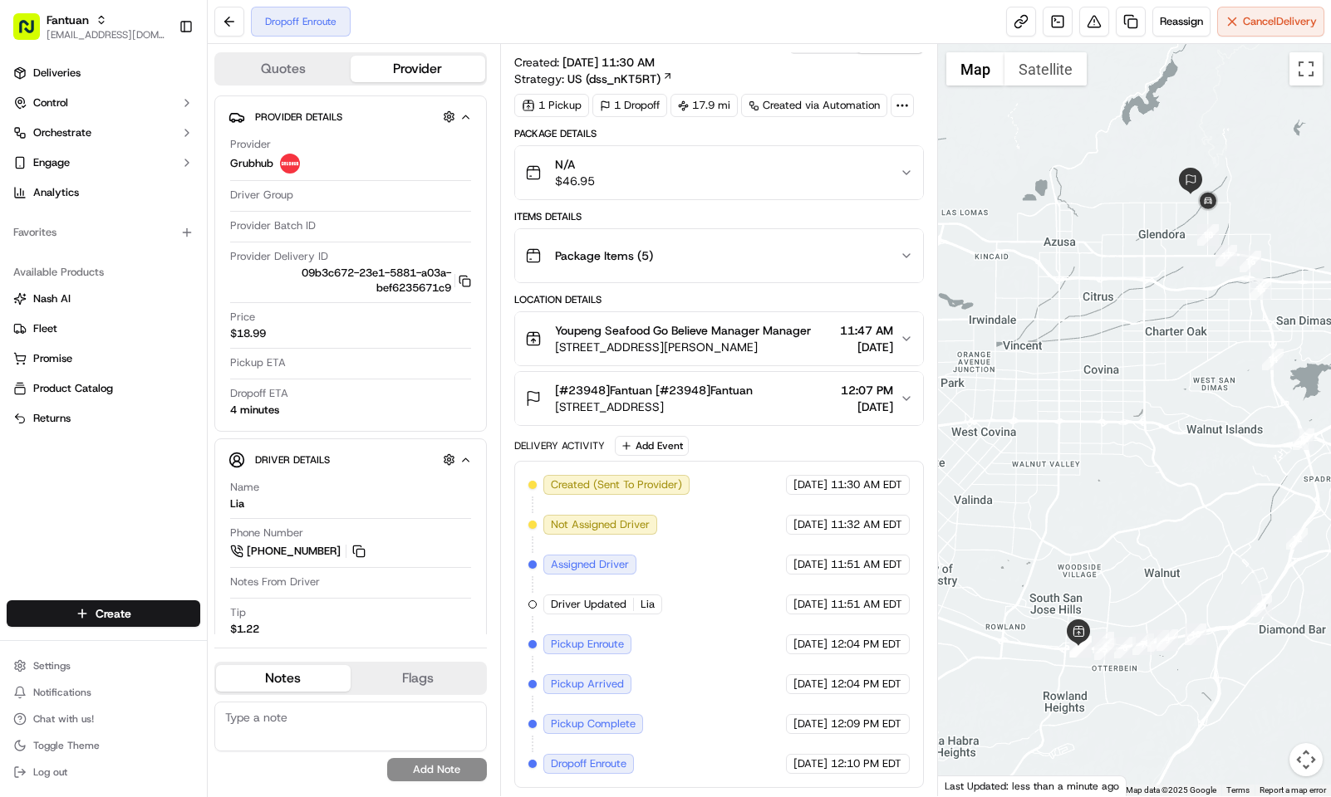
click at [329, 65] on button "Quotes" at bounding box center [283, 69] width 135 height 27
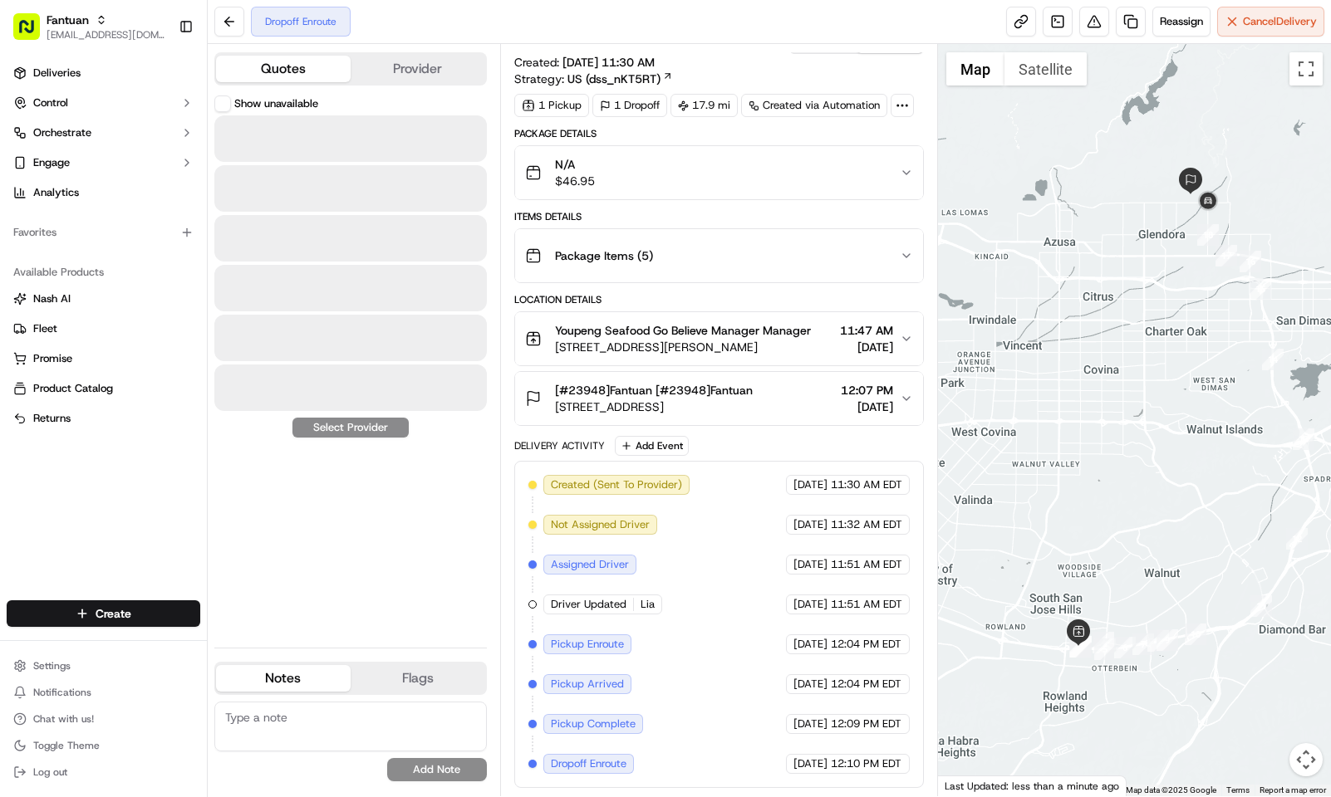
click at [437, 65] on button "Provider" at bounding box center [418, 69] width 135 height 27
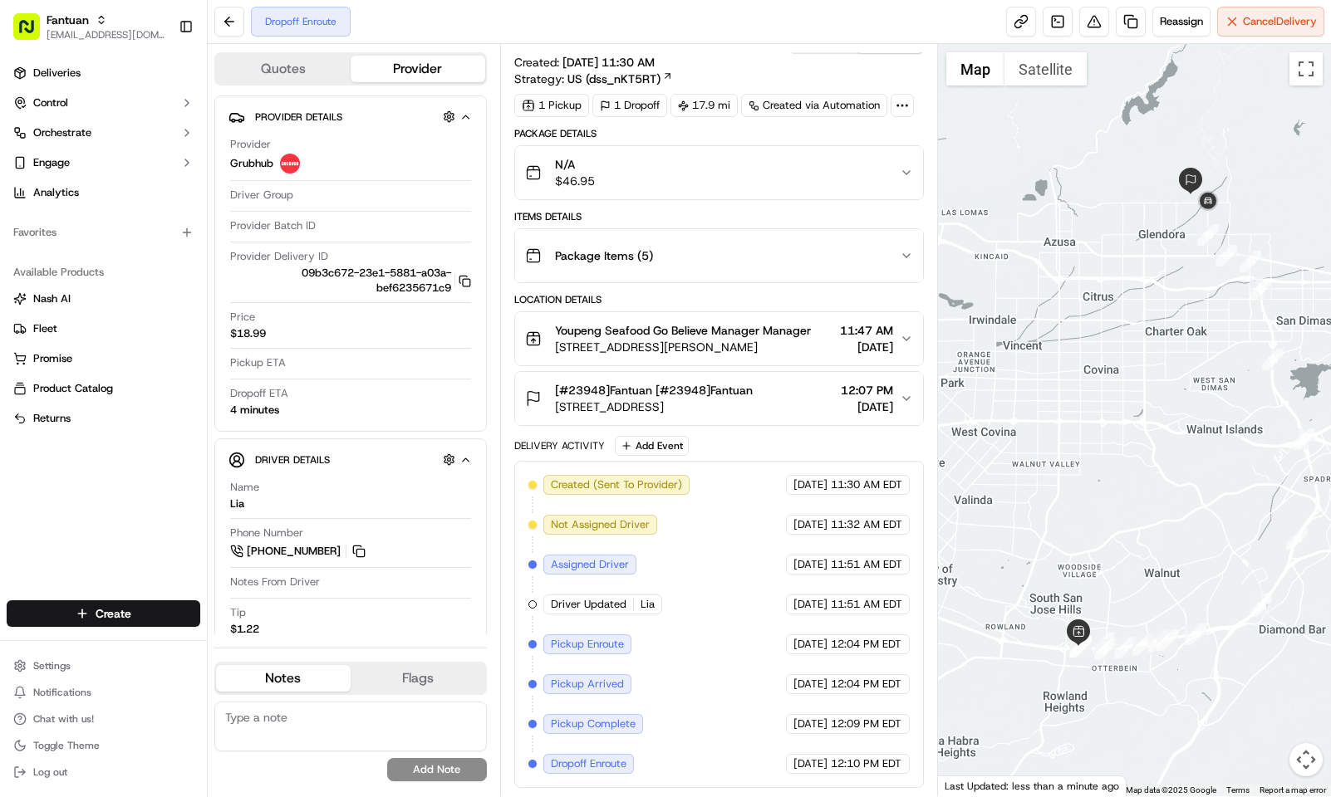
click at [756, 51] on div "Summary PDT EDT Created: 09/19/2025 11:30 AM Strategy: US (dss_nKT5RT) 1 Pickup…" at bounding box center [719, 420] width 438 height 753
click at [728, 65] on div "Summary PDT EDT Created: 09/19/2025 11:30 AM Strategy: US (dss_nKT5RT)" at bounding box center [718, 59] width 409 height 56
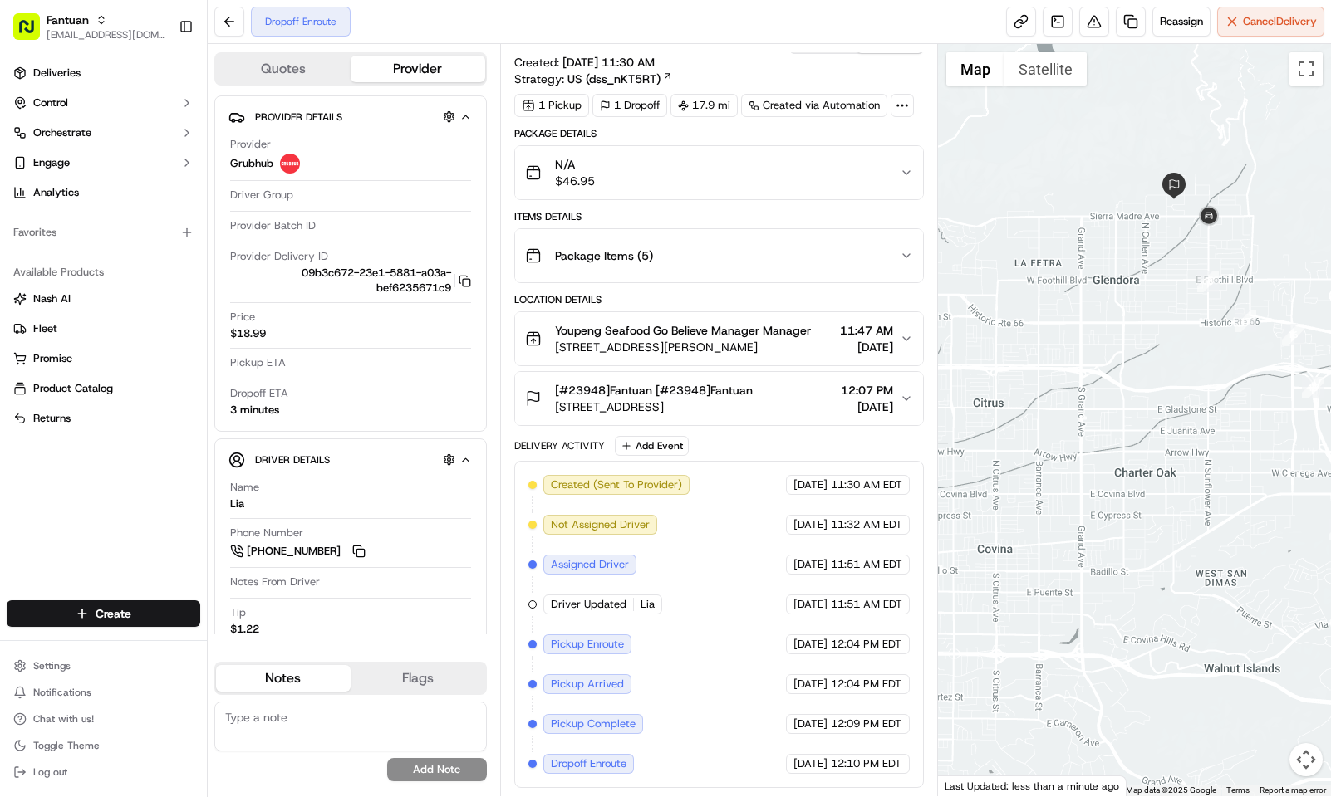
drag, startPoint x: 1197, startPoint y: 202, endPoint x: 1194, endPoint y: 257, distance: 54.9
click at [1194, 257] on div at bounding box center [1134, 420] width 393 height 753
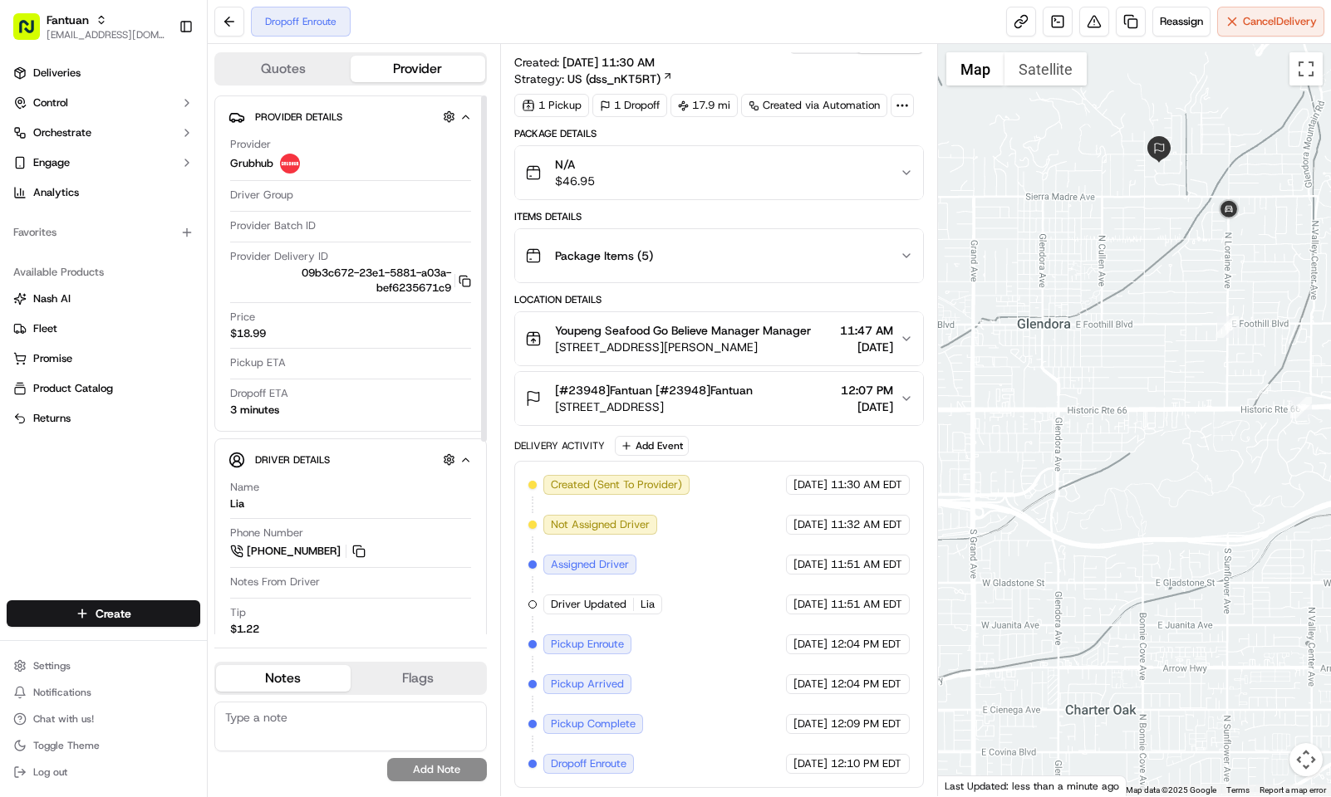
click at [91, 502] on div "Deliveries Control Orchestrate Engage Analytics Favorites Available Products [P…" at bounding box center [103, 320] width 207 height 534
click at [58, 504] on div "Deliveries Control Orchestrate Engage Analytics Favorites Available Products [P…" at bounding box center [103, 320] width 207 height 534
click at [31, 503] on div "Deliveries Control Orchestrate Engage Analytics Favorites Available Products [P…" at bounding box center [103, 320] width 207 height 534
drag, startPoint x: 120, startPoint y: 488, endPoint x: 76, endPoint y: 37, distance: 453.2
click at [120, 488] on div "Deliveries Control Orchestrate Engage Analytics Favorites Available Products [P…" at bounding box center [103, 320] width 207 height 534
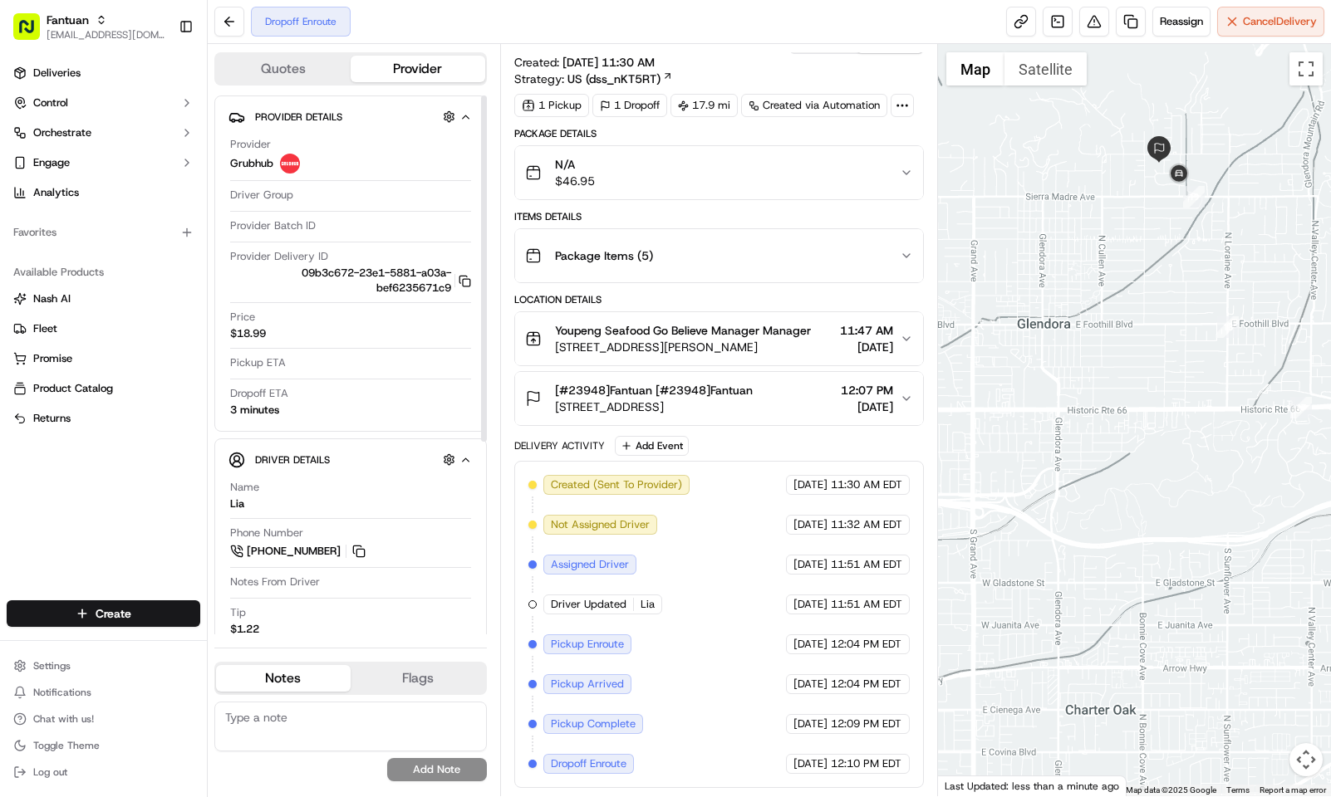
click at [566, 31] on div "Dropoff Enroute Reassign Cancel Delivery" at bounding box center [769, 22] width 1123 height 44
click at [703, 27] on div "Dropoff Enroute Reassign Cancel Delivery" at bounding box center [769, 22] width 1123 height 44
click at [735, 449] on div "Delivery Activity Add Event" at bounding box center [718, 446] width 409 height 20
click at [723, 439] on div "Delivery Activity Add Event" at bounding box center [718, 446] width 409 height 20
click at [750, 30] on div "Dropoff Enroute Reassign Cancel Delivery" at bounding box center [769, 22] width 1123 height 44
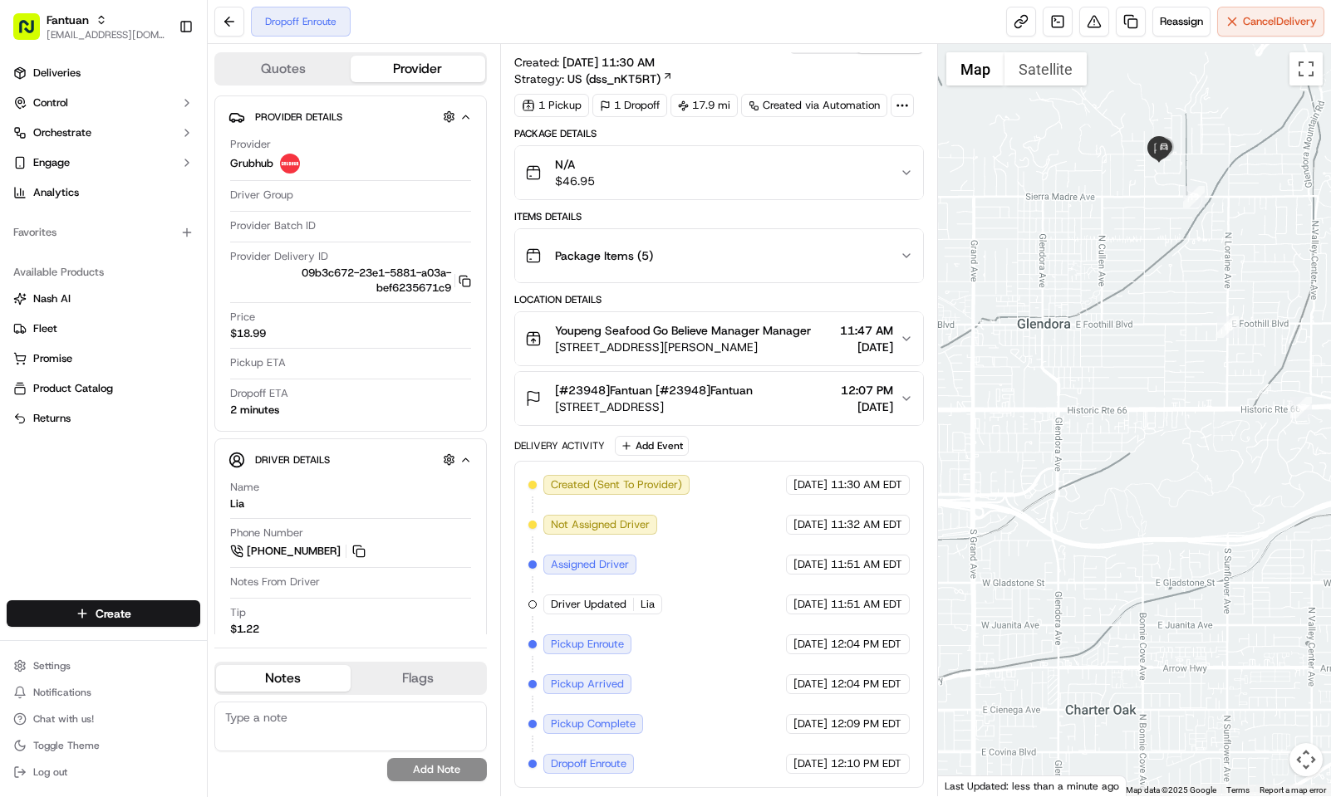
click at [721, 51] on div "Summary PDT EDT Created: 09/19/2025 11:30 AM Strategy: US (dss_nKT5RT) 1 Pickup…" at bounding box center [719, 420] width 438 height 753
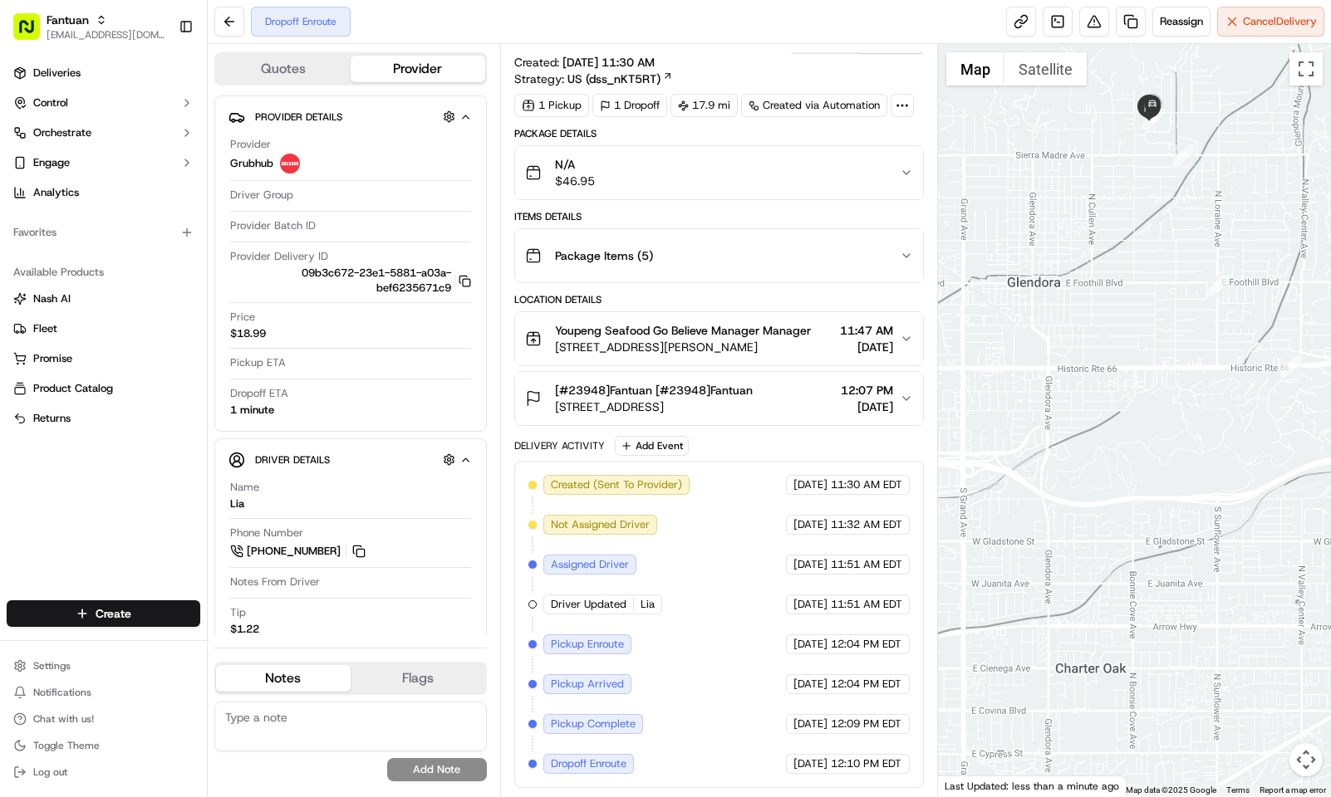
drag, startPoint x: 1202, startPoint y: 249, endPoint x: 1186, endPoint y: 203, distance: 49.1
click at [1186, 203] on div at bounding box center [1134, 420] width 393 height 753
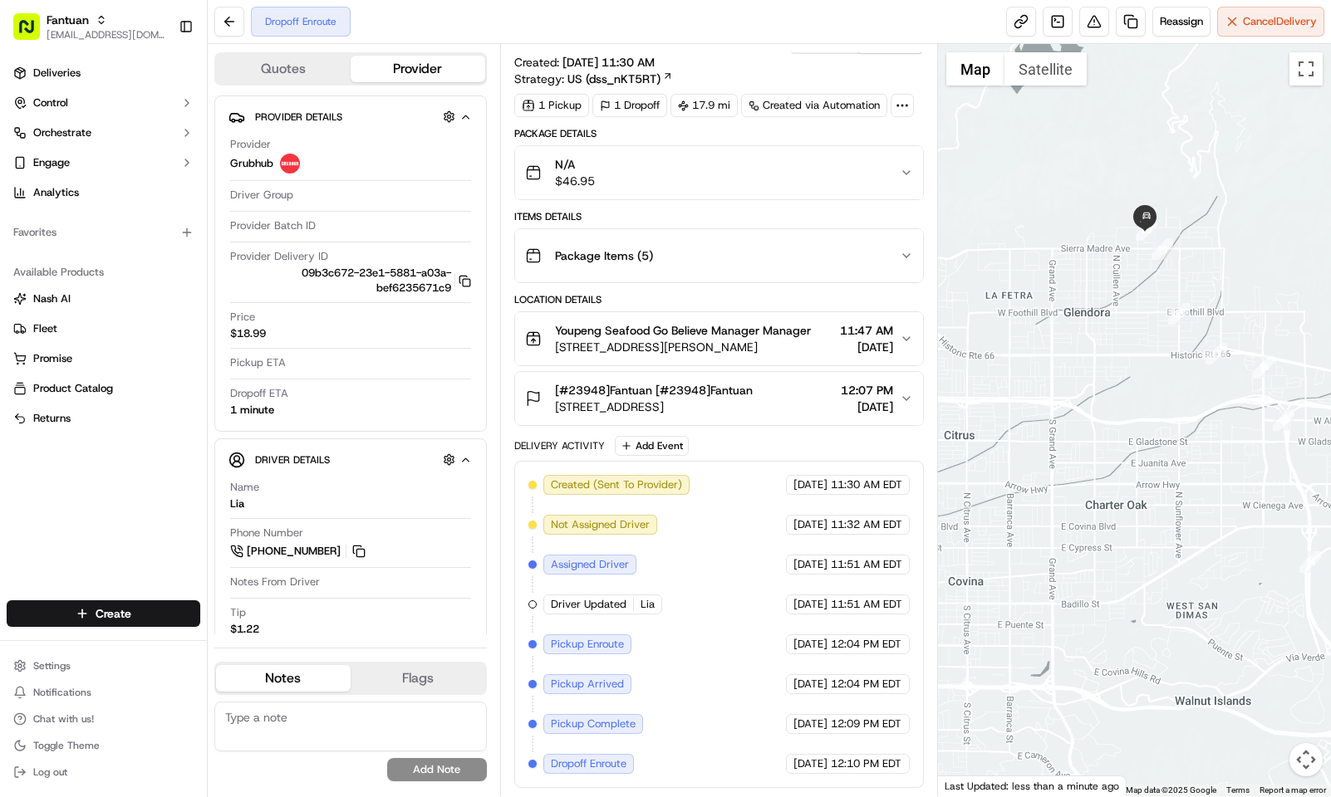
drag, startPoint x: 1179, startPoint y: 446, endPoint x: 1176, endPoint y: 370, distance: 76.5
click at [1176, 370] on div at bounding box center [1134, 420] width 393 height 753
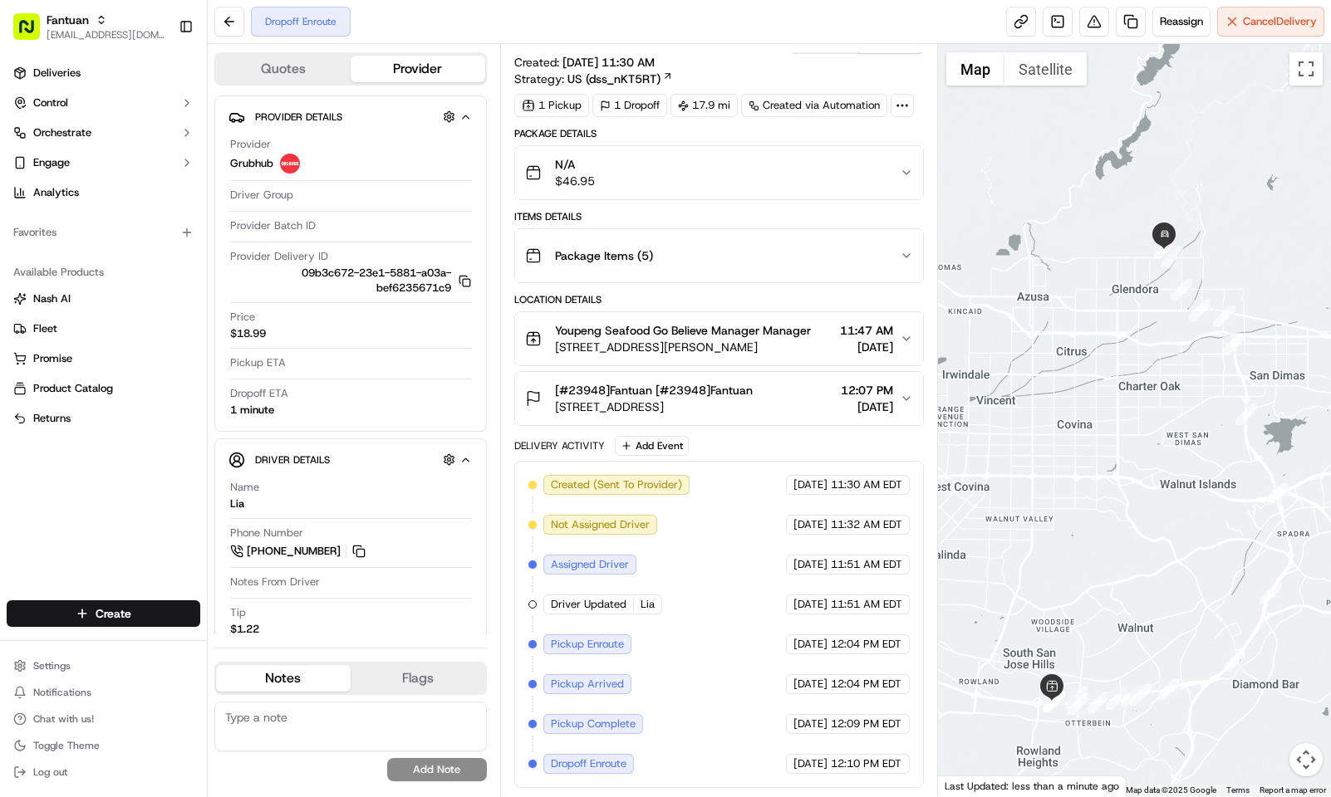
click at [280, 66] on button "Quotes" at bounding box center [283, 69] width 135 height 27
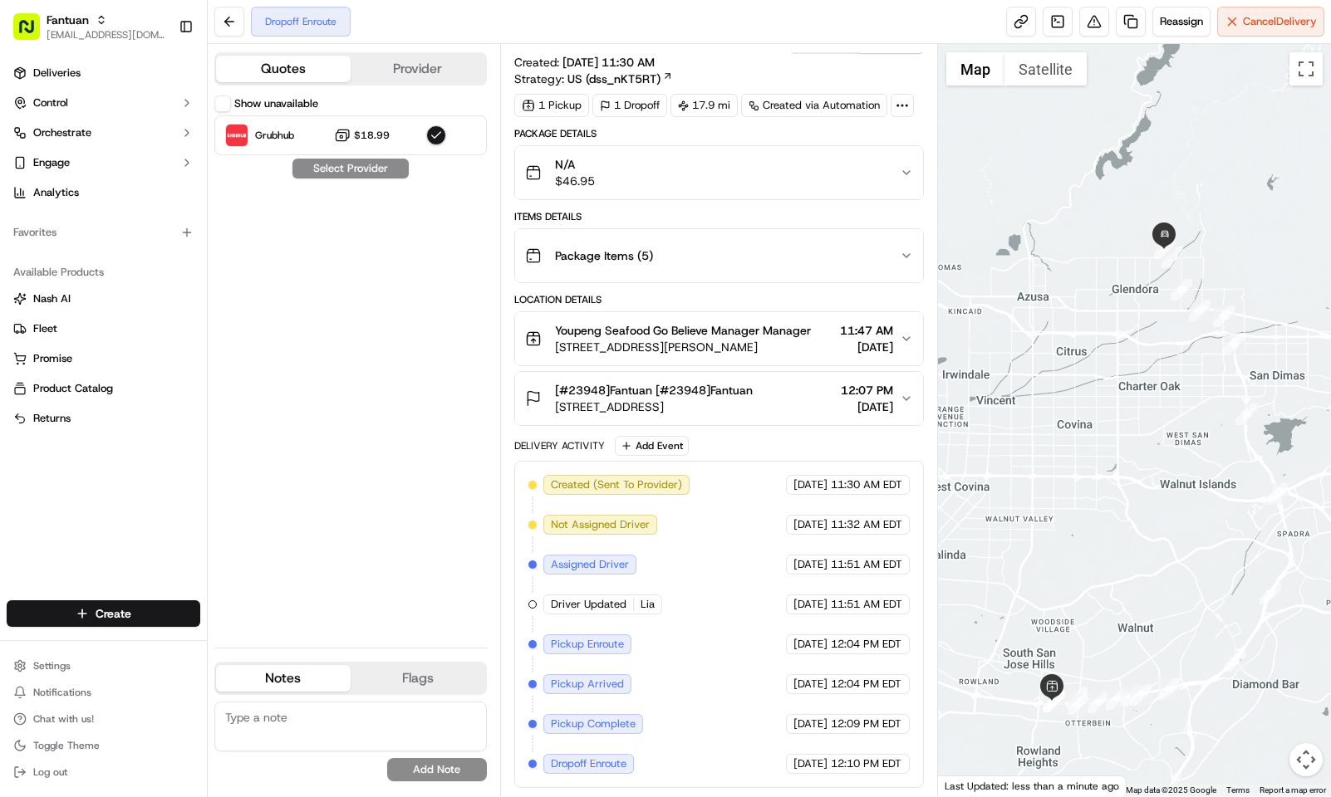
click at [402, 71] on button "Provider" at bounding box center [418, 69] width 135 height 27
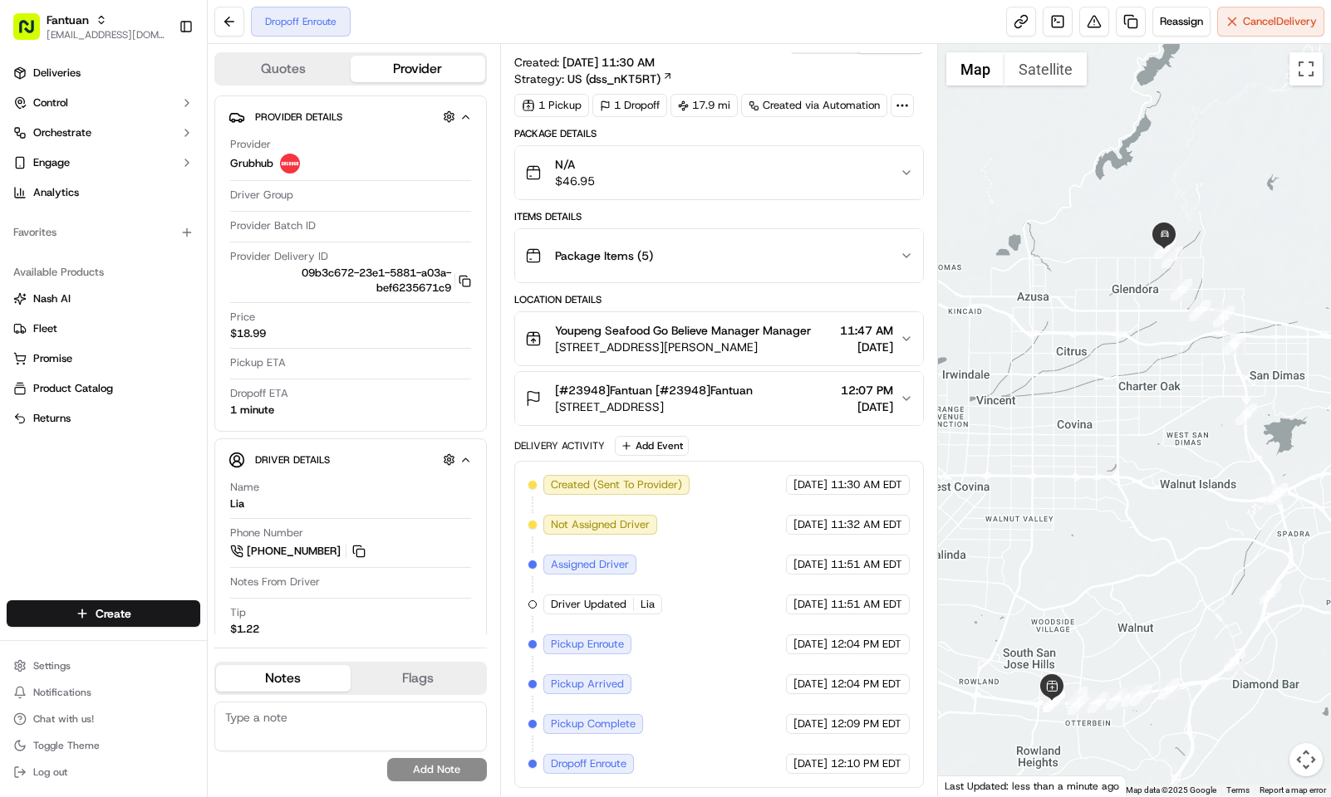
click at [289, 72] on button "Quotes" at bounding box center [283, 69] width 135 height 27
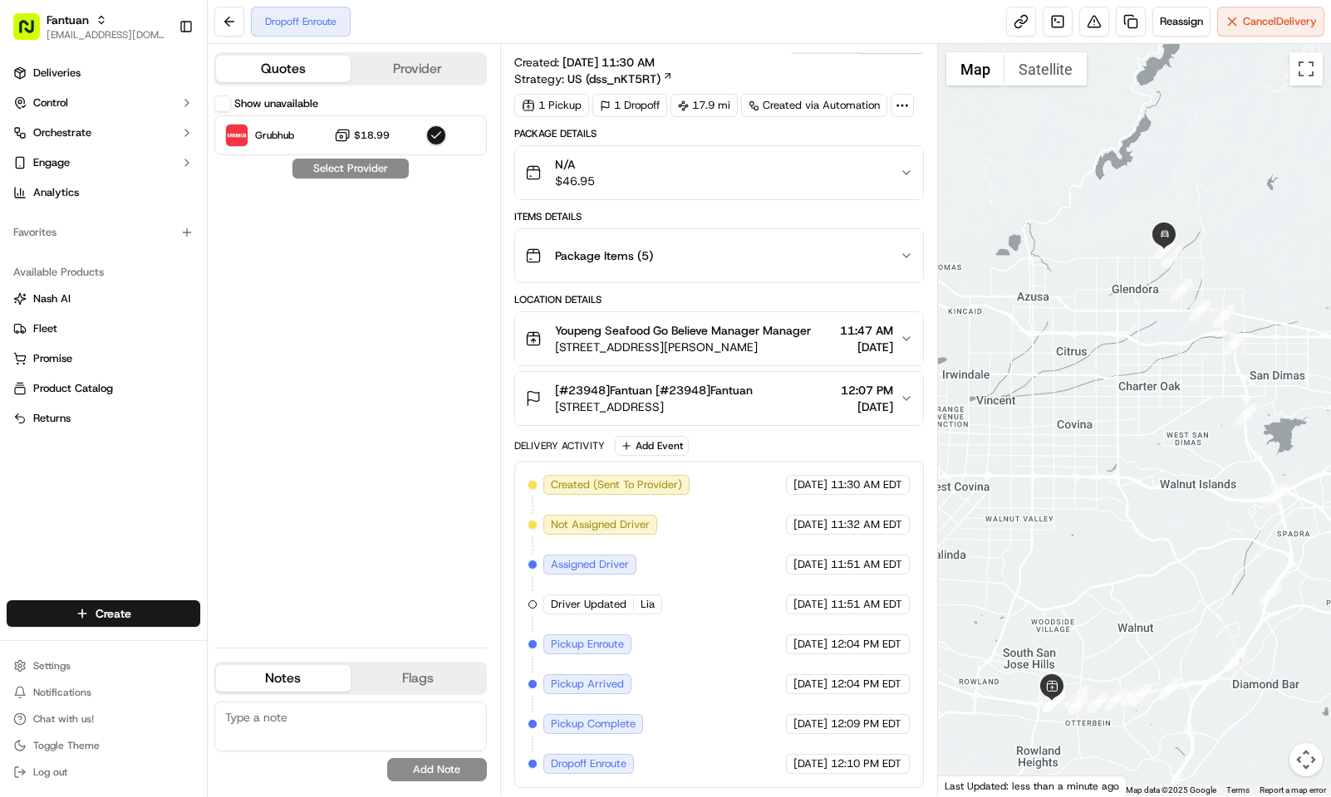
click at [380, 62] on button "Provider" at bounding box center [418, 69] width 135 height 27
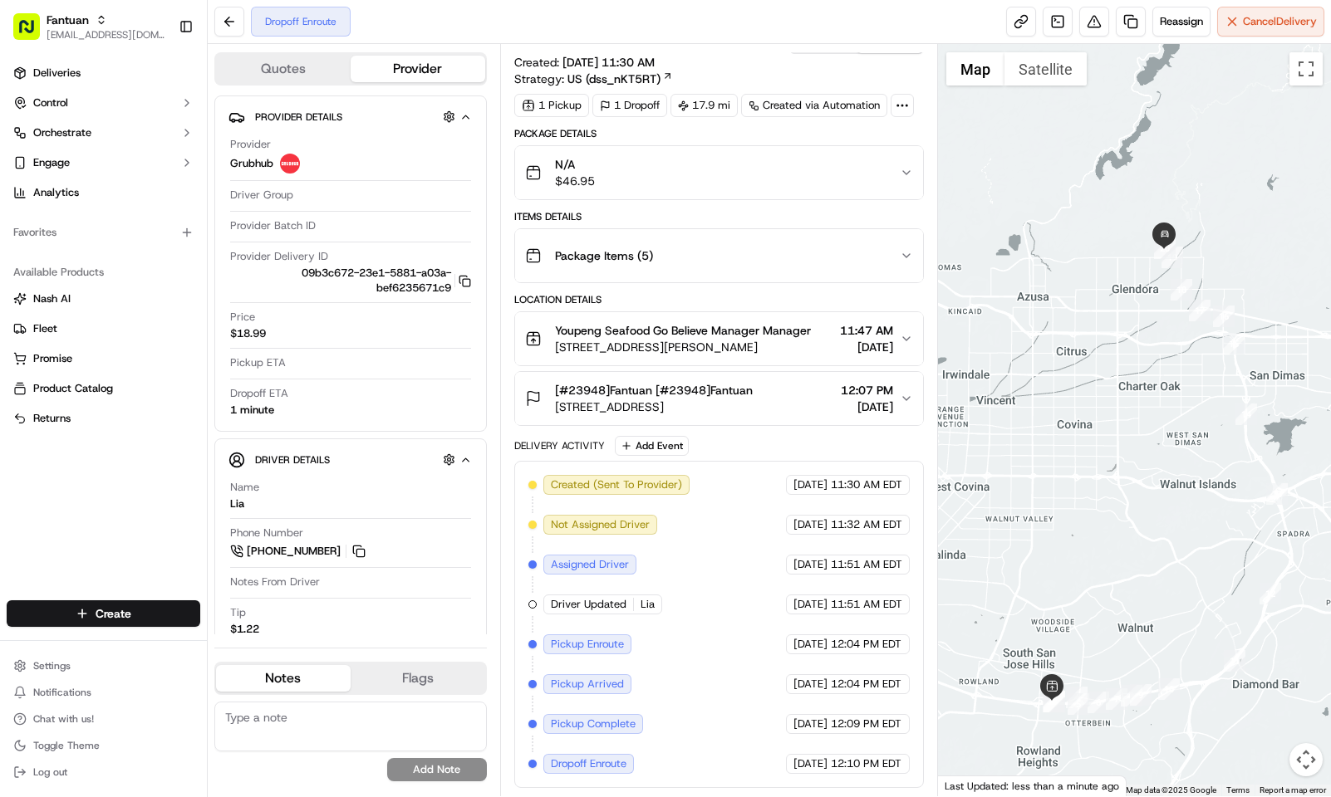
click at [300, 62] on button "Quotes" at bounding box center [283, 69] width 135 height 27
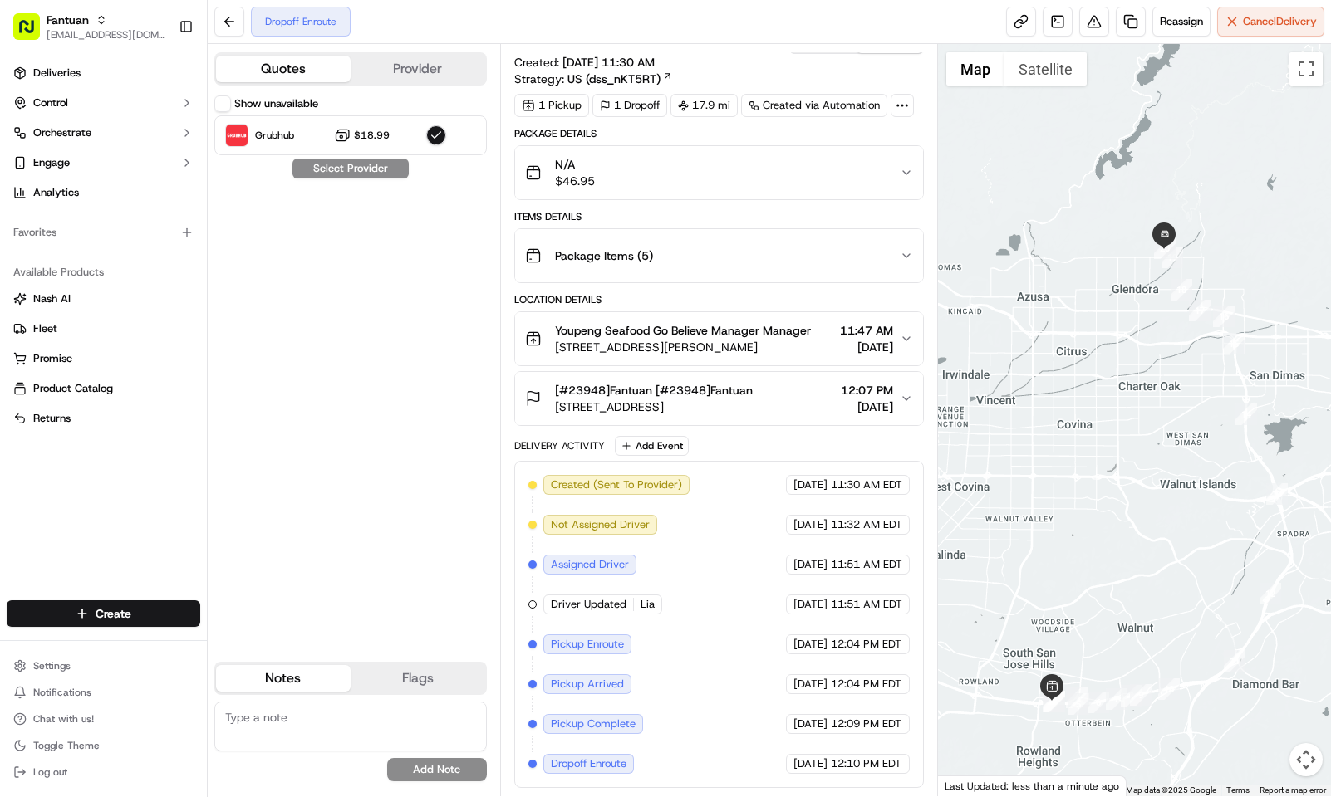
click at [400, 65] on button "Provider" at bounding box center [418, 69] width 135 height 27
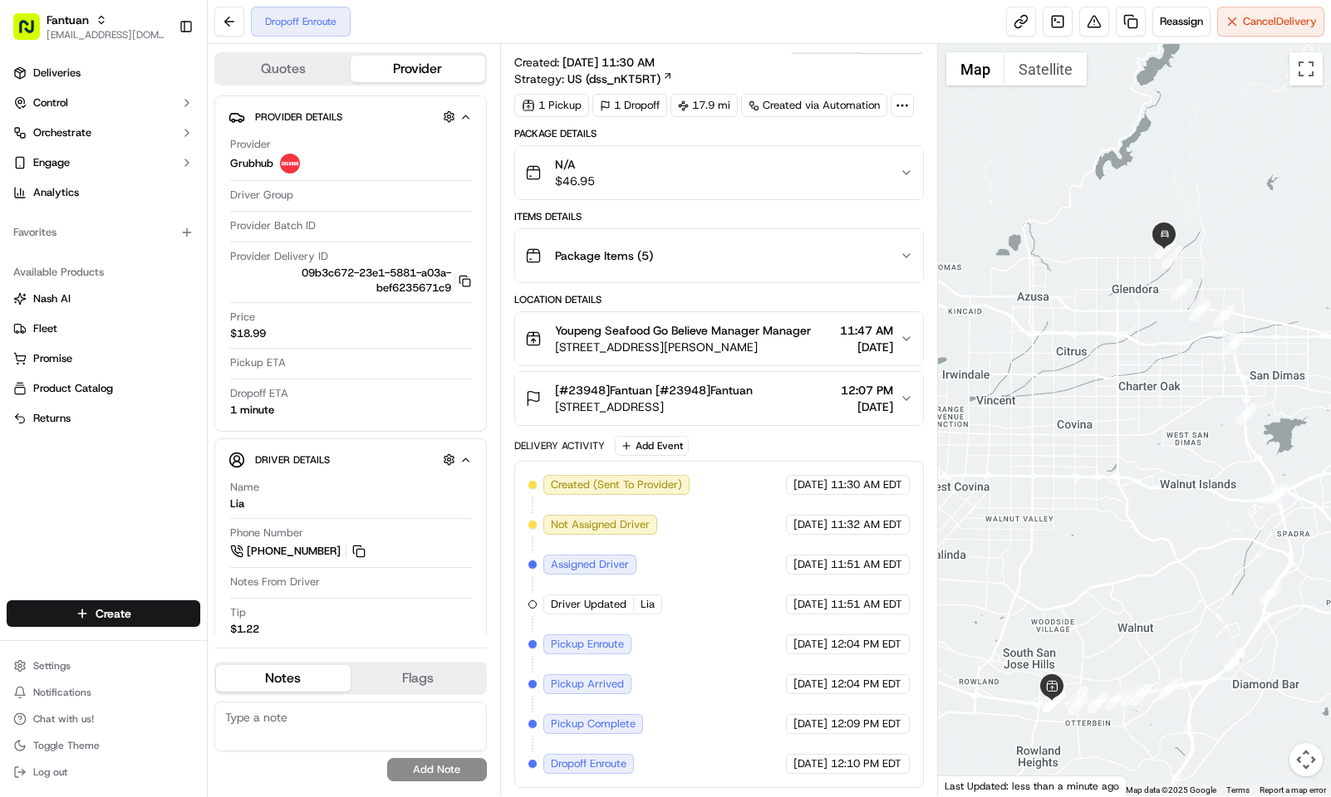
click at [761, 60] on div "Summary PDT EDT Created: 09/19/2025 11:30 AM Strategy: US (dss_nKT5RT)" at bounding box center [718, 59] width 409 height 56
click at [733, 57] on div "Summary PDT EDT Created: 09/19/2025 11:30 AM Strategy: US (dss_nKT5RT)" at bounding box center [718, 59] width 409 height 56
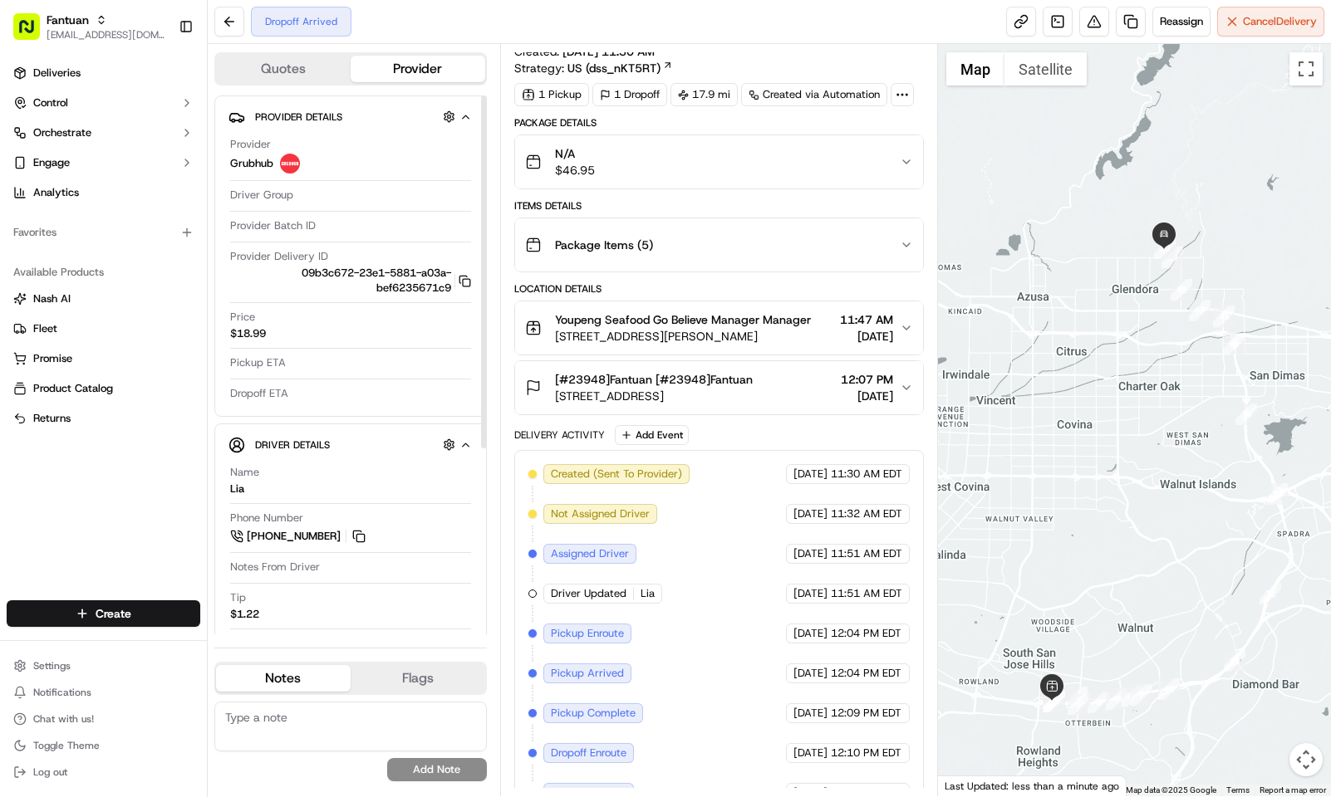
click at [123, 489] on div "Deliveries Control Orchestrate Engage Analytics Favorites Available Products [P…" at bounding box center [103, 320] width 207 height 534
click at [135, 473] on div "Deliveries Control Orchestrate Engage Analytics Favorites Available Products [P…" at bounding box center [103, 320] width 207 height 534
click at [42, 493] on div "Deliveries Control Orchestrate Engage Analytics Favorites Available Products [P…" at bounding box center [103, 320] width 207 height 534
click at [77, 469] on div "Deliveries Control Orchestrate Engage Analytics Favorites Available Products [P…" at bounding box center [103, 320] width 207 height 534
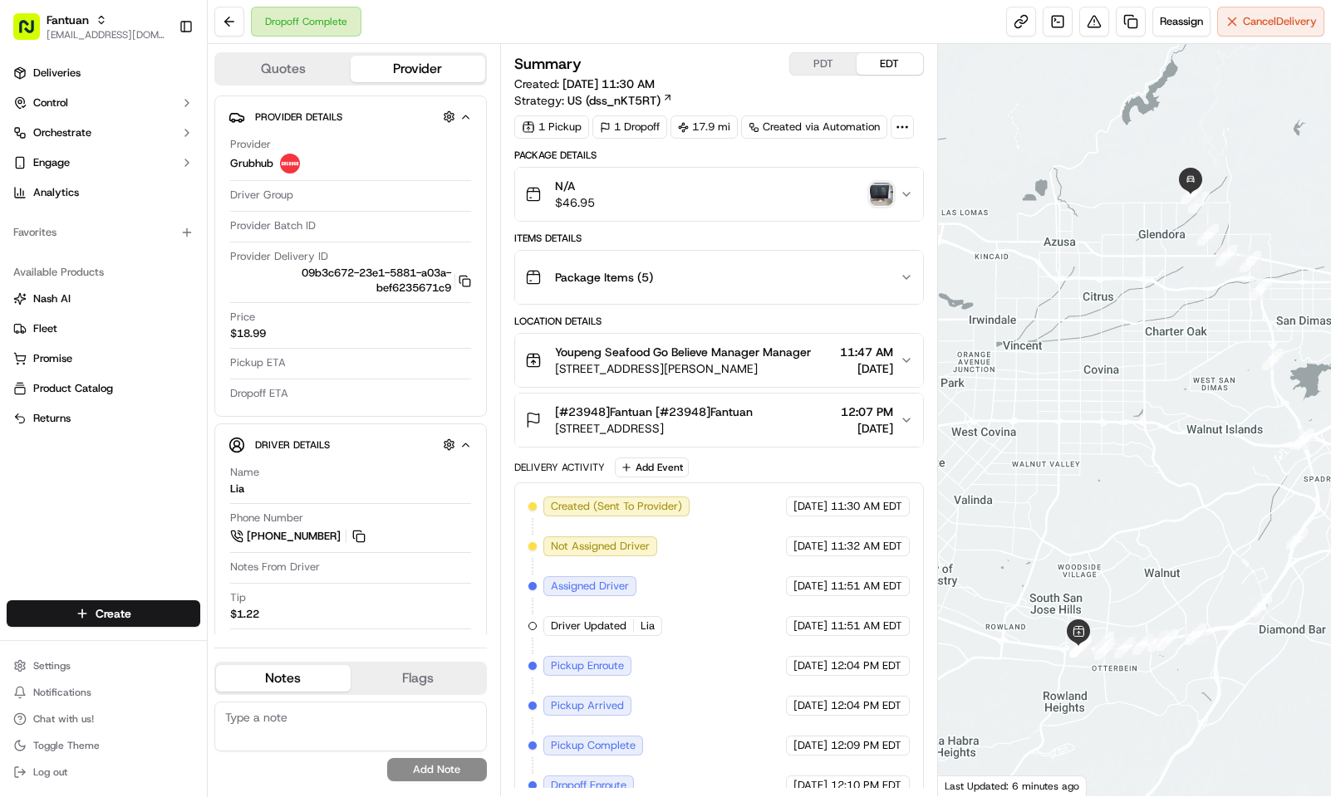
drag, startPoint x: 148, startPoint y: 489, endPoint x: 277, endPoint y: 487, distance: 128.8
click at [148, 489] on div "Deliveries Control Orchestrate Engage Analytics Favorites Available Products [P…" at bounding box center [103, 320] width 207 height 534
click at [367, 723] on textarea at bounding box center [350, 727] width 272 height 50
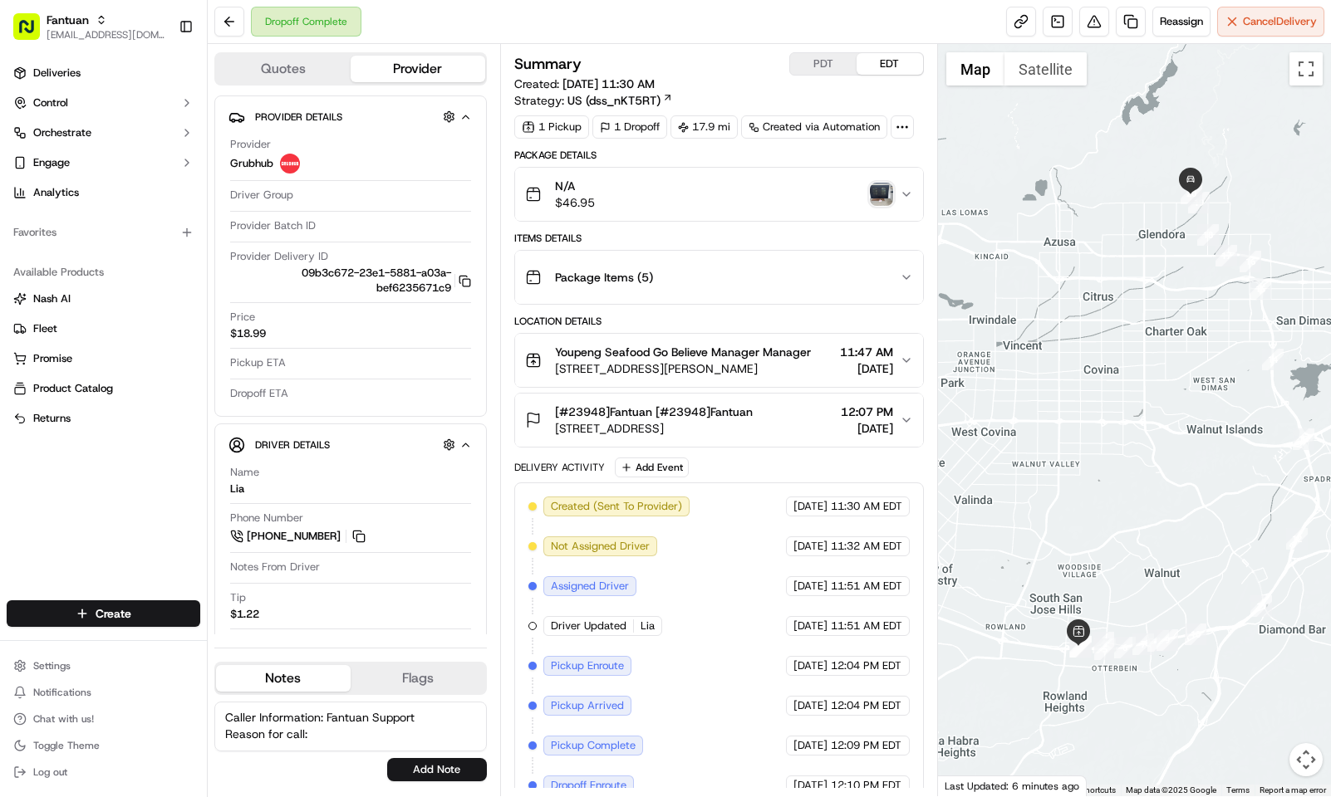
paste textarea "Fantuan support is asking to resend another driver for this delivery. They were…"
paste textarea "I asked the agent if she could re-send the delivery back to [PERSON_NAME] but s…"
type textarea "Caller Information: Fantuan Support Reason for call: Fantuan support is asking …"
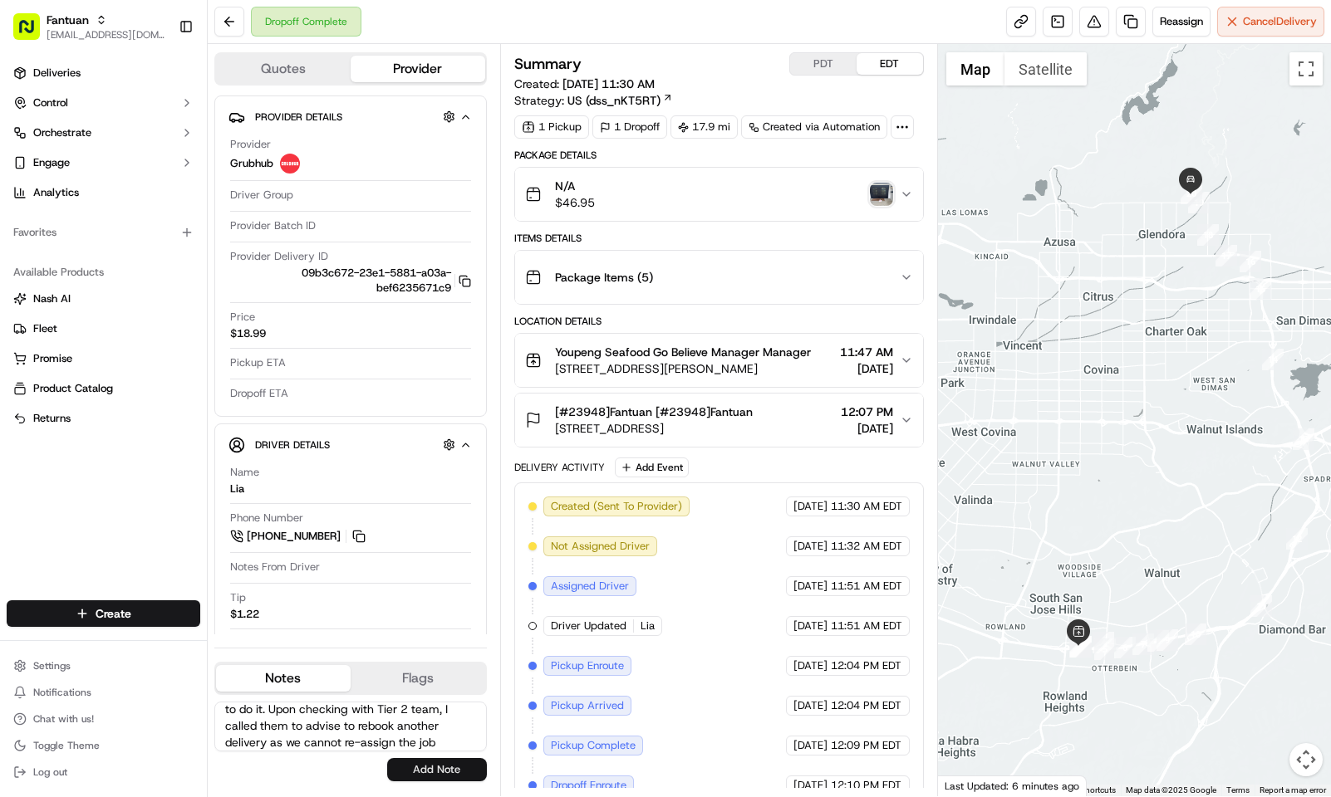
click at [458, 772] on button "Add Note" at bounding box center [437, 769] width 100 height 23
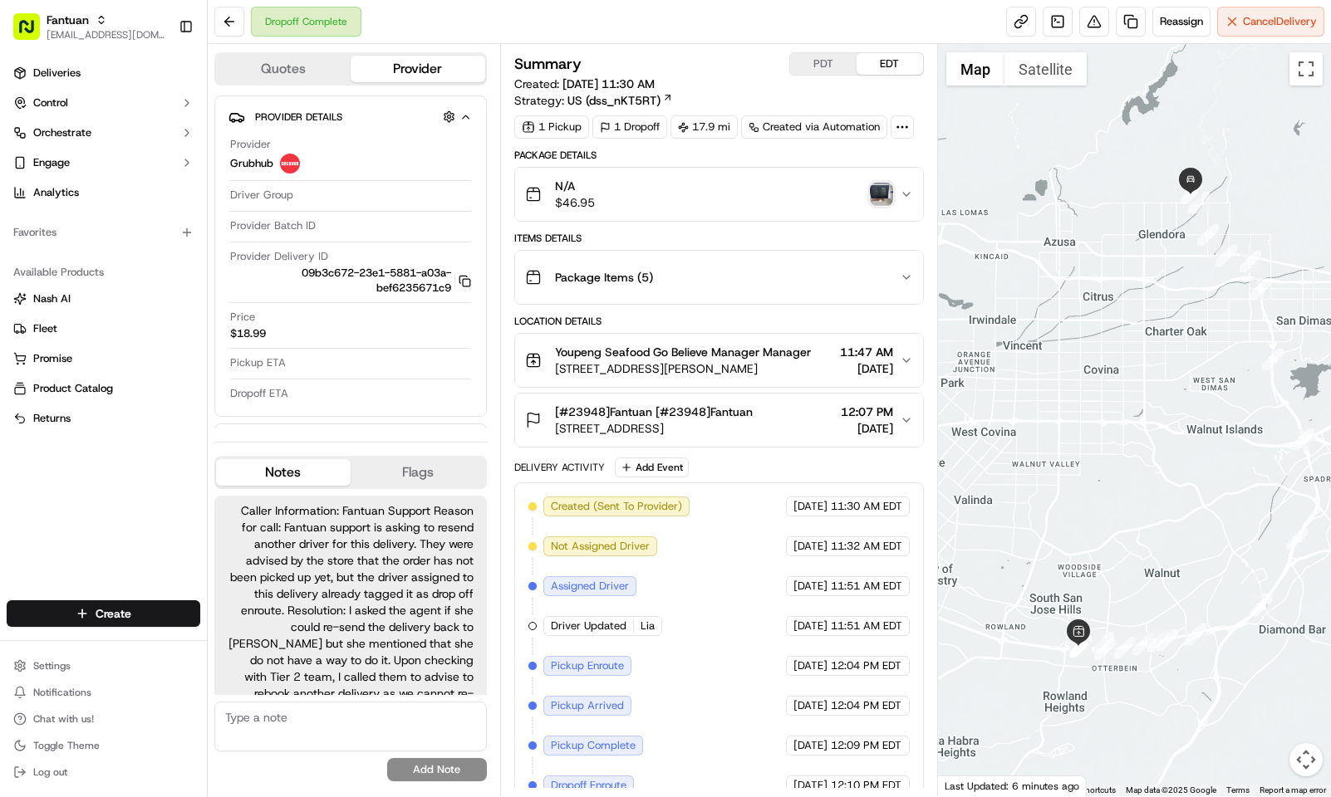
scroll to position [26, 0]
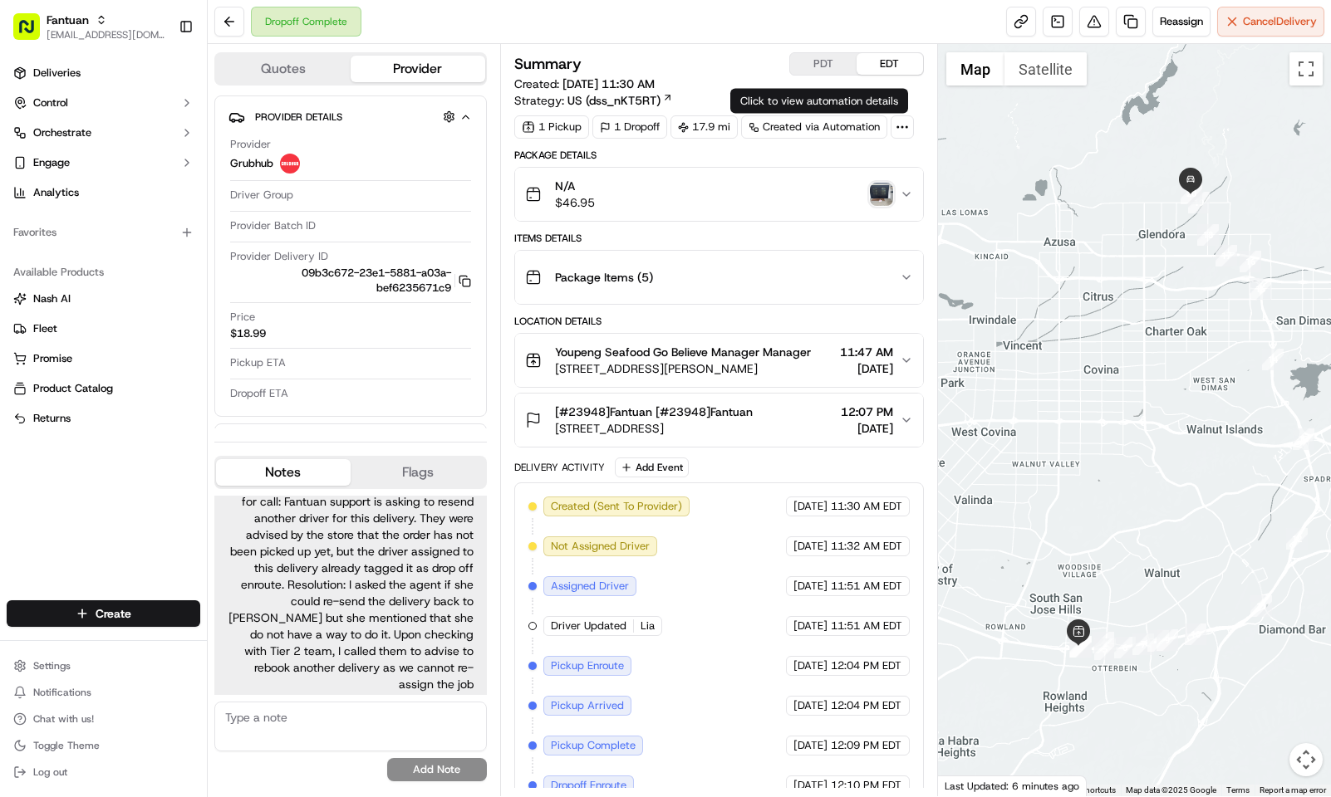
click at [731, 56] on div "Summary PDT EDT" at bounding box center [718, 63] width 409 height 23
click at [367, 743] on textarea at bounding box center [350, 727] width 272 height 50
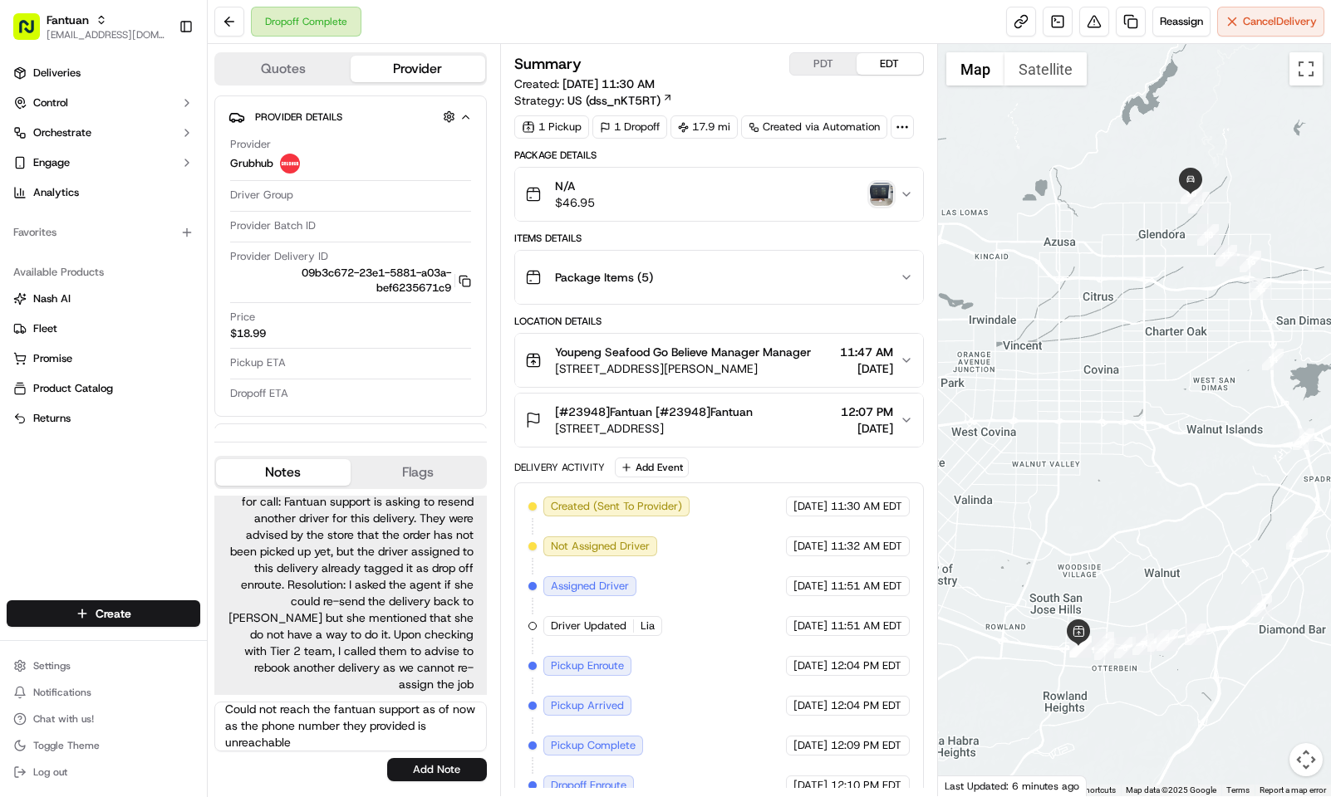
scroll to position [25, 0]
type textarea "Could not reach the fantuan support as of now as the phone number they provided…"
click at [401, 766] on button "Add Note" at bounding box center [437, 769] width 100 height 23
